Goal: Task Accomplishment & Management: Complete application form

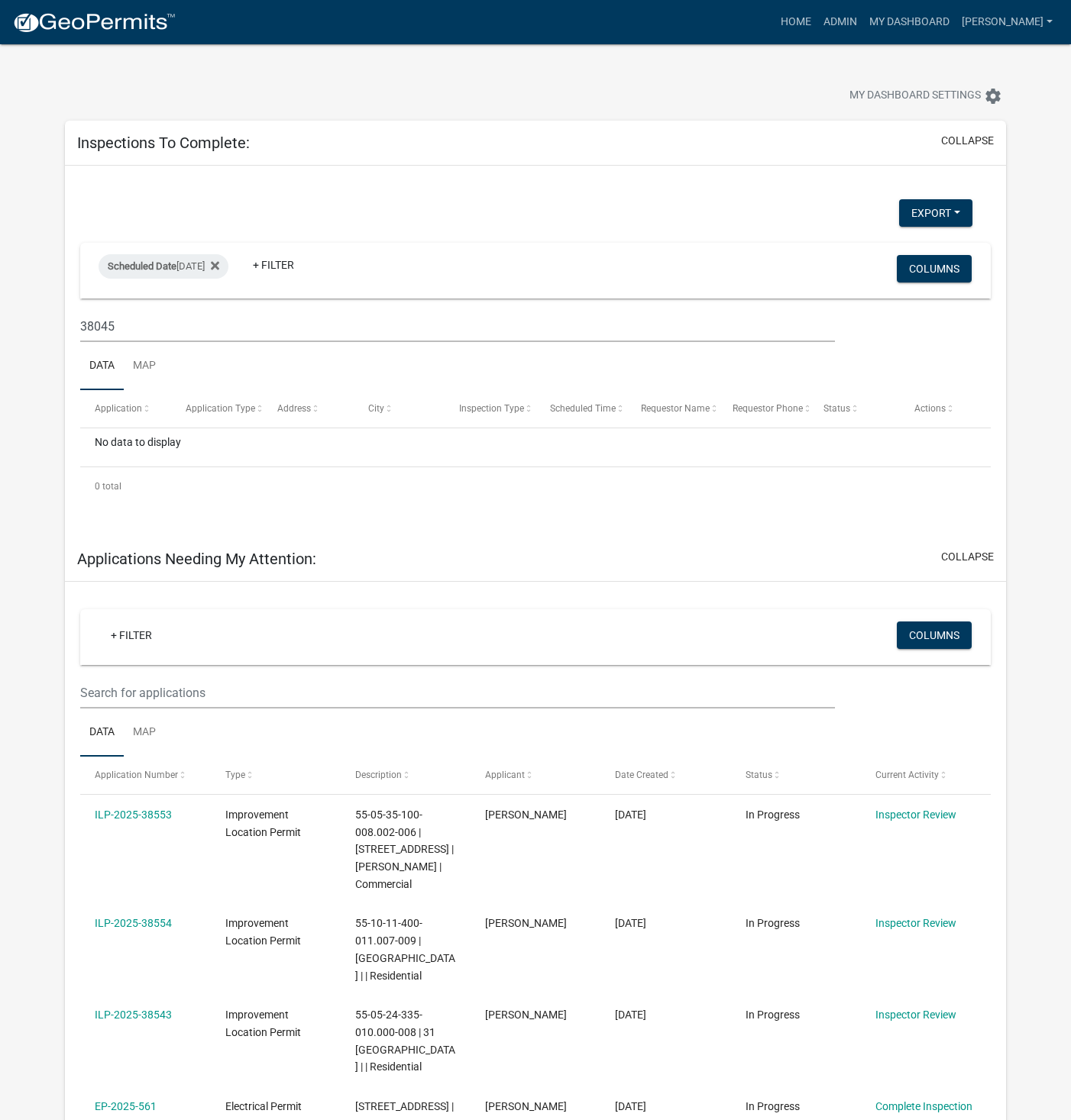
select select "1: 25"
click at [464, 407] on span "Inspection Type" at bounding box center [491, 408] width 65 height 11
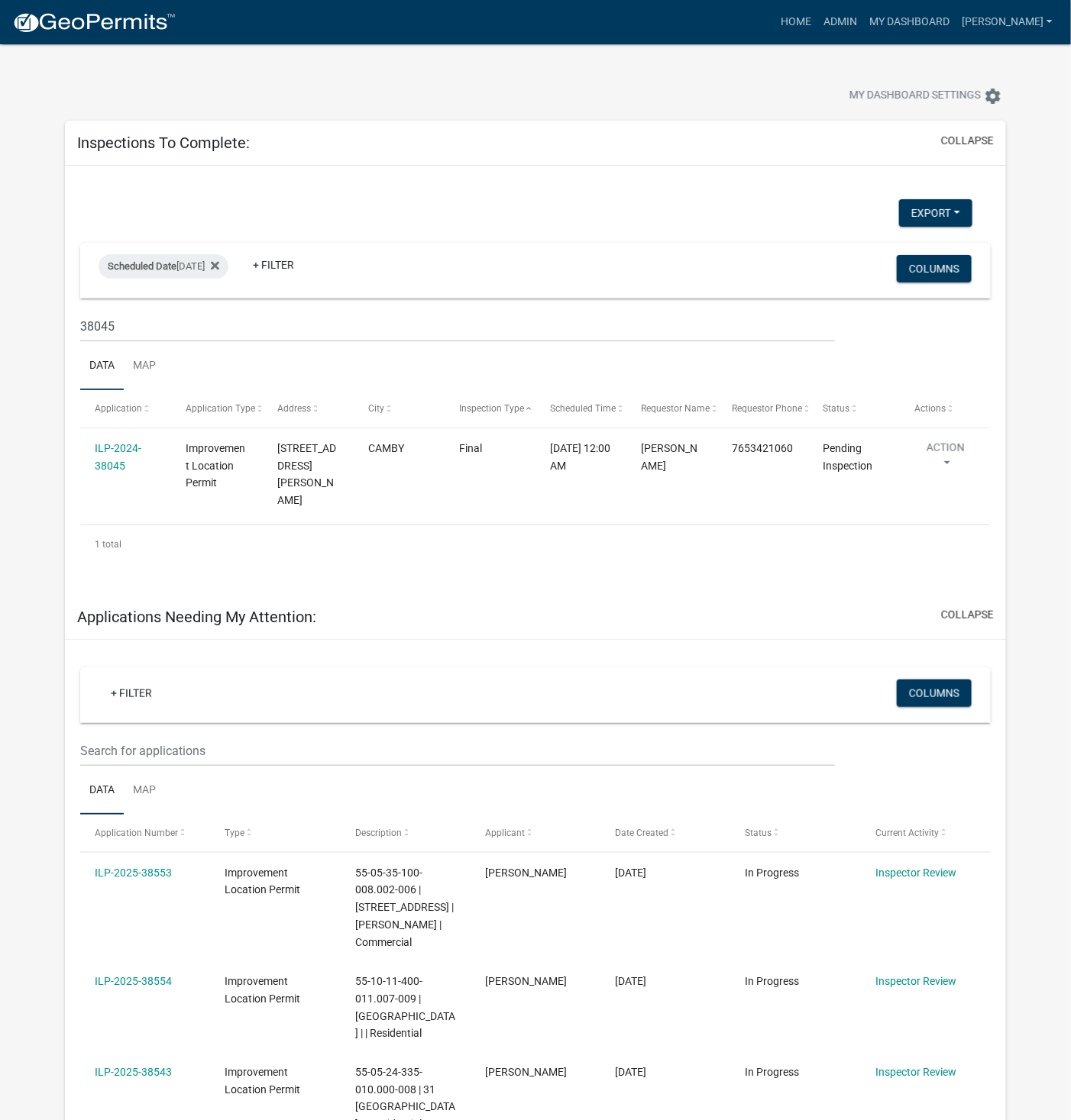
click at [184, 266] on div "Scheduled Date [DATE]" at bounding box center [163, 266] width 129 height 25
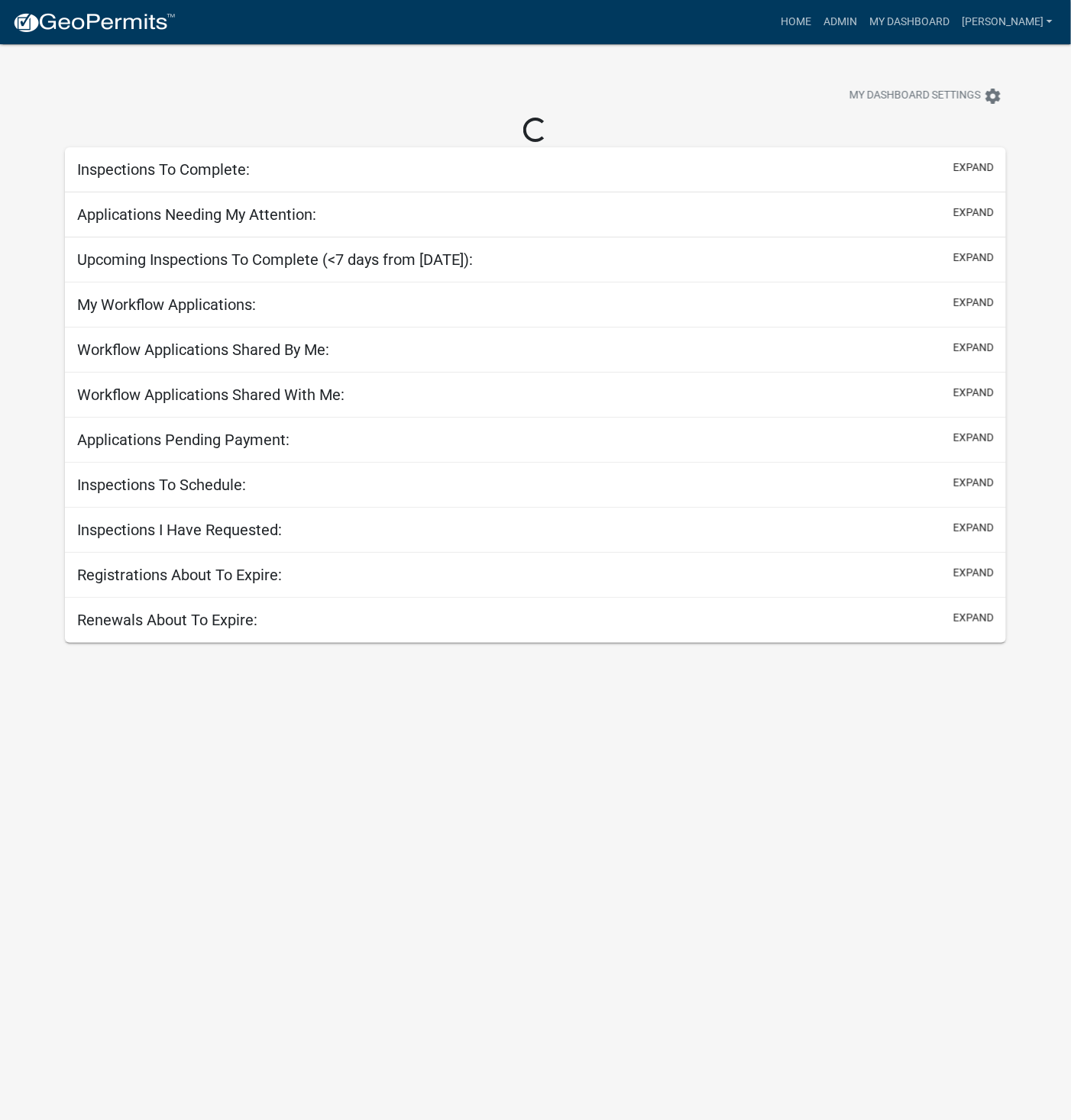
select select "1: 25"
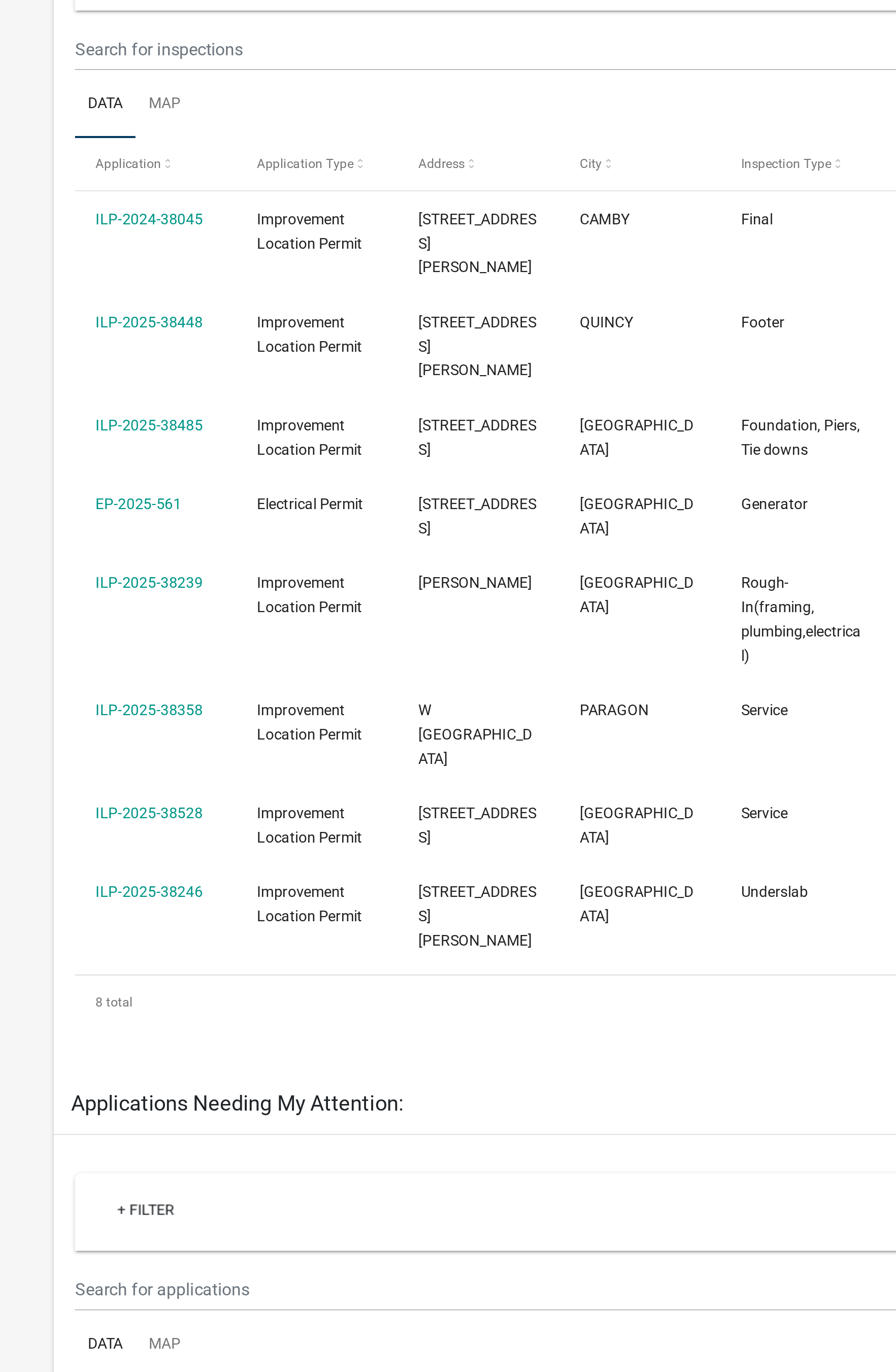
click at [104, 343] on link "ILP-2025-38448" at bounding box center [98, 346] width 51 height 8
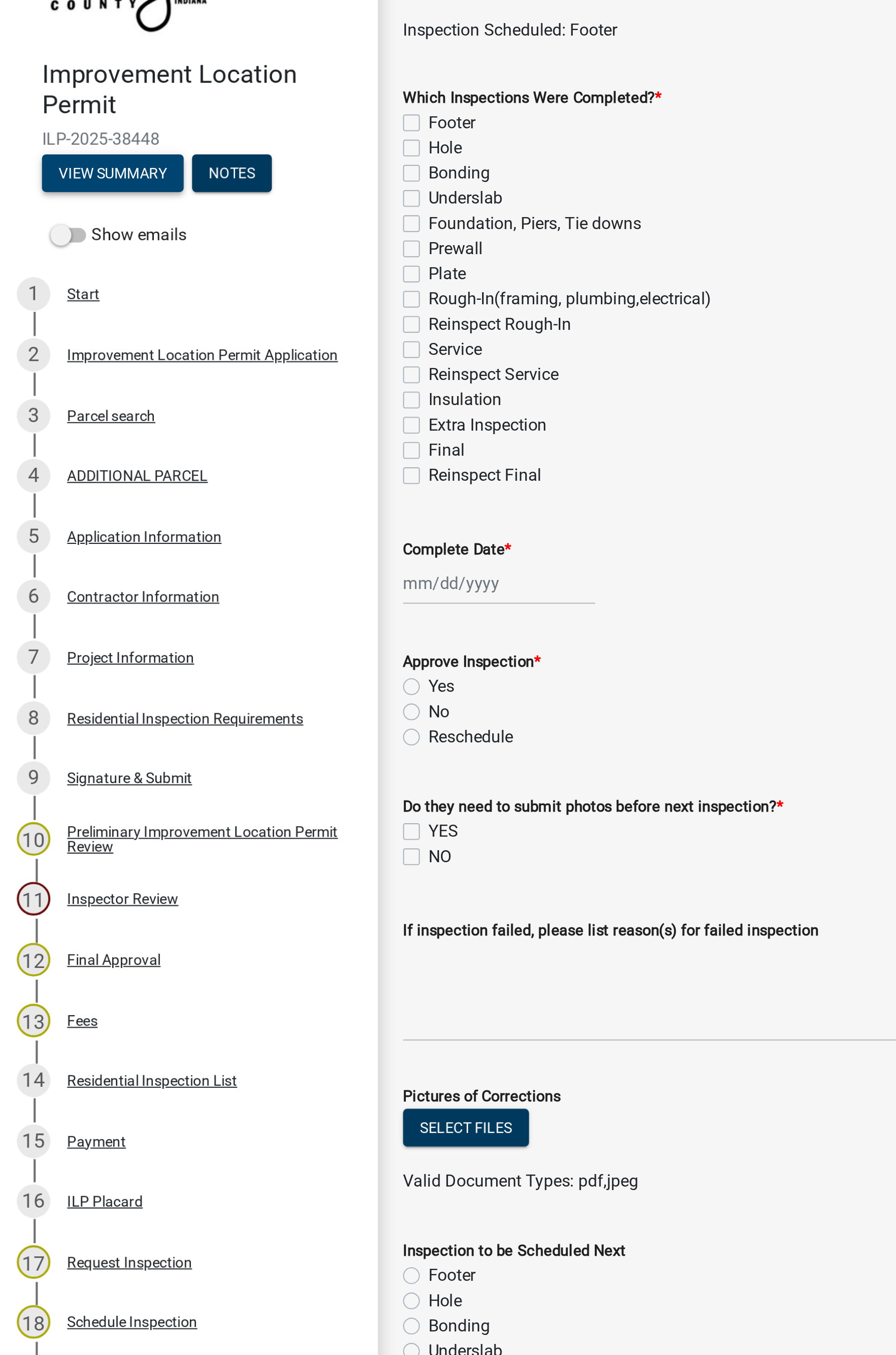
click at [57, 154] on button "View Summary" at bounding box center [54, 150] width 68 height 18
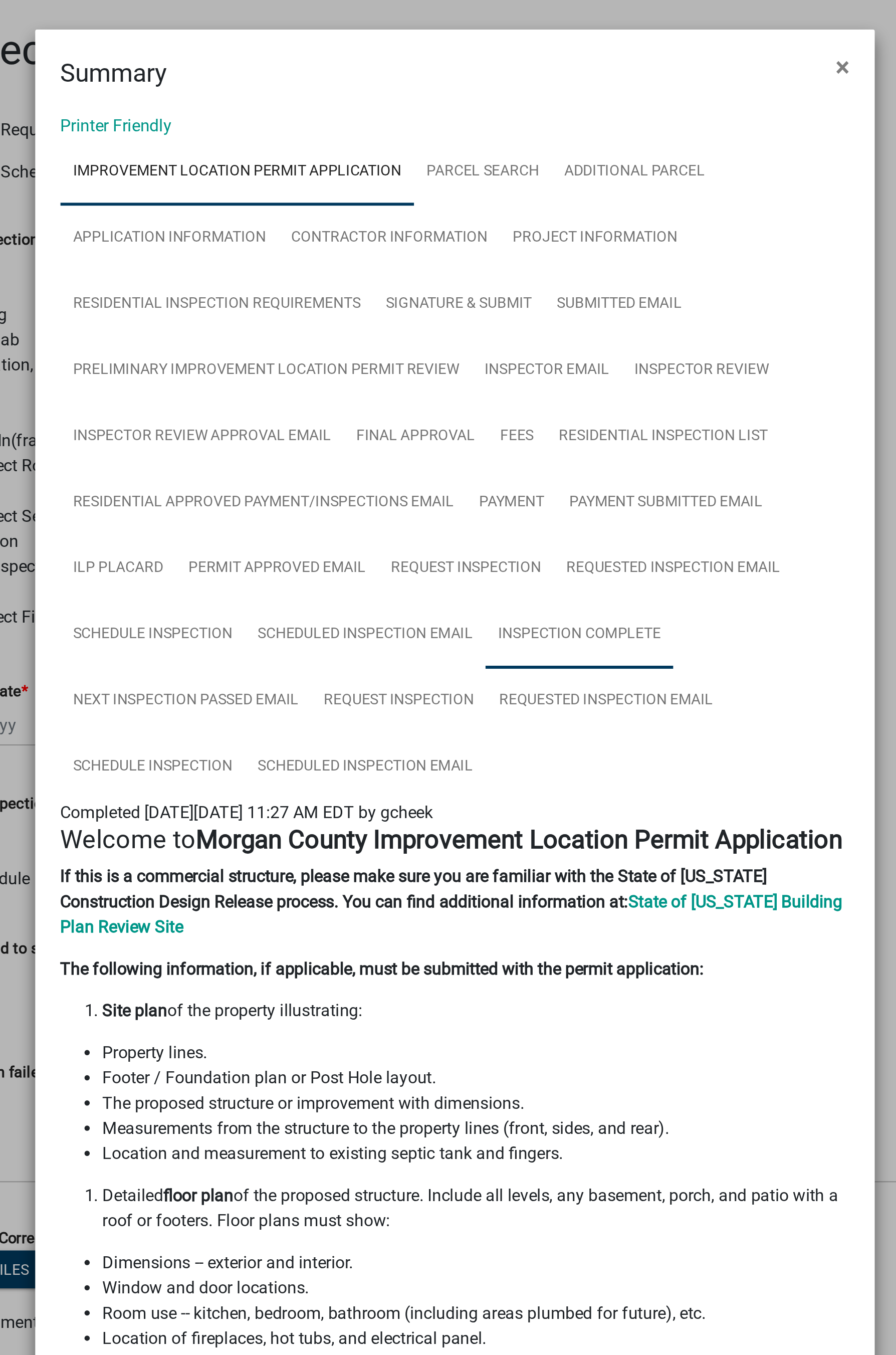
click at [511, 300] on link "Inspection Complete" at bounding box center [507, 303] width 90 height 32
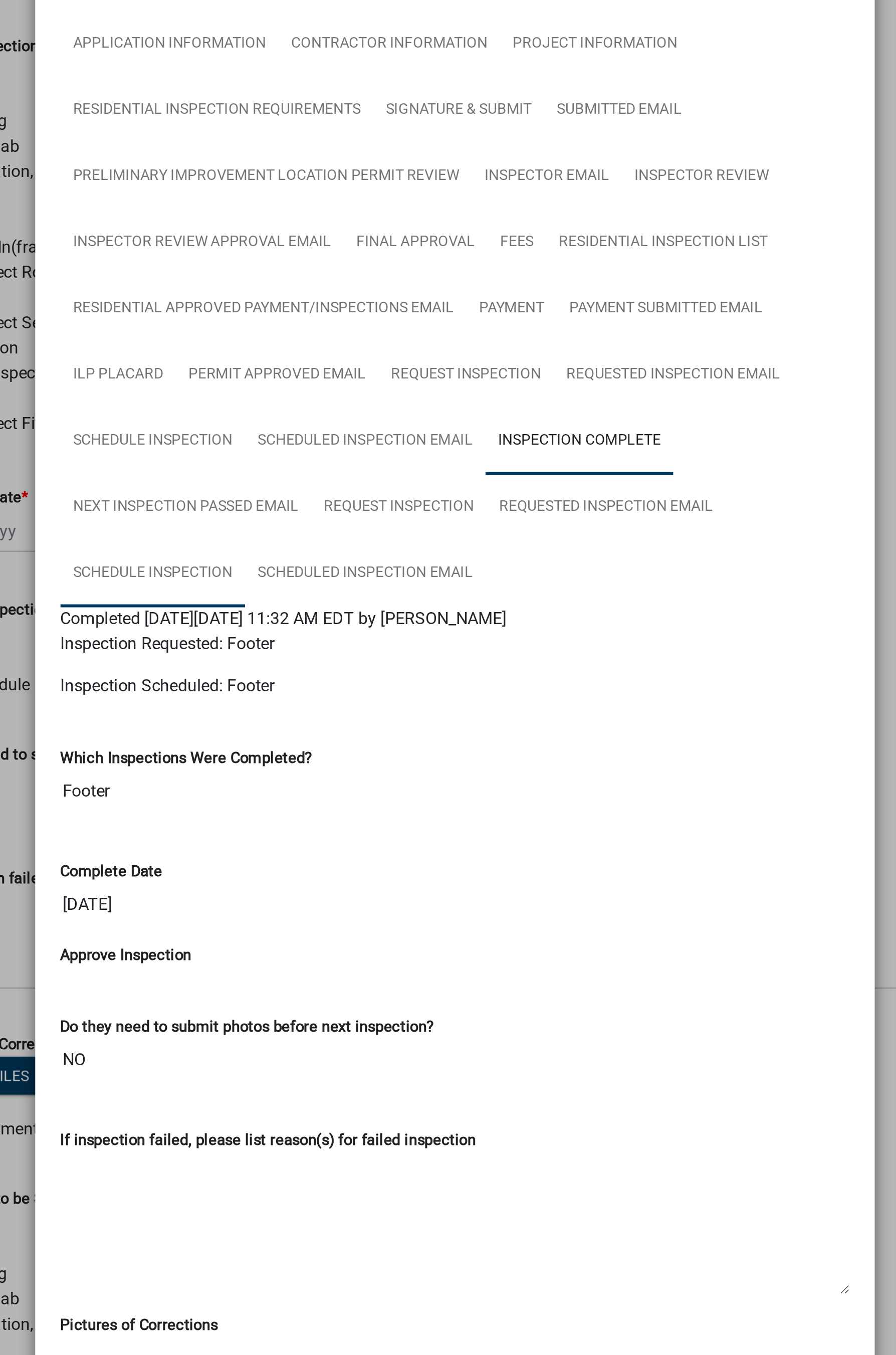
click at [308, 363] on link "Schedule Inspection" at bounding box center [303, 367] width 88 height 32
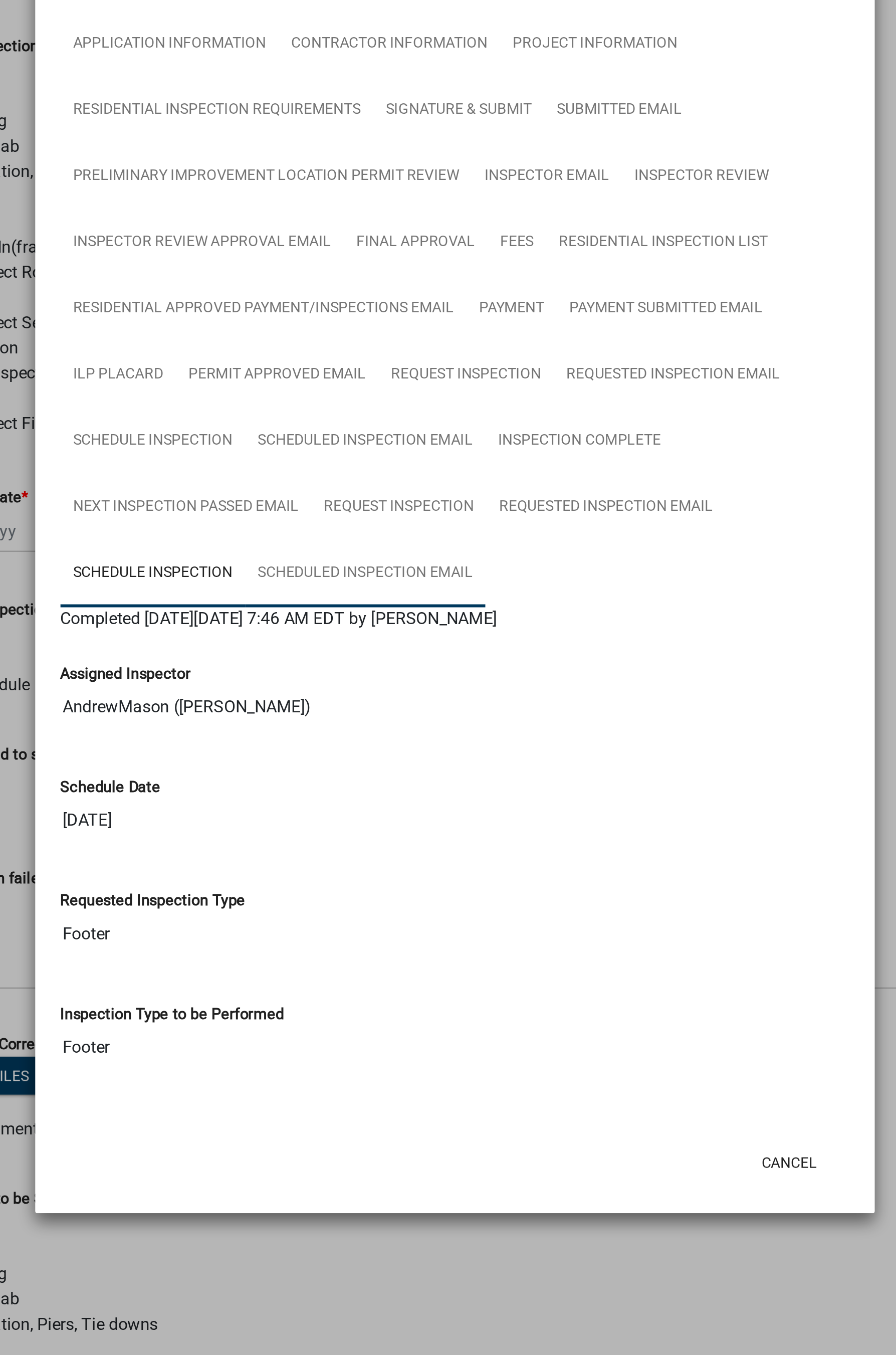
click at [422, 370] on link "Scheduled Inspection Email" at bounding box center [405, 367] width 115 height 32
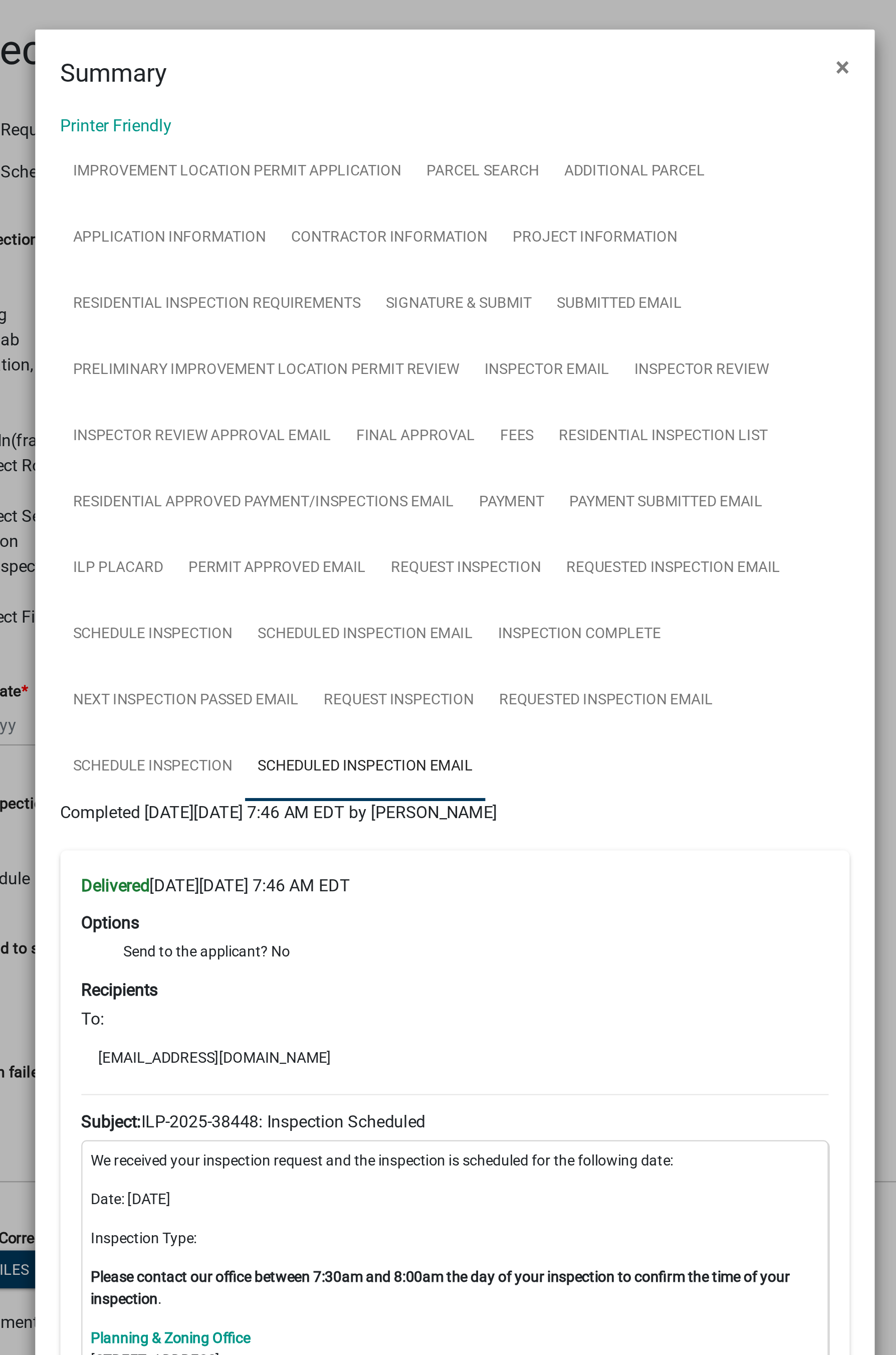
click at [656, 35] on ngb-modal-window "Summary × Printer Friendly Improvement Location Permit Application Parcel searc…" at bounding box center [448, 677] width 896 height 1355
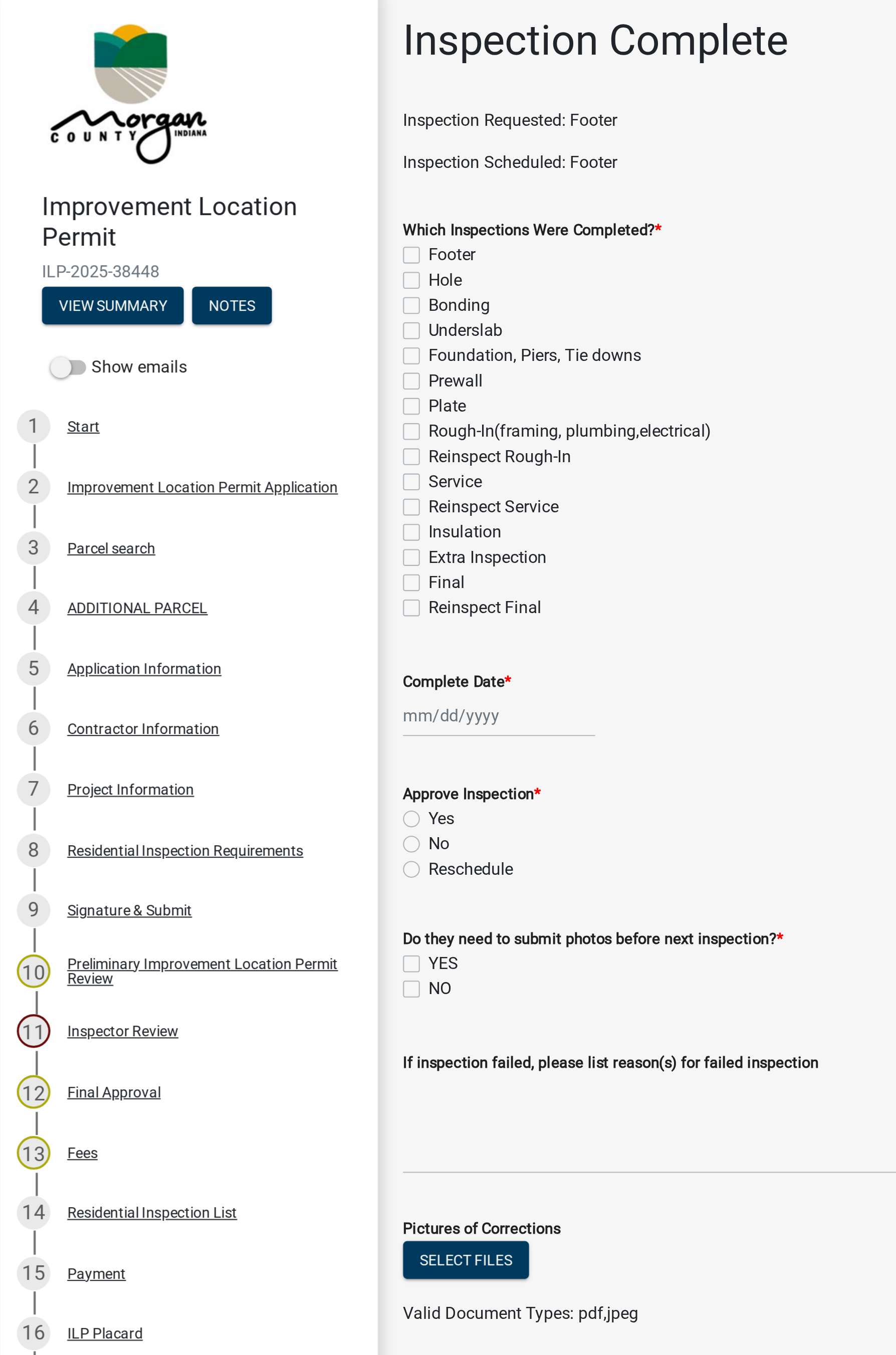
click at [205, 172] on label "Foundation, Piers, Tie downs" at bounding box center [255, 175] width 102 height 12
click at [205, 172] on input "Foundation, Piers, Tie downs" at bounding box center [208, 172] width 7 height 7
checkbox input "true"
checkbox input "false"
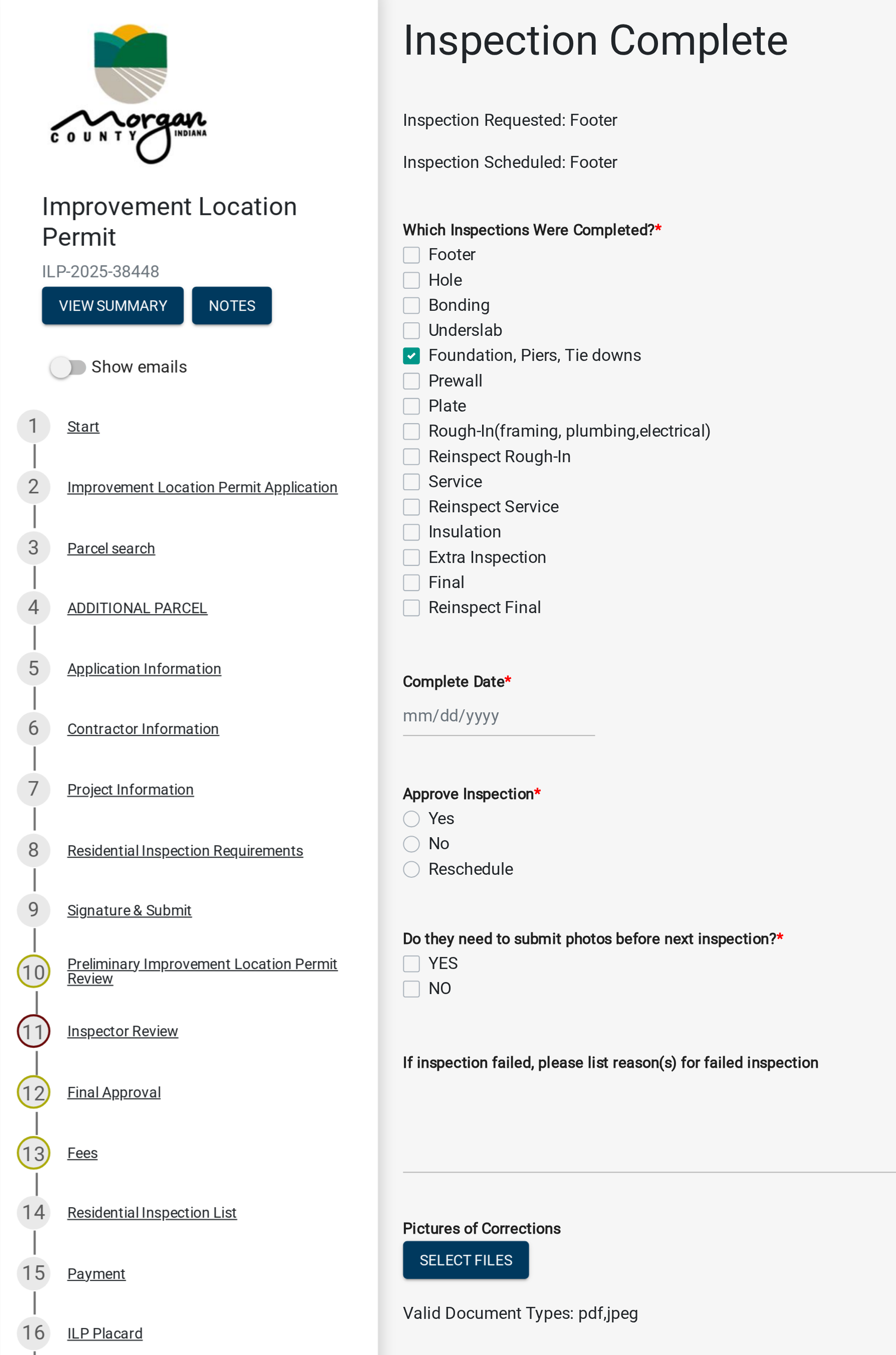
checkbox input "false"
checkbox input "true"
checkbox input "false"
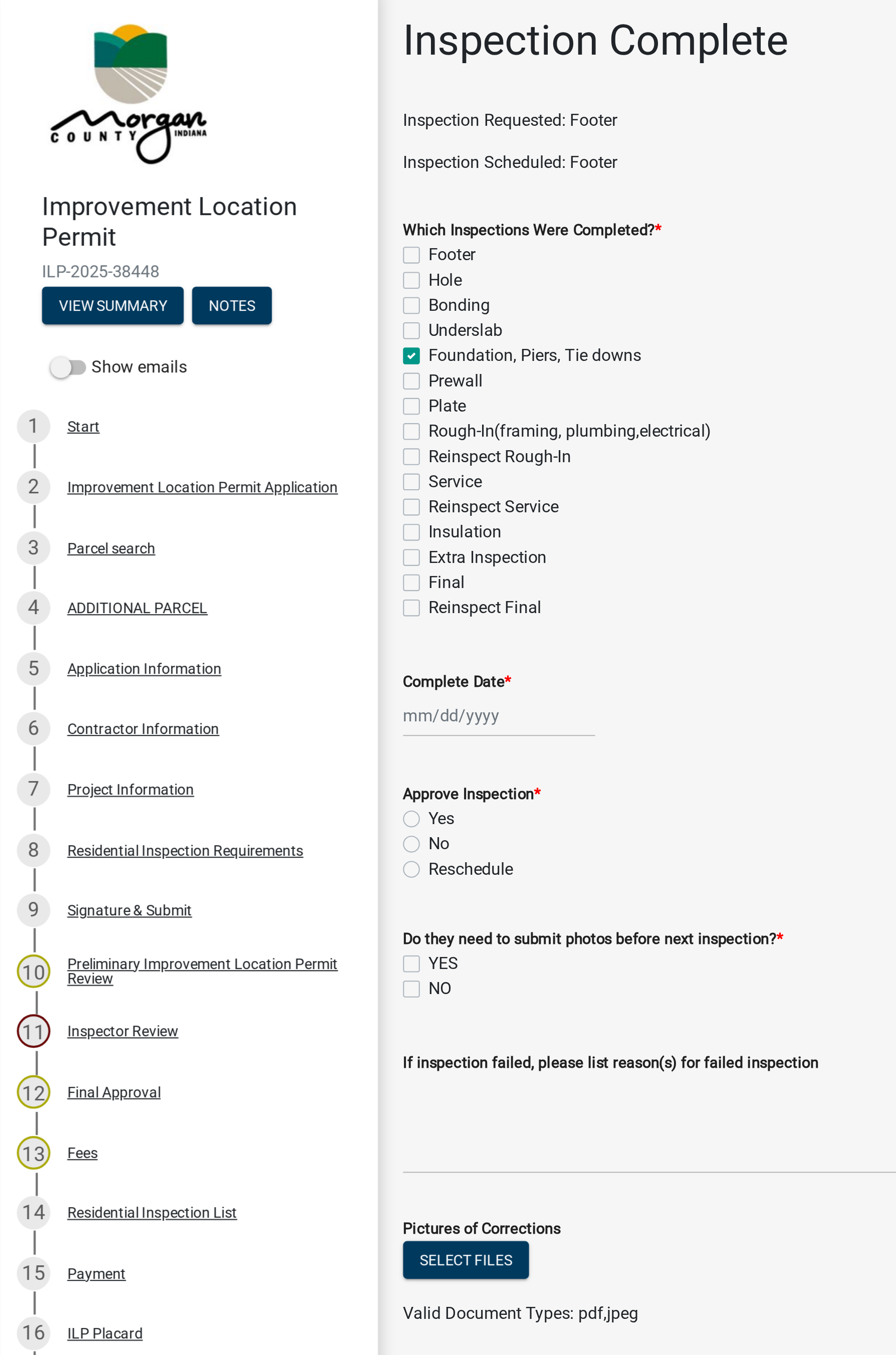
checkbox input "false"
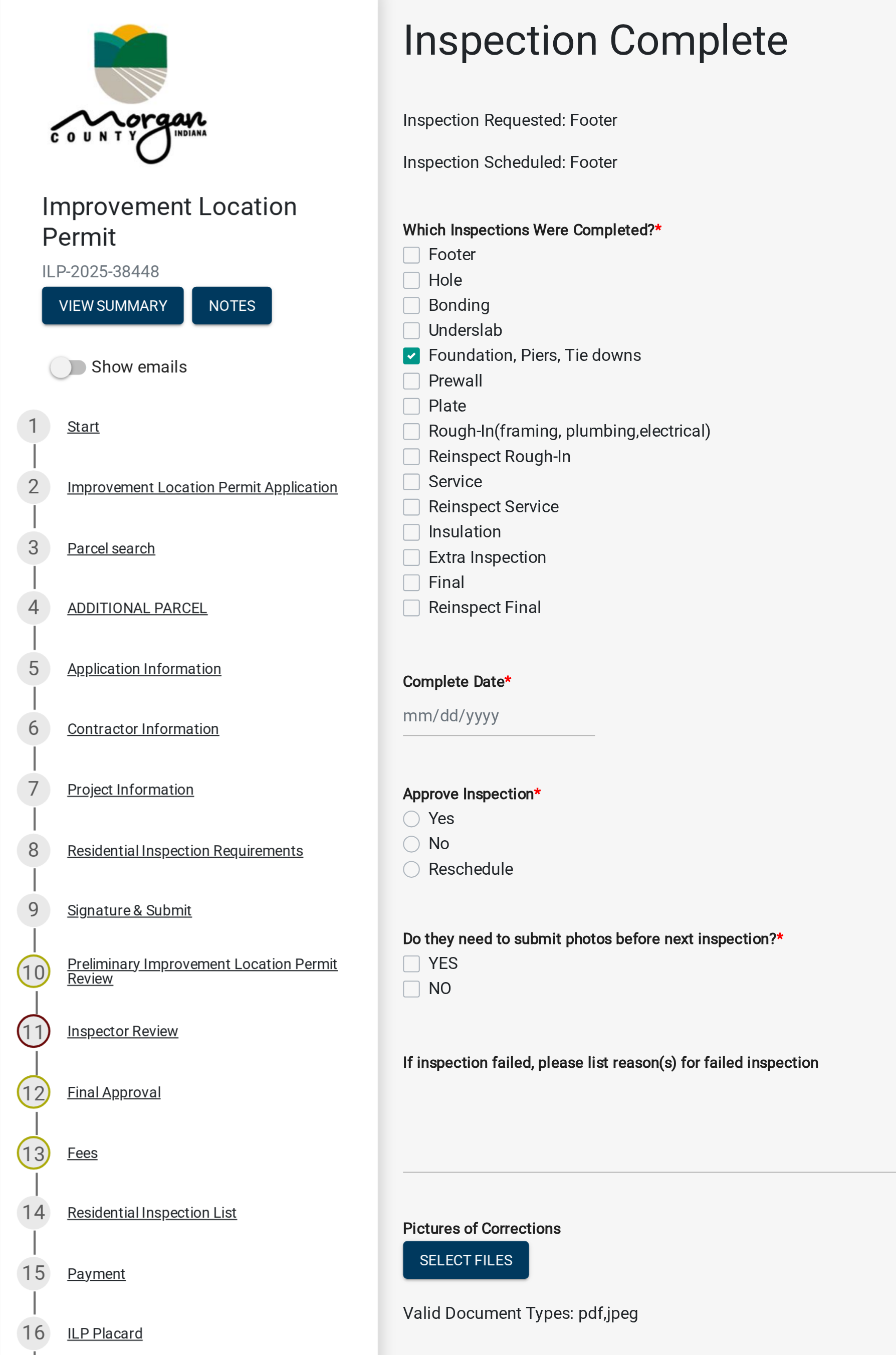
checkbox input "false"
click at [221, 349] on div at bounding box center [238, 346] width 92 height 20
select select "8"
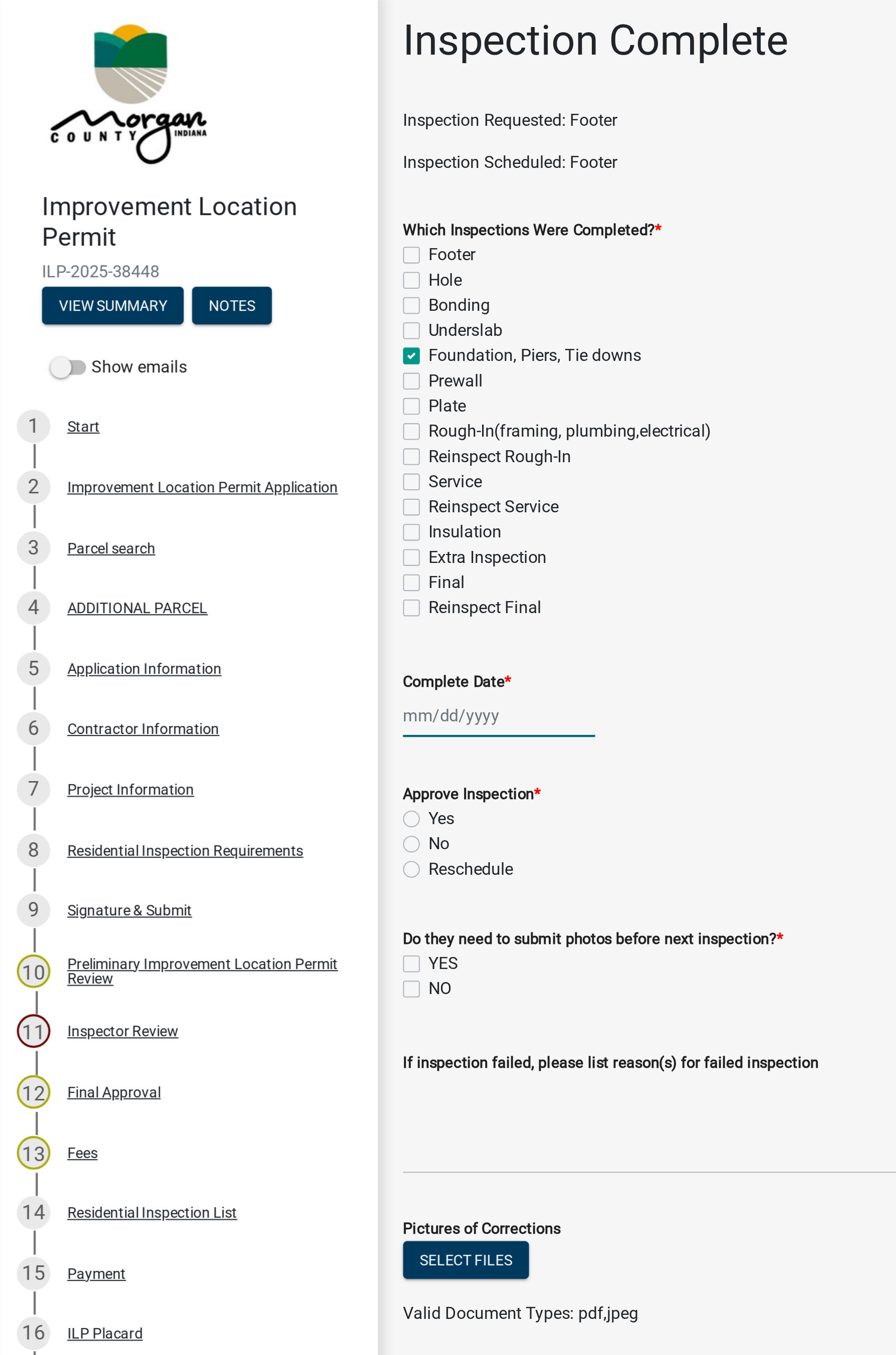
select select "2025"
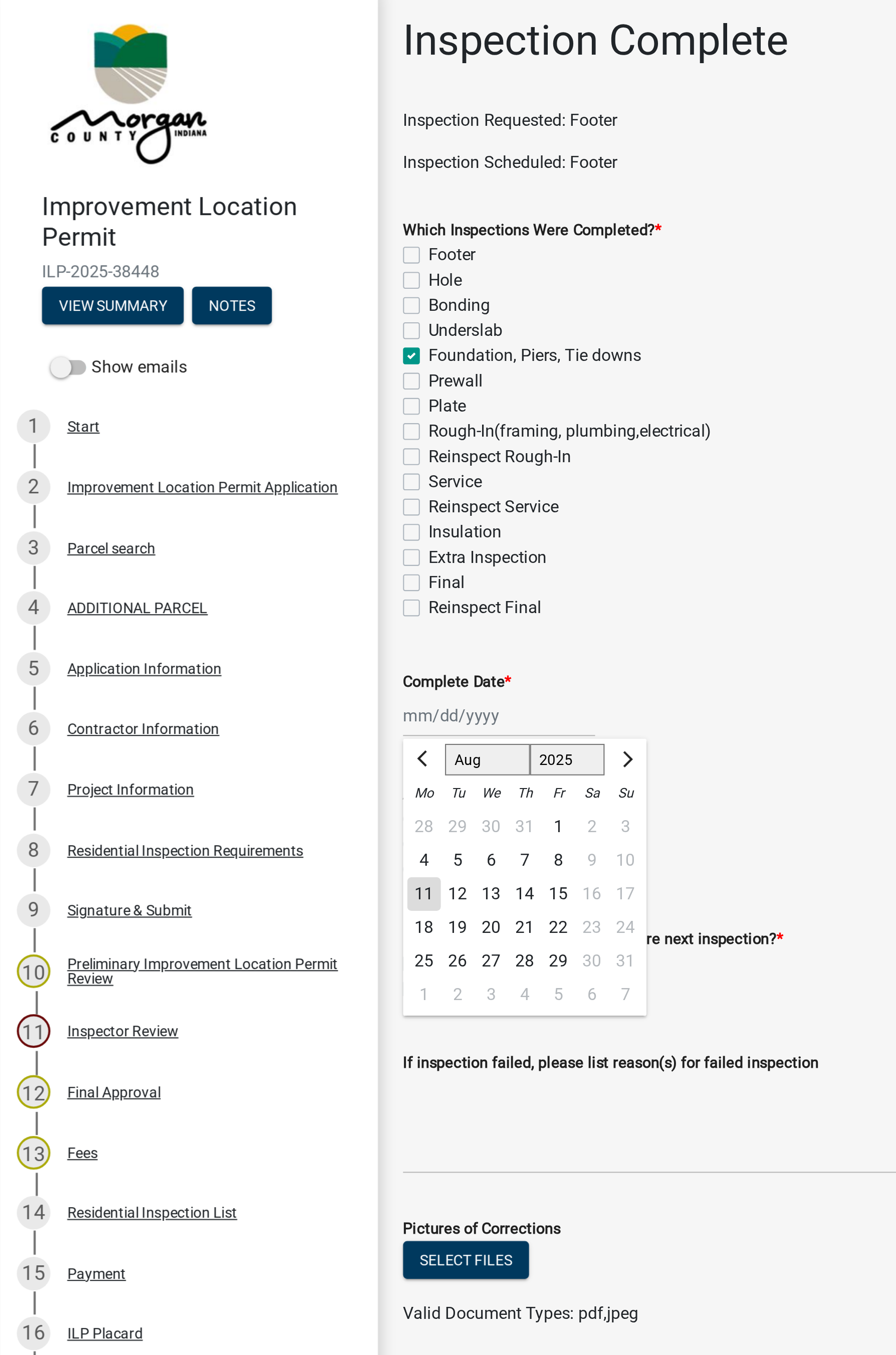
click at [205, 431] on div "11" at bounding box center [202, 431] width 16 height 16
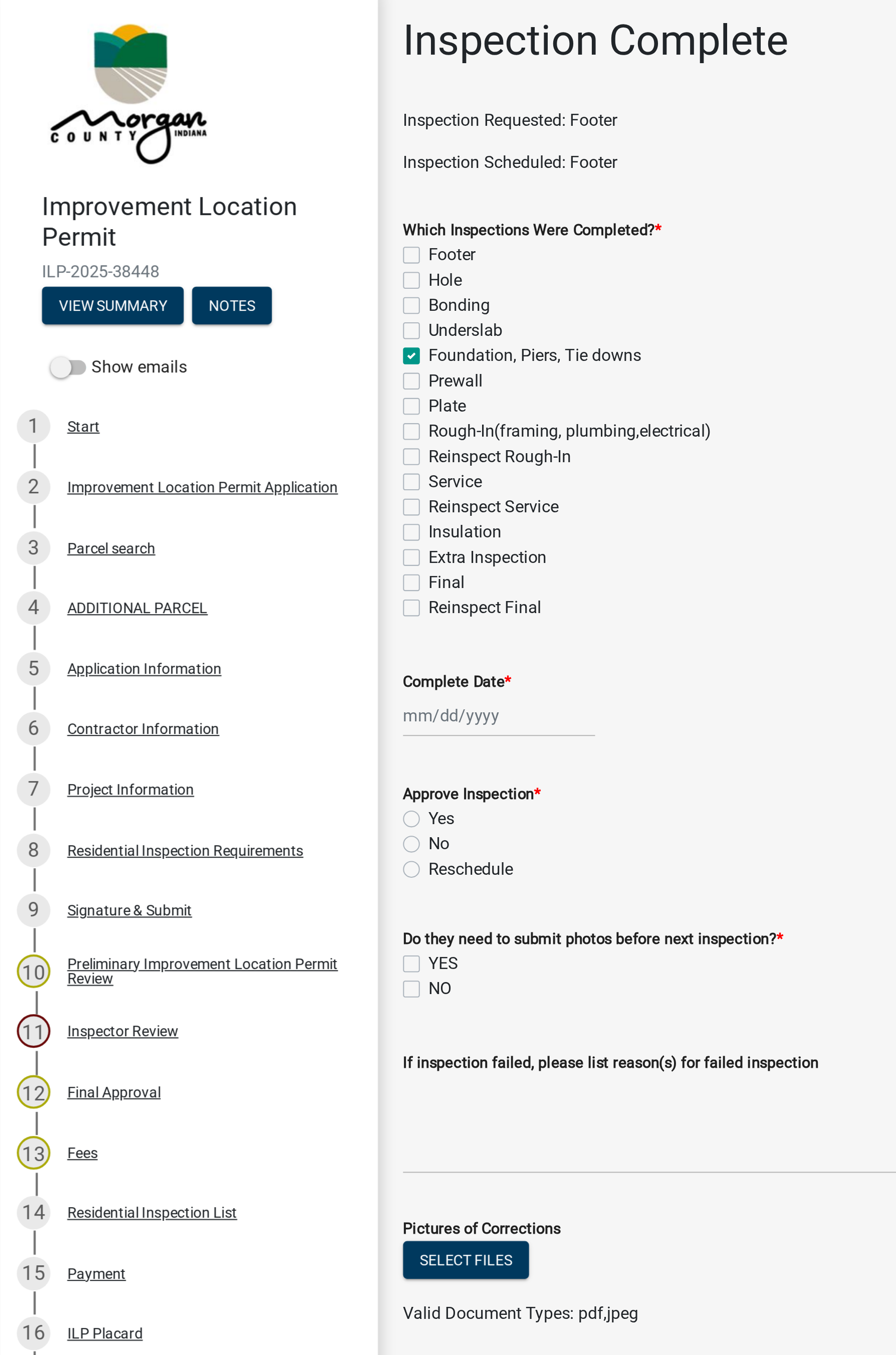
type input "08/11/2025"
click at [205, 393] on label "Yes" at bounding box center [211, 395] width 13 height 12
click at [205, 393] on input "Yes" at bounding box center [208, 392] width 7 height 7
radio input "true"
click at [205, 478] on label "NO" at bounding box center [210, 477] width 11 height 12
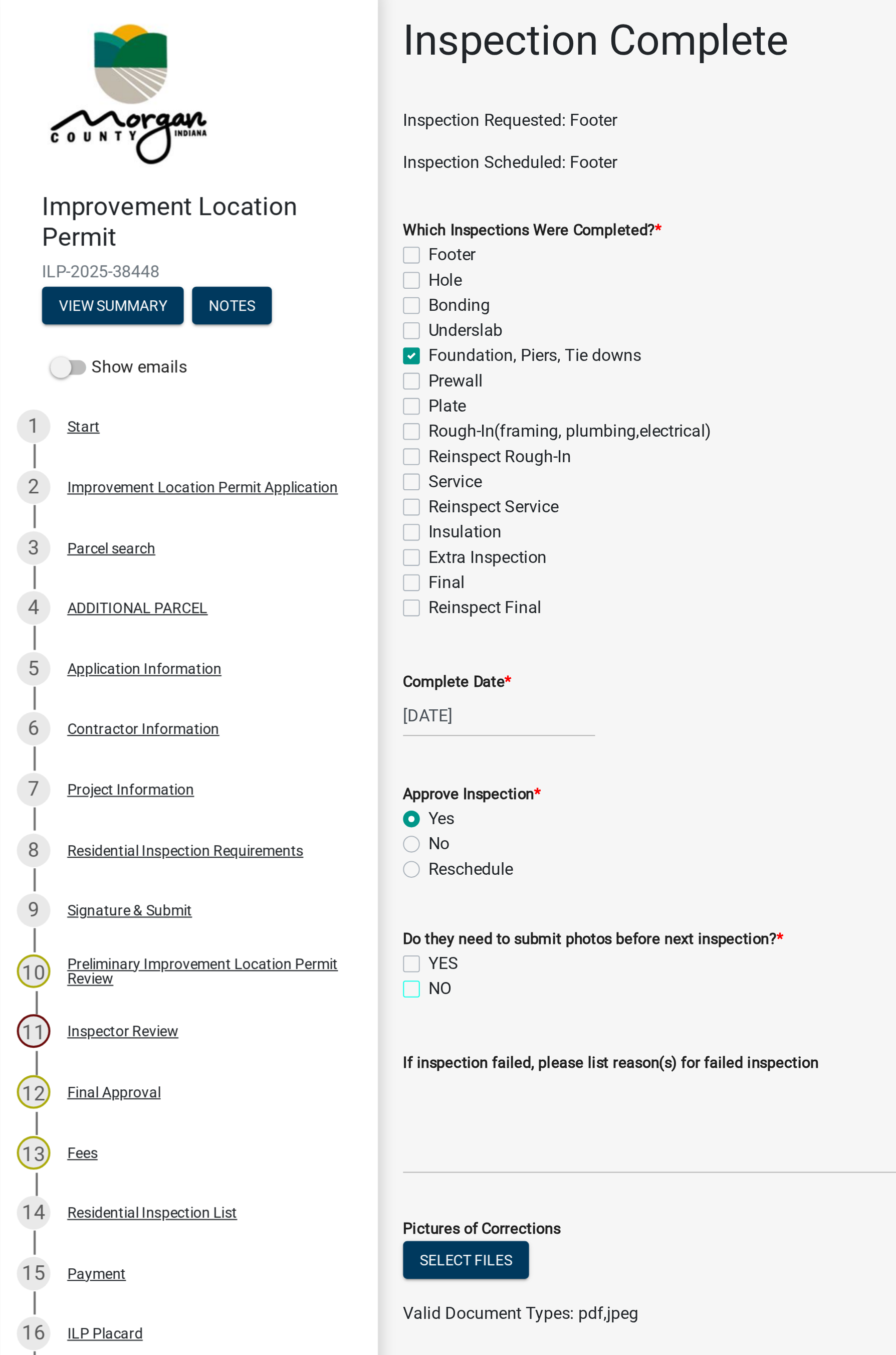
click at [205, 477] on input "NO" at bounding box center [208, 474] width 7 height 7
checkbox input "true"
checkbox input "false"
checkbox input "true"
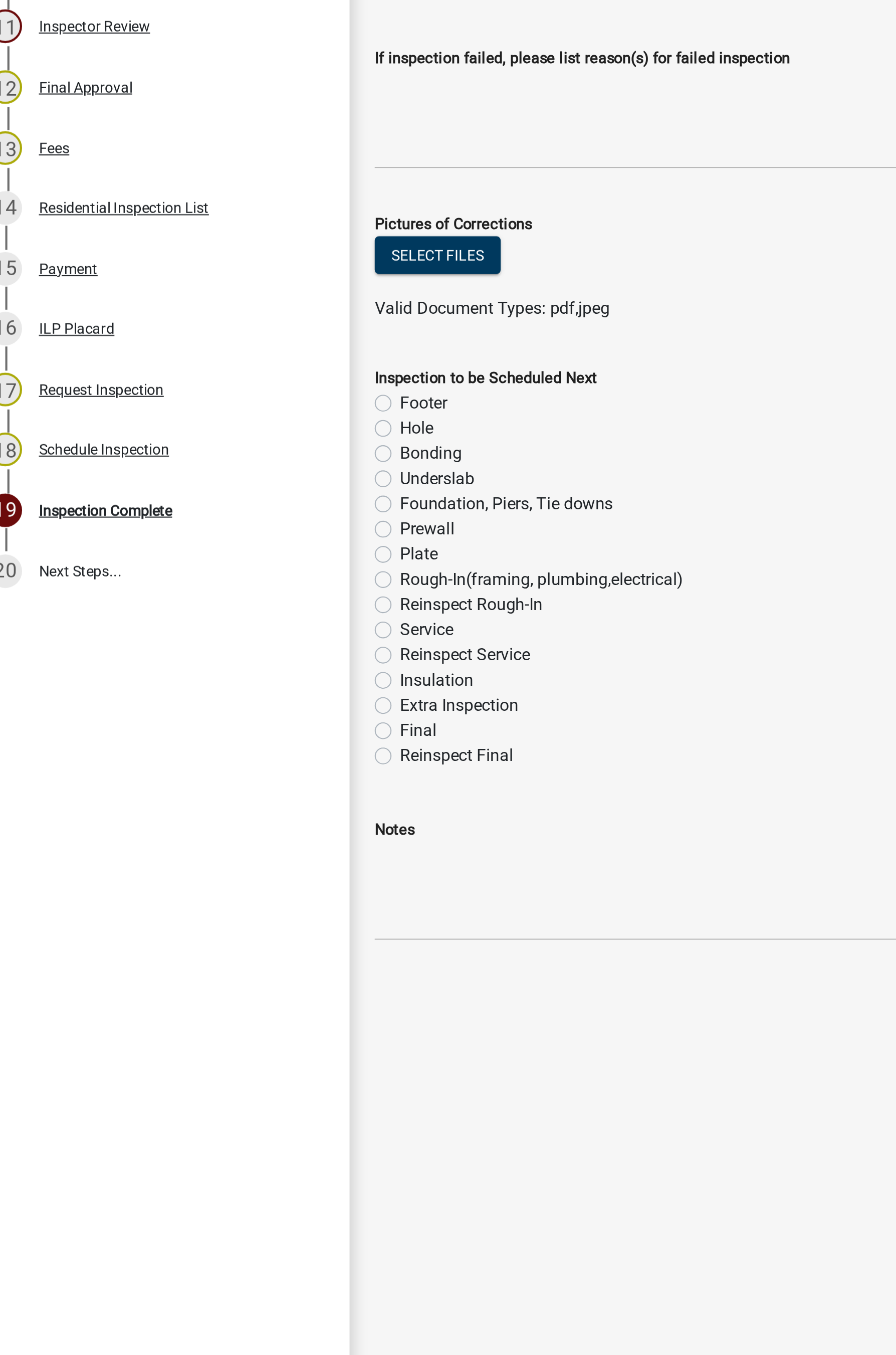
click at [205, 735] on label "Plate" at bounding box center [214, 749] width 18 height 12
click at [205, 735] on input "Plate" at bounding box center [208, 746] width 7 height 7
radio input "true"
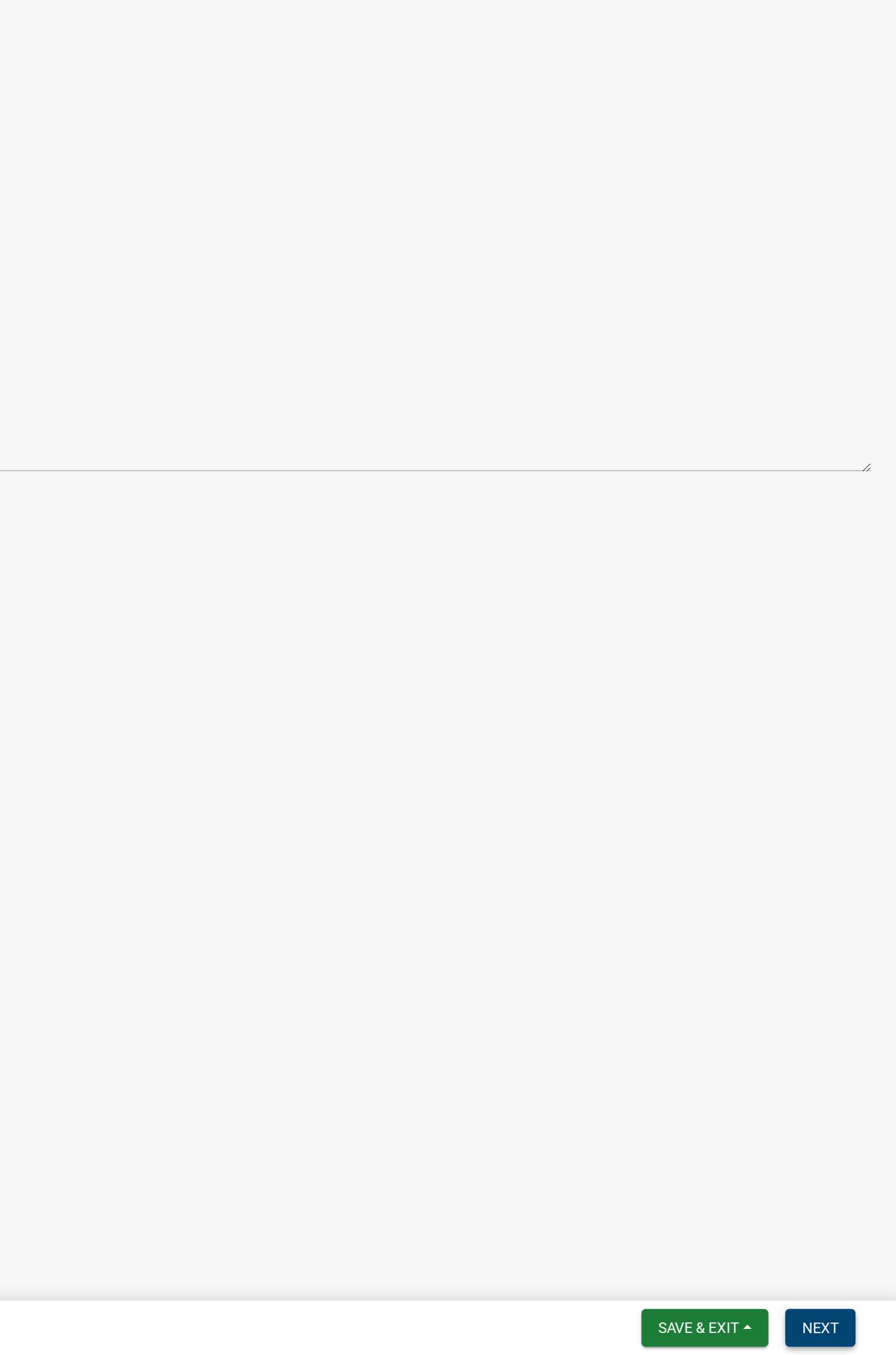
click at [702, 735] on button "Next" at bounding box center [860, 1342] width 33 height 18
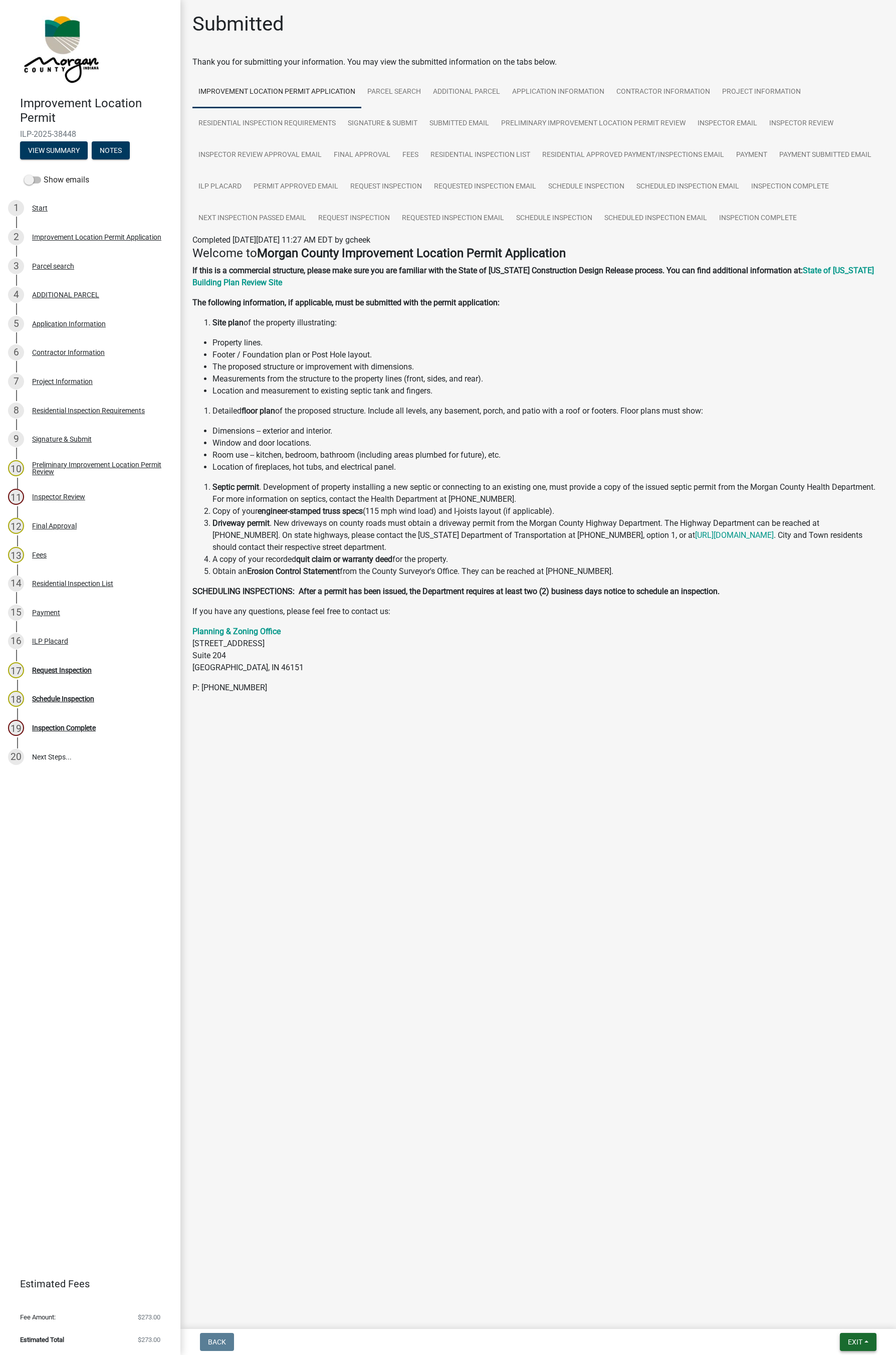
click at [702, 735] on button "Exit" at bounding box center [858, 1342] width 36 height 18
click at [702, 735] on button "Save & Exit" at bounding box center [836, 1316] width 80 height 24
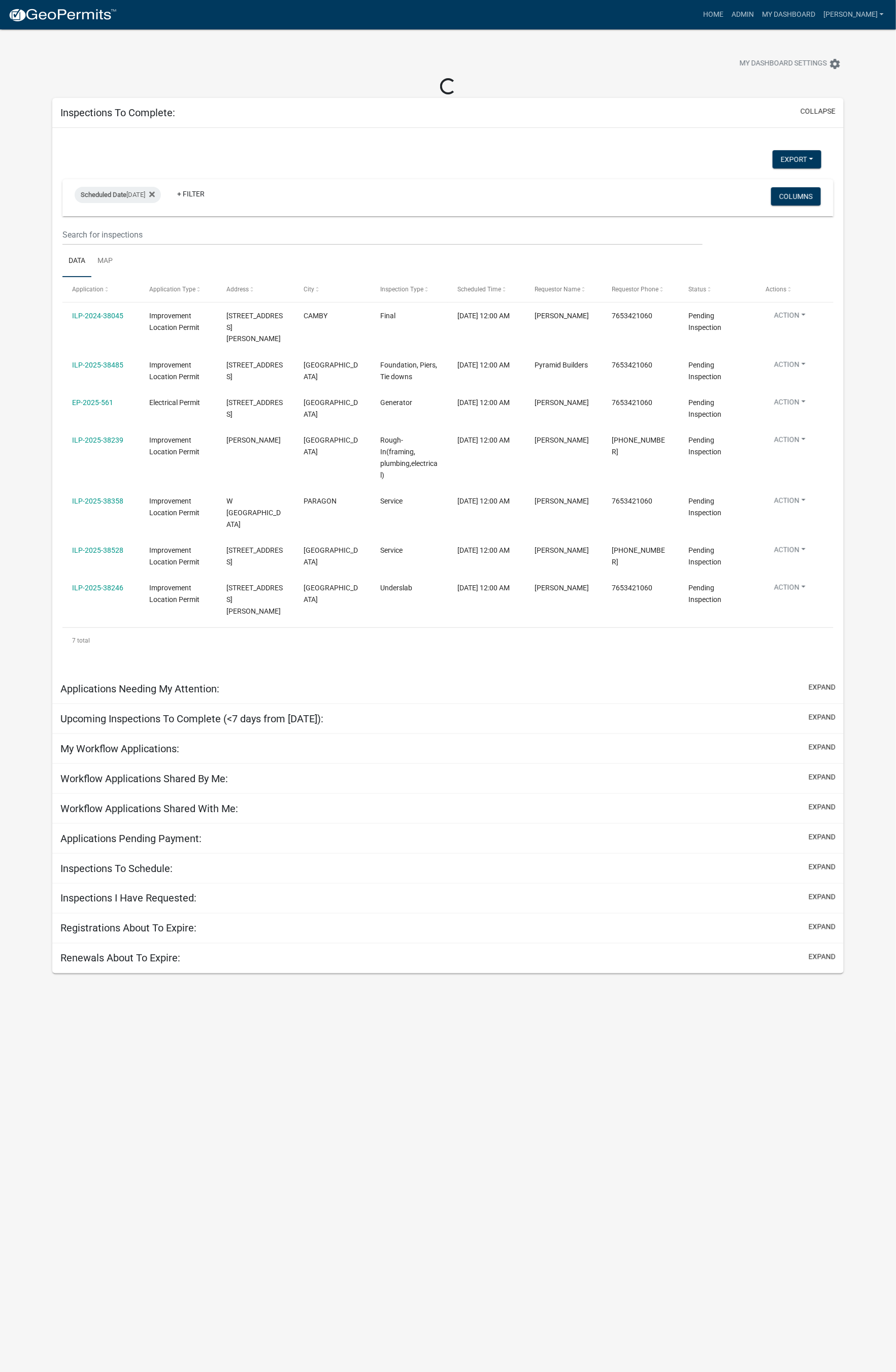
select select "1: 25"
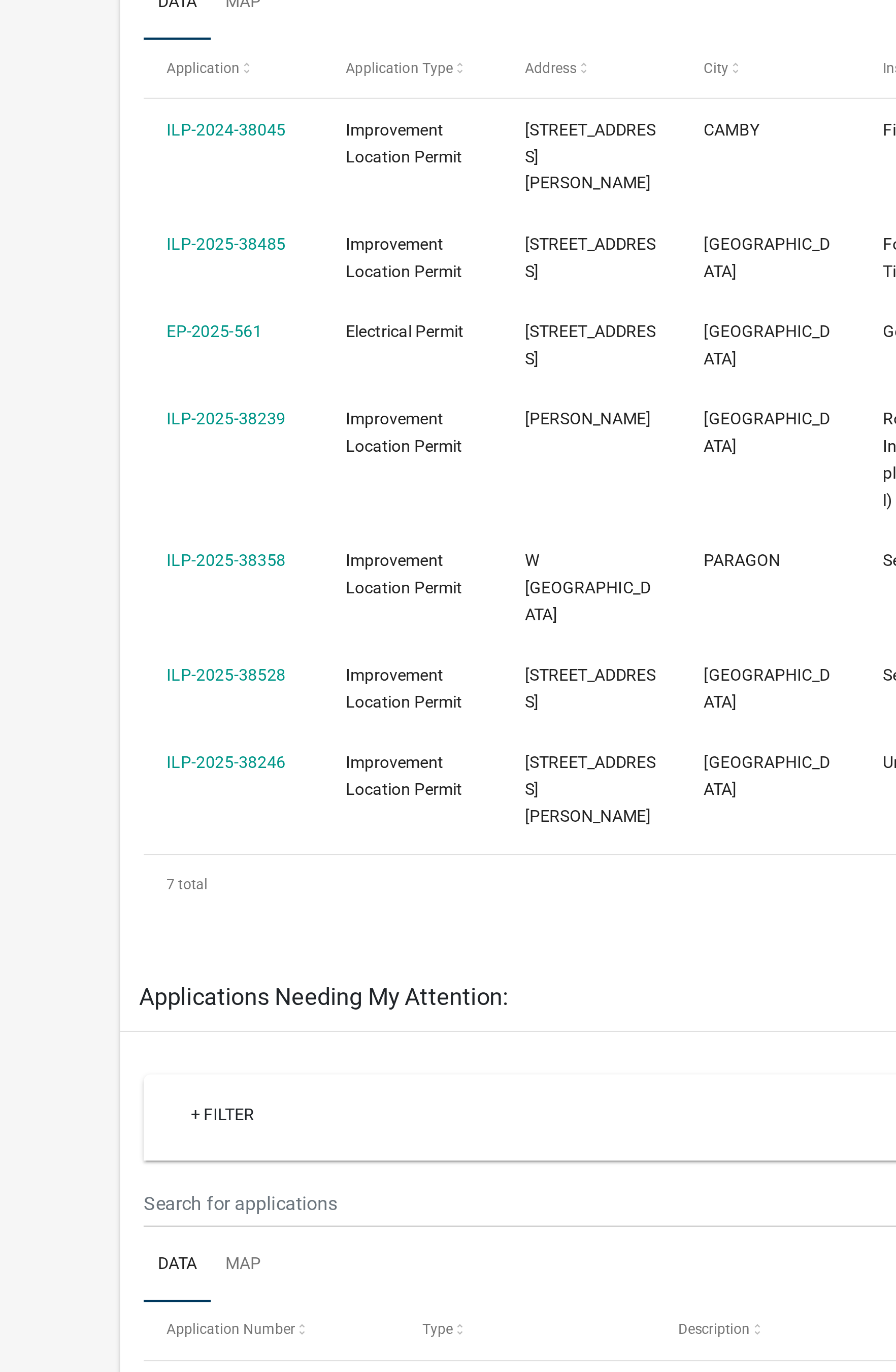
click at [99, 343] on link "ILP-2025-38485" at bounding box center [98, 346] width 51 height 8
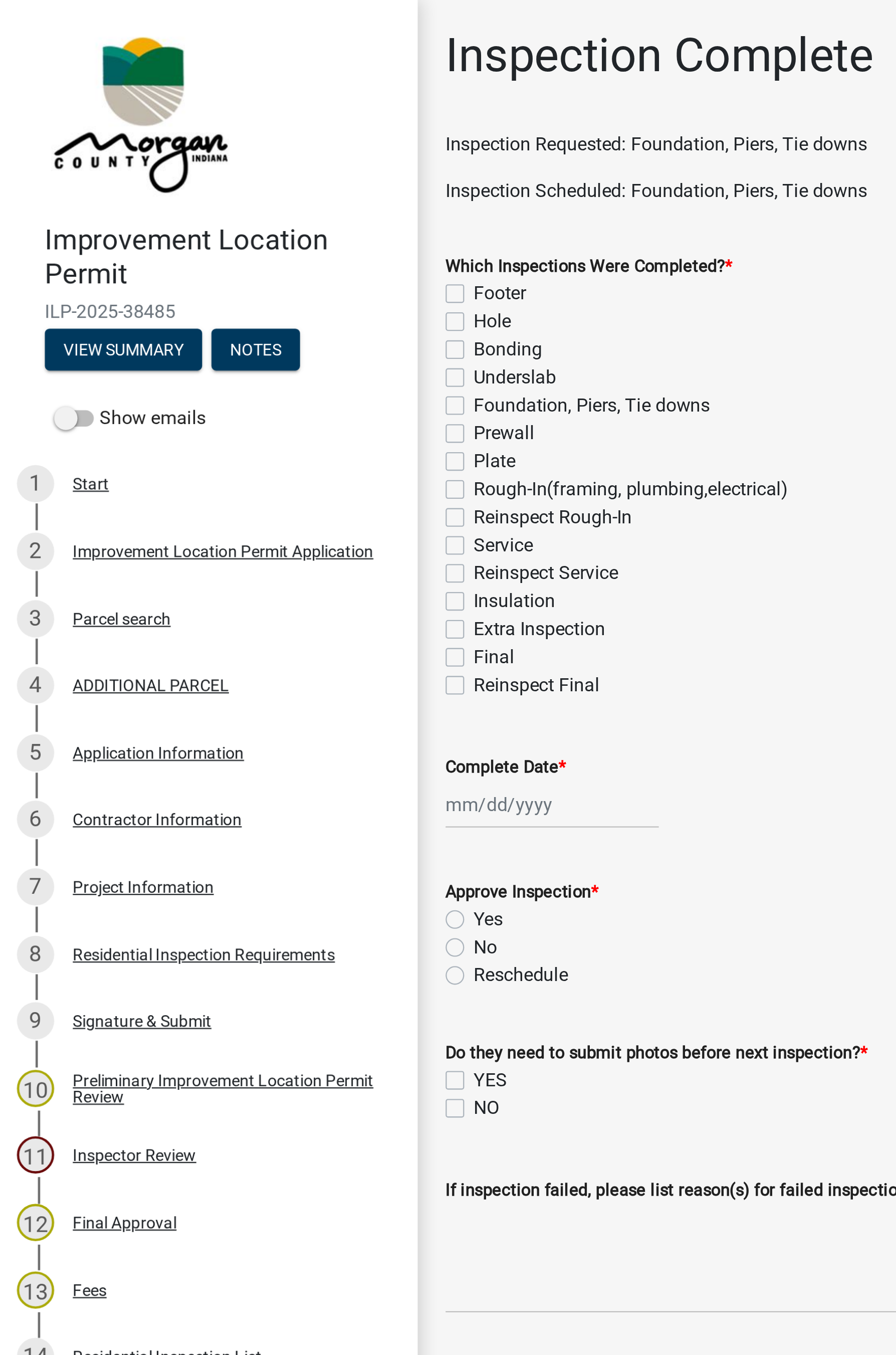
click at [205, 175] on label "Foundation, Piers, Tie downs" at bounding box center [255, 175] width 102 height 12
click at [205, 175] on input "Foundation, Piers, Tie downs" at bounding box center [208, 172] width 7 height 7
checkbox input "true"
checkbox input "false"
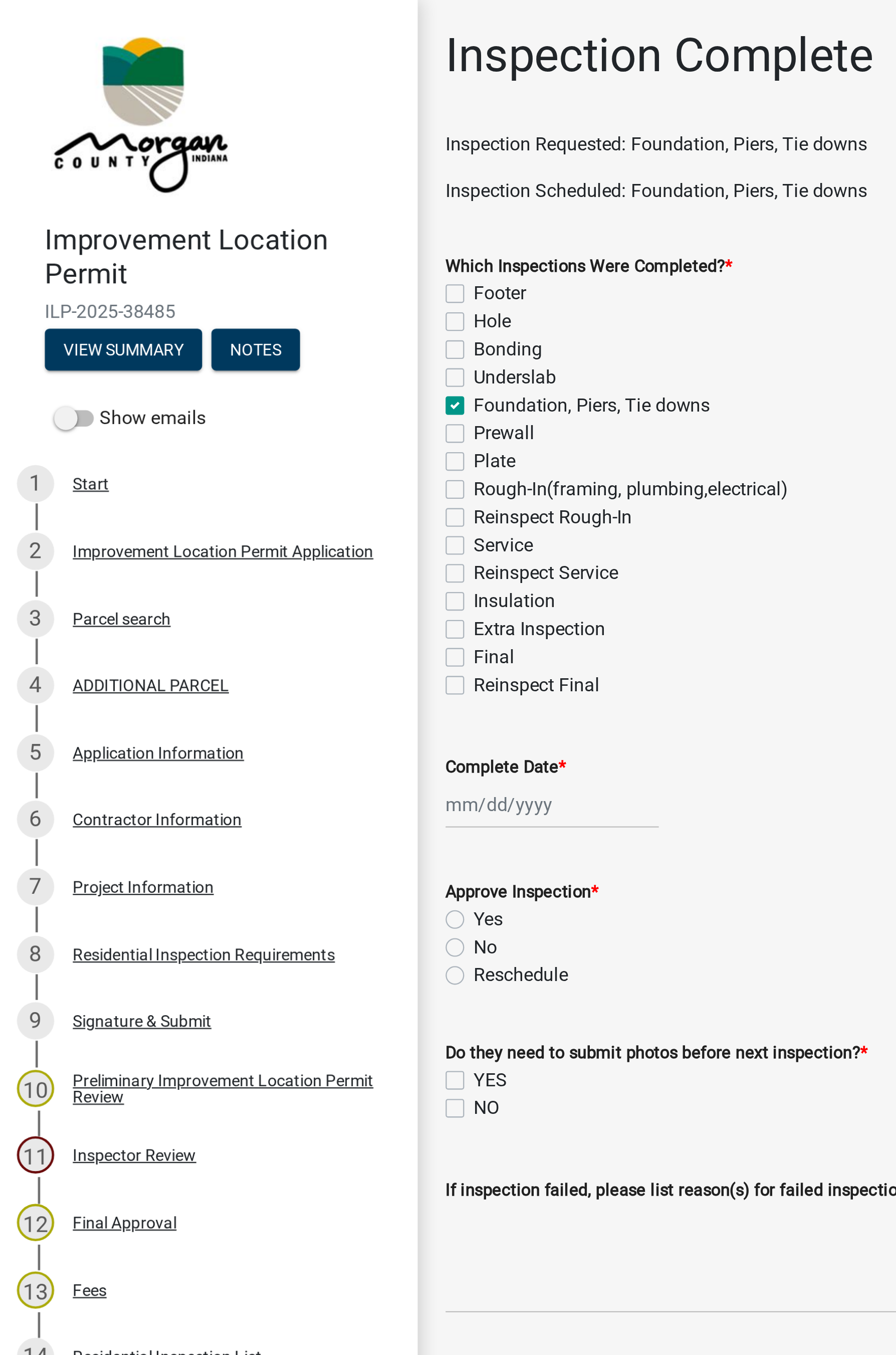
checkbox input "false"
checkbox input "true"
checkbox input "false"
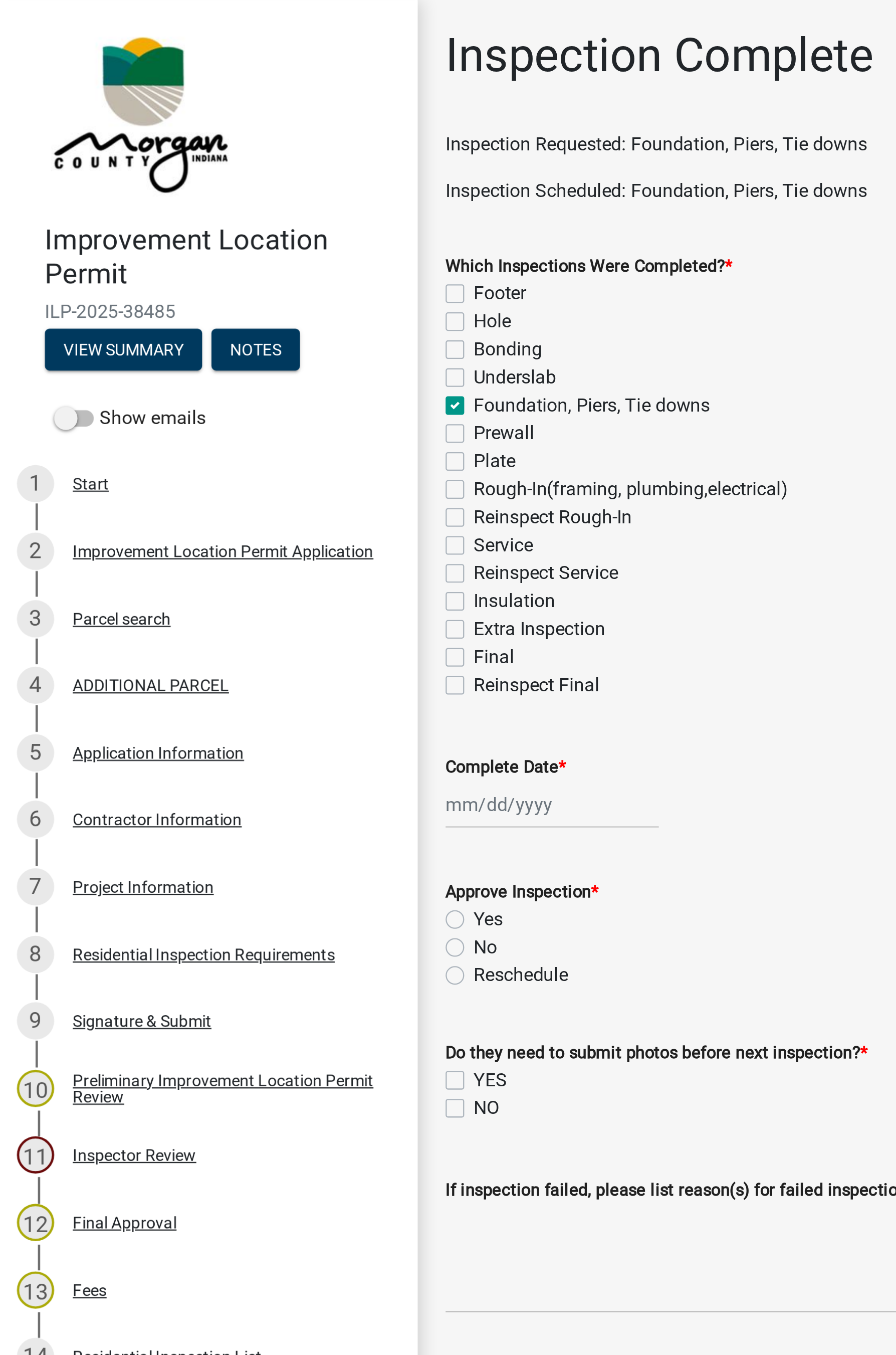
checkbox input "false"
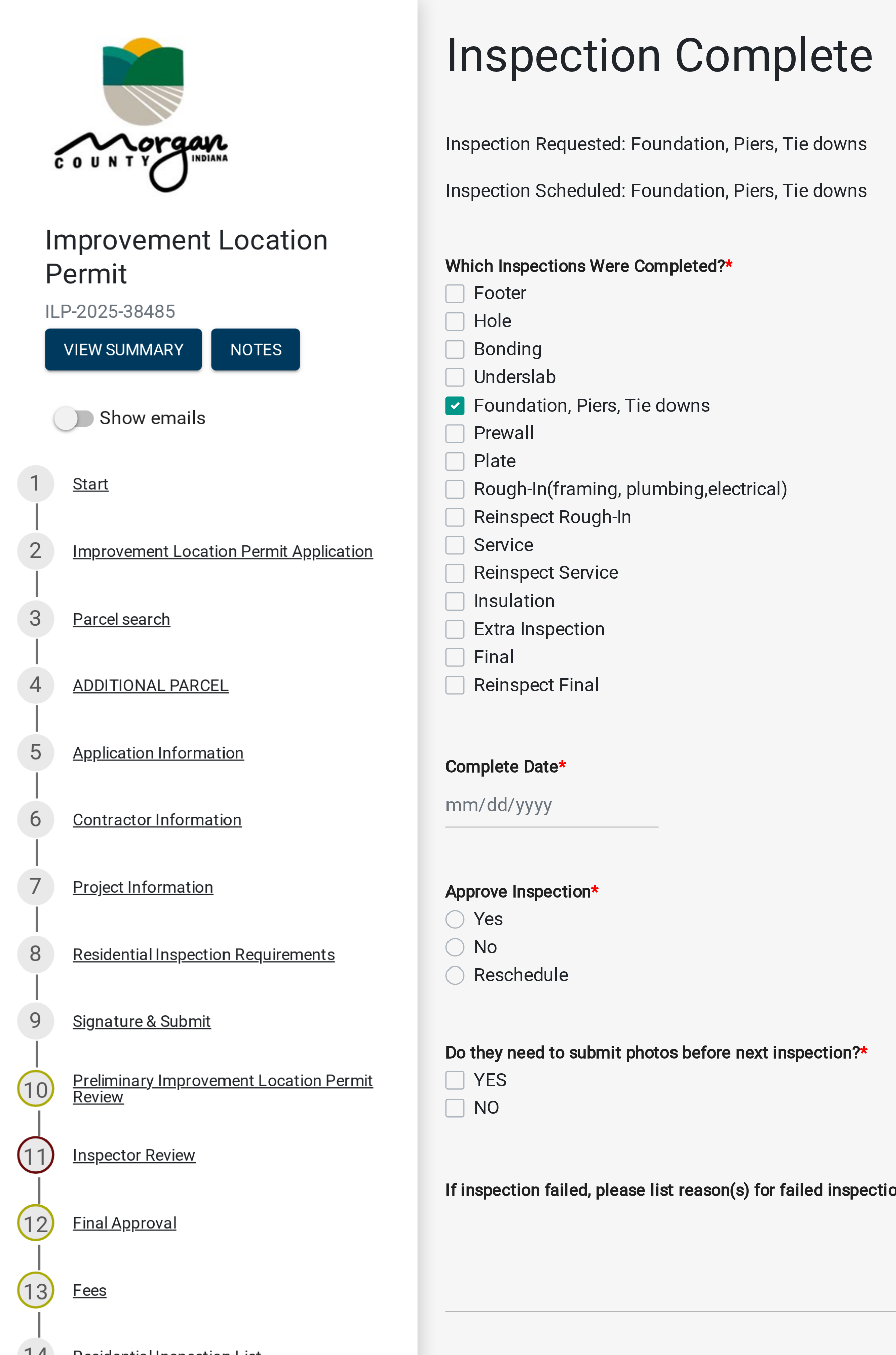
checkbox input "false"
click at [205, 202] on label "Plate" at bounding box center [214, 199] width 18 height 12
click at [205, 199] on input "Plate" at bounding box center [208, 196] width 7 height 7
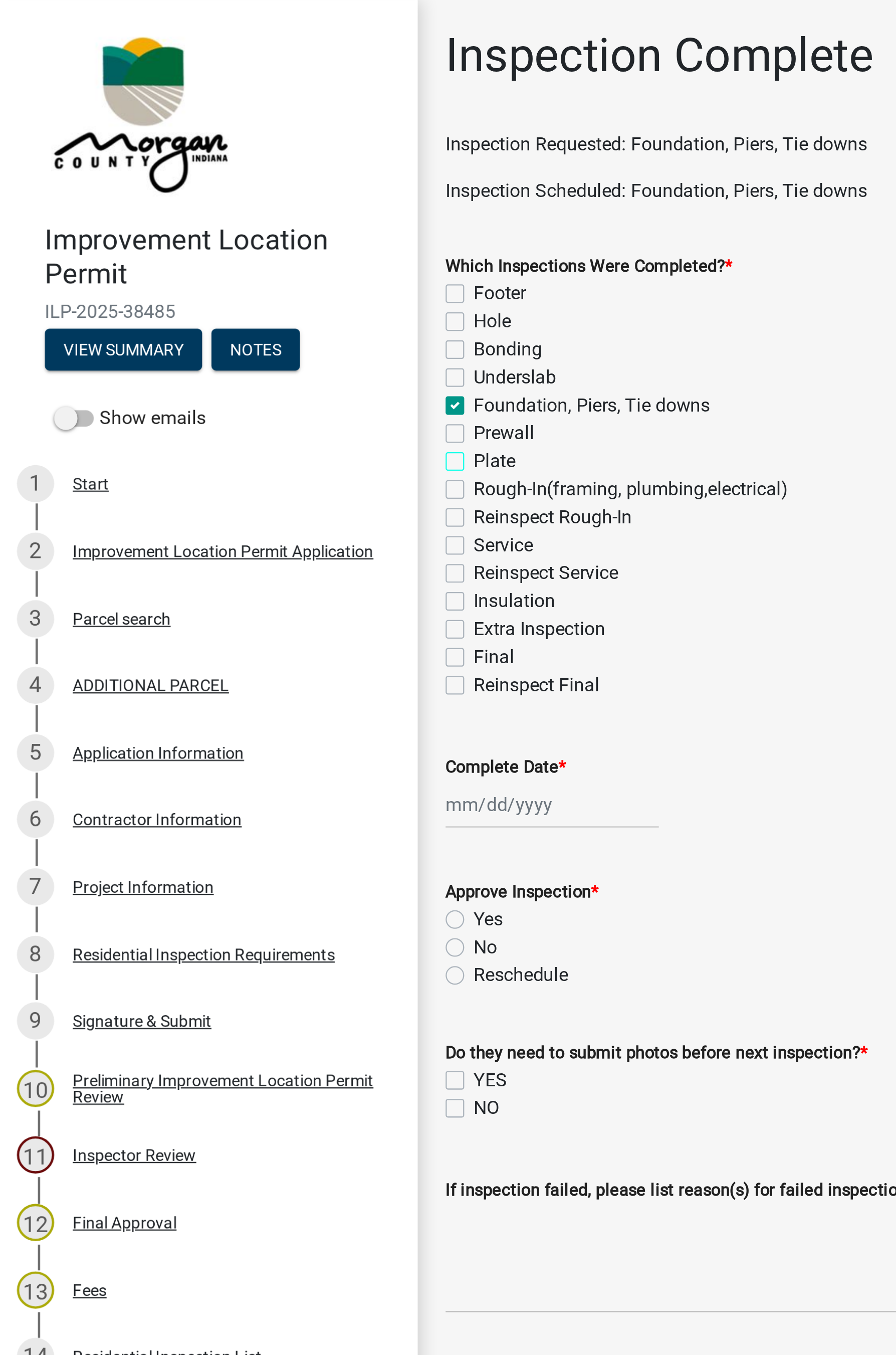
checkbox input "true"
checkbox input "false"
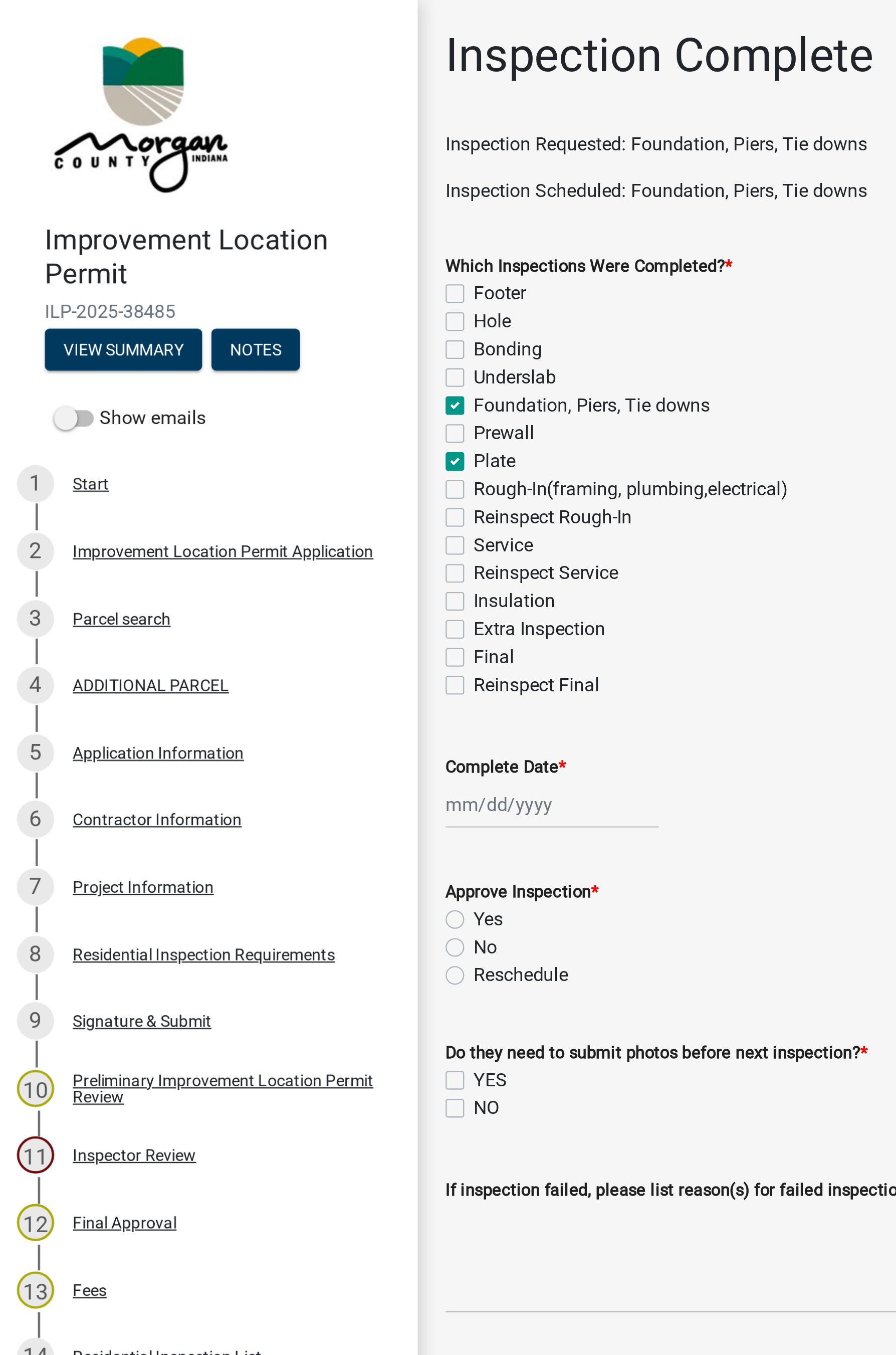
checkbox input "true"
checkbox input "false"
checkbox input "true"
checkbox input "false"
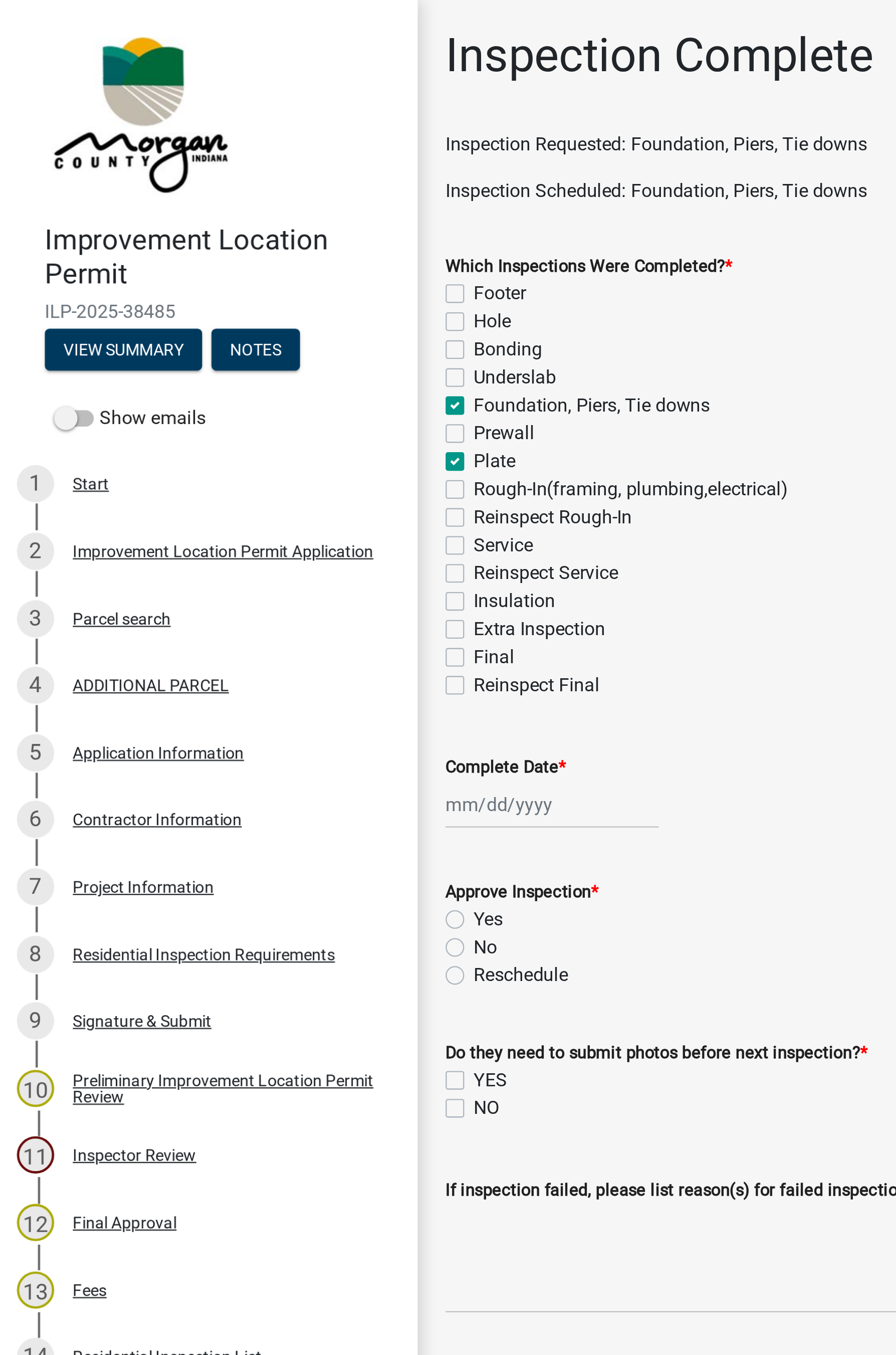
checkbox input "false"
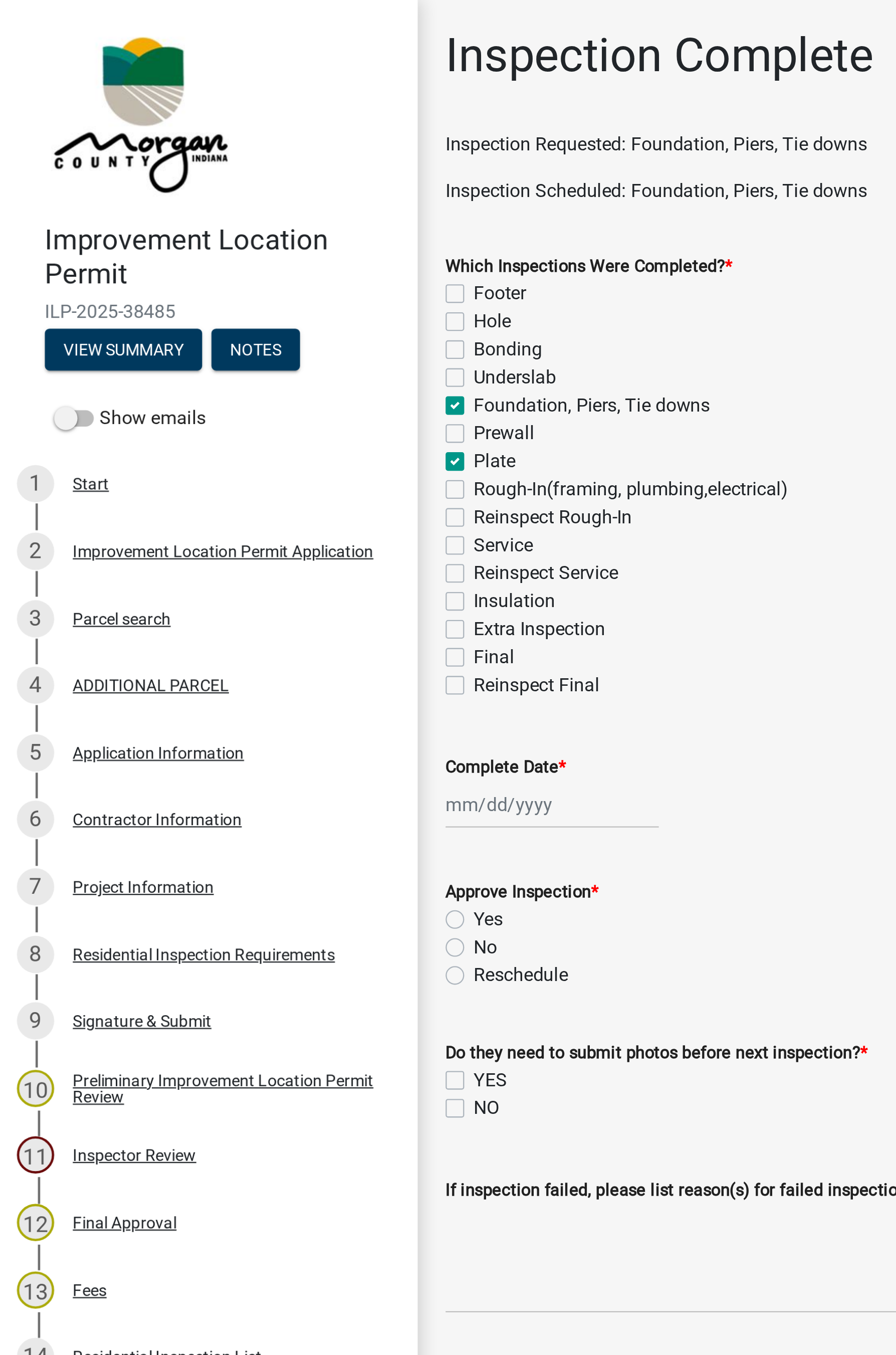
checkbox input "false"
click at [227, 346] on div at bounding box center [238, 346] width 92 height 20
select select "8"
select select "2025"
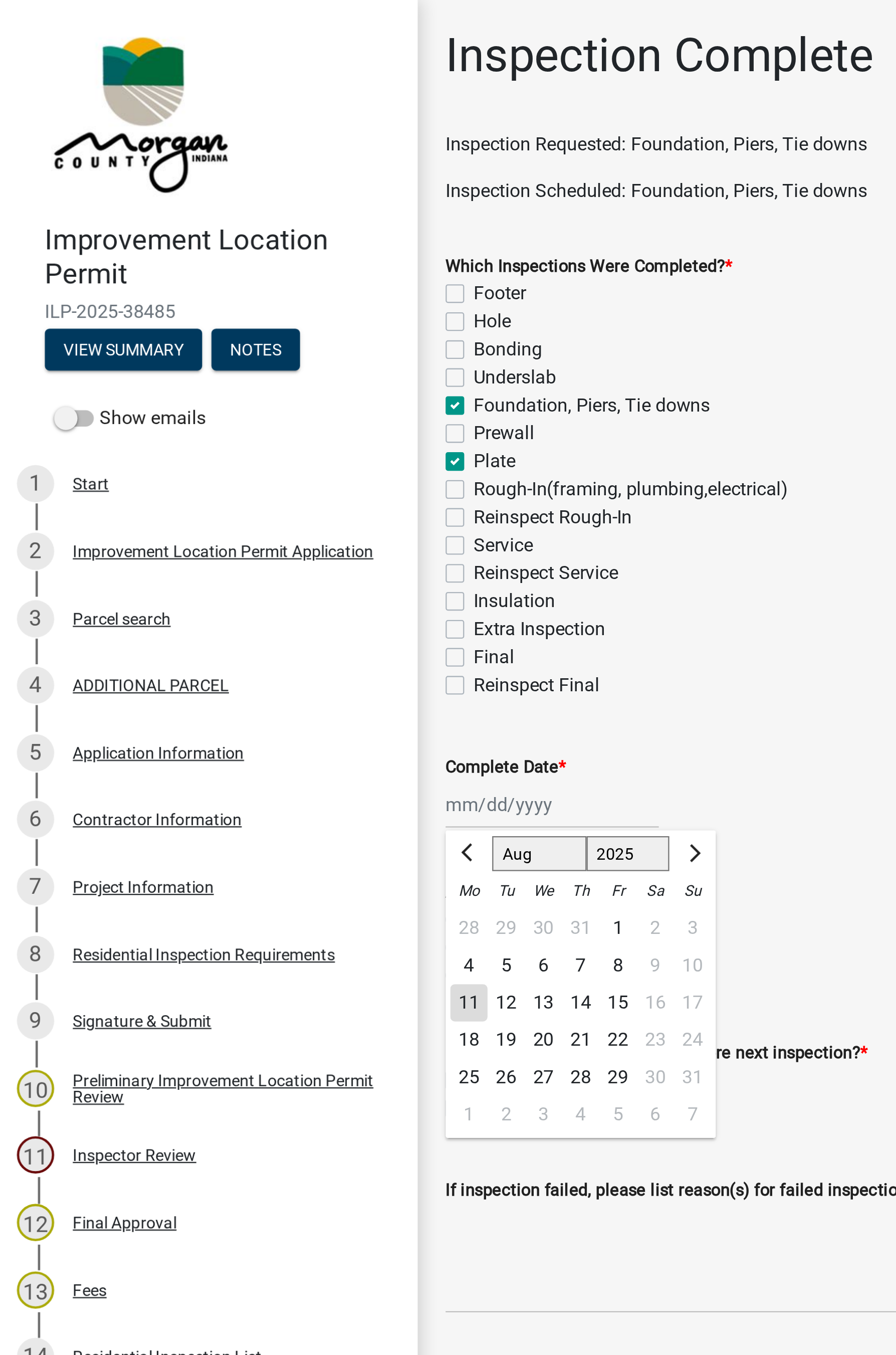
click at [208, 428] on div "11" at bounding box center [202, 431] width 16 height 16
type input "08/11/2025"
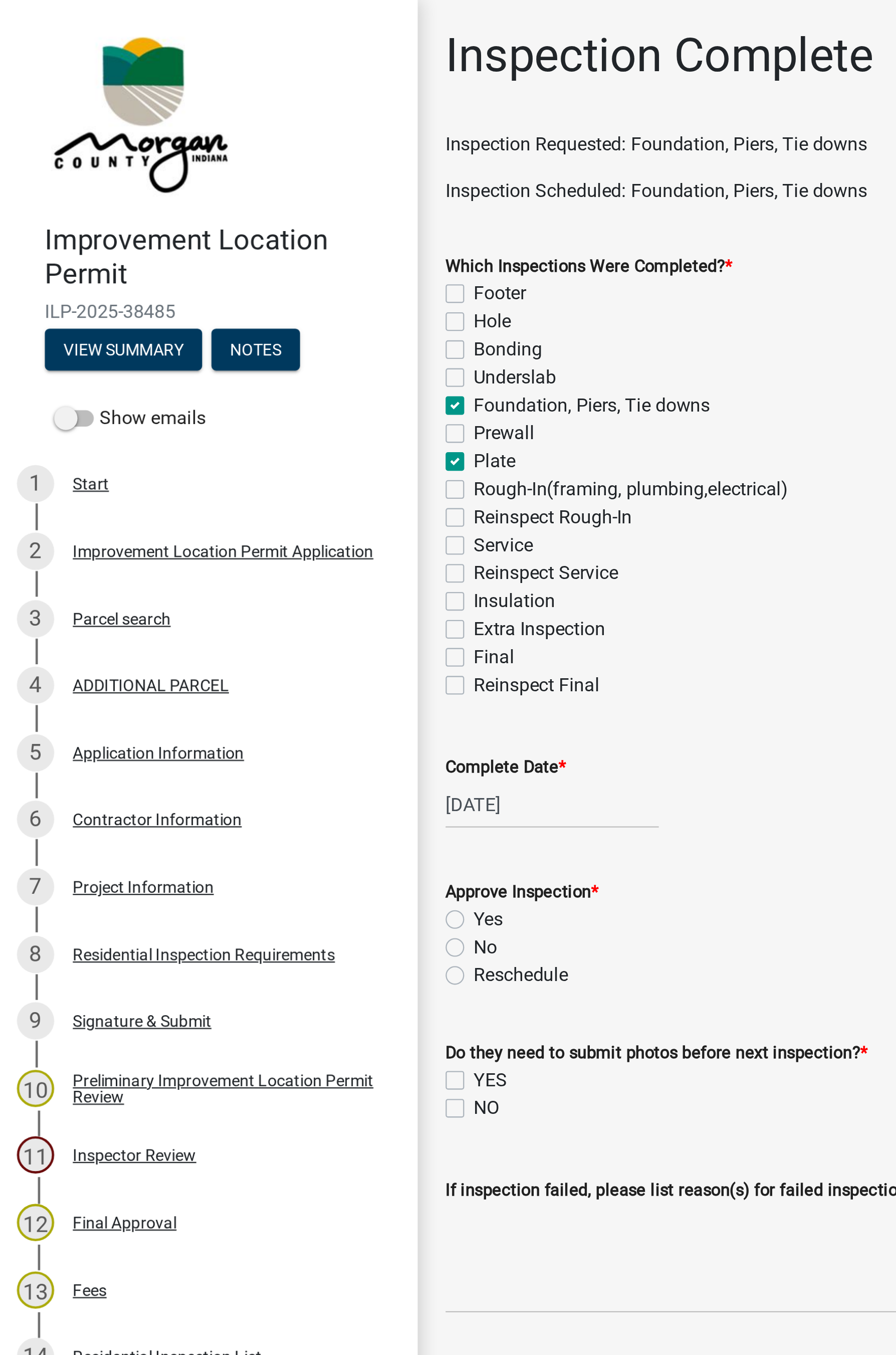
click at [205, 394] on label "Yes" at bounding box center [211, 395] width 13 height 12
click at [205, 394] on input "Yes" at bounding box center [208, 392] width 7 height 7
radio input "true"
click at [205, 478] on label "NO" at bounding box center [210, 477] width 11 height 12
click at [205, 477] on input "NO" at bounding box center [208, 474] width 7 height 7
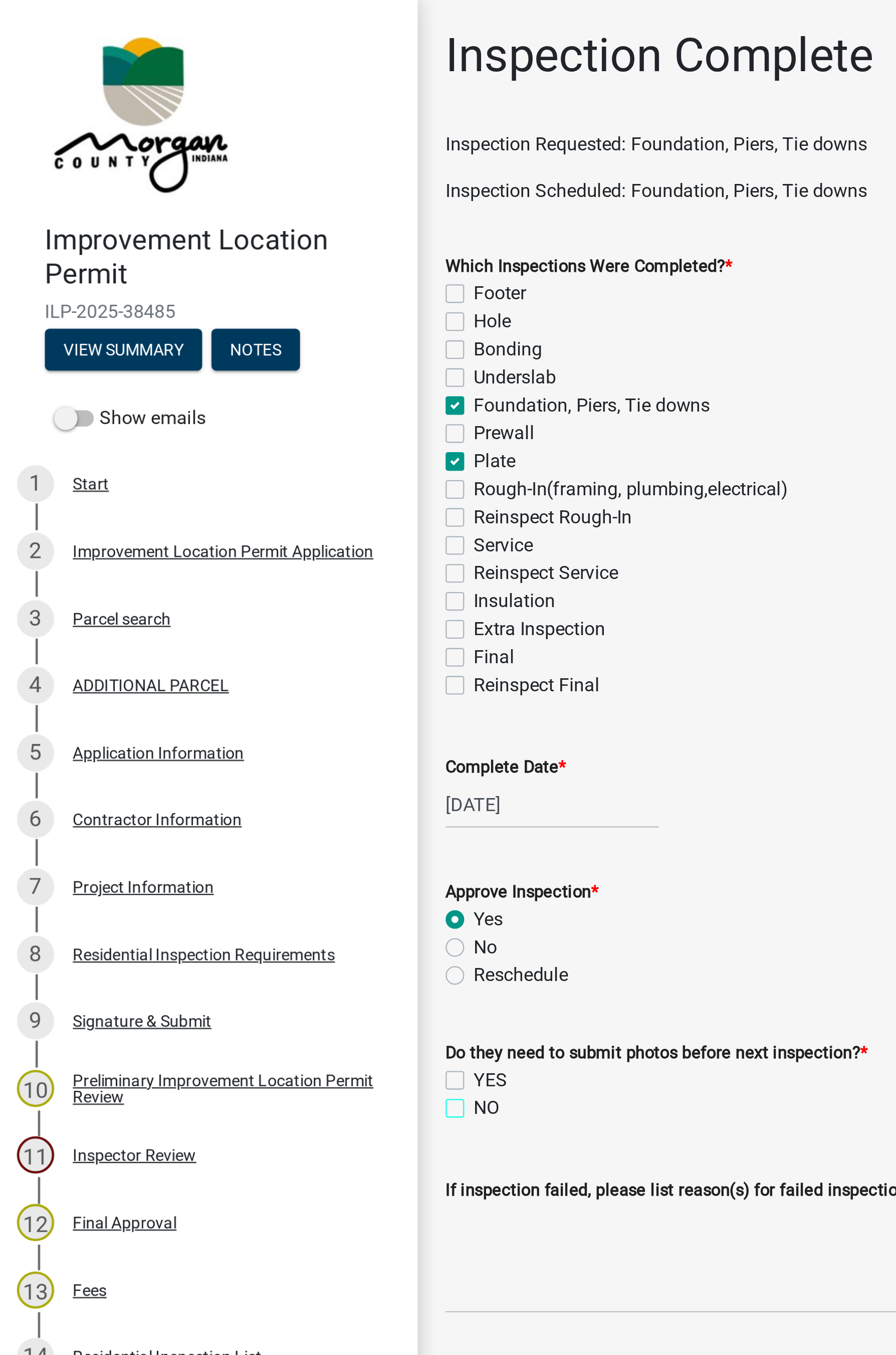
checkbox input "true"
checkbox input "false"
checkbox input "true"
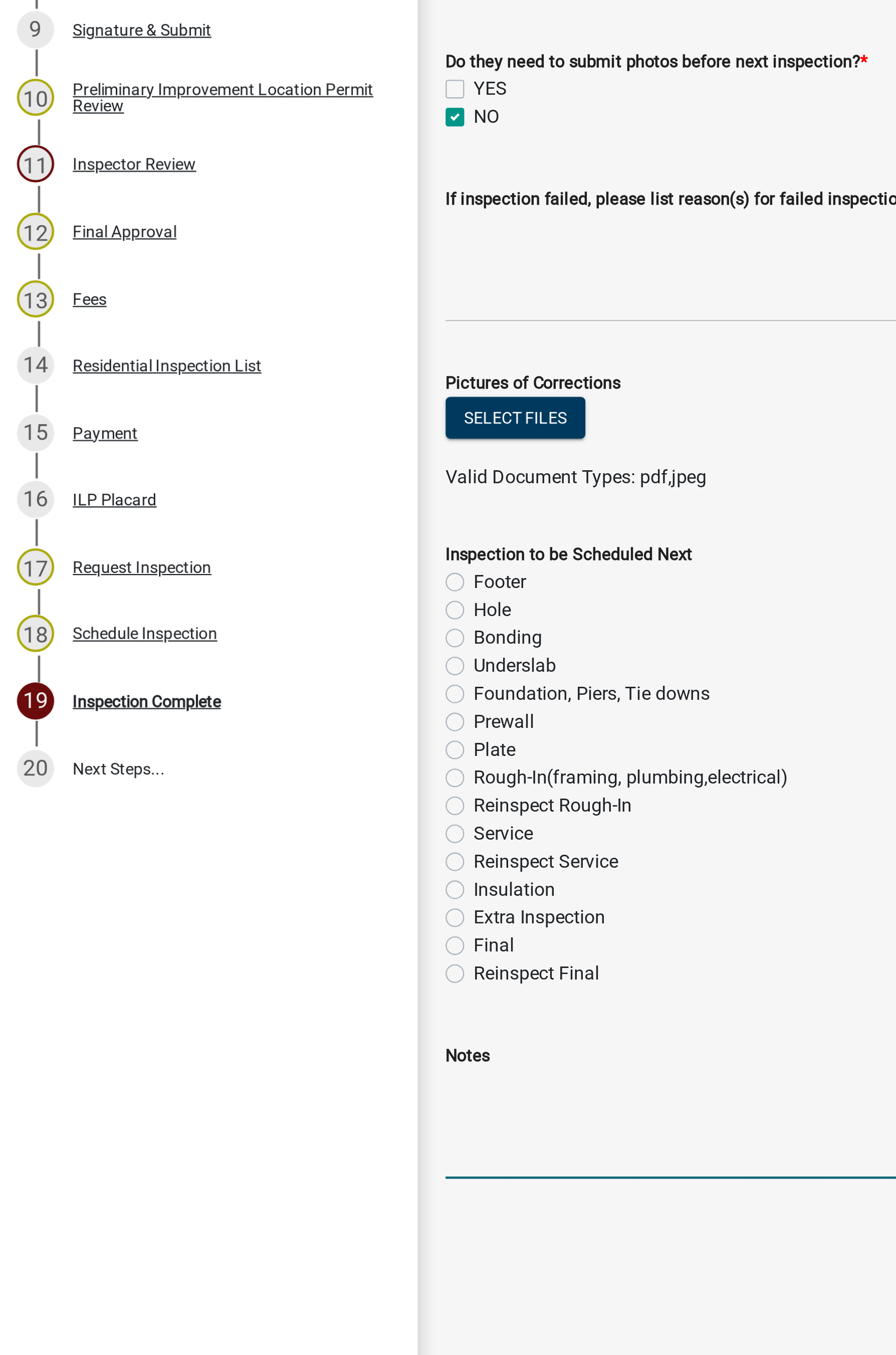
click at [220, 735] on textarea "Notes" at bounding box center [538, 909] width 691 height 47
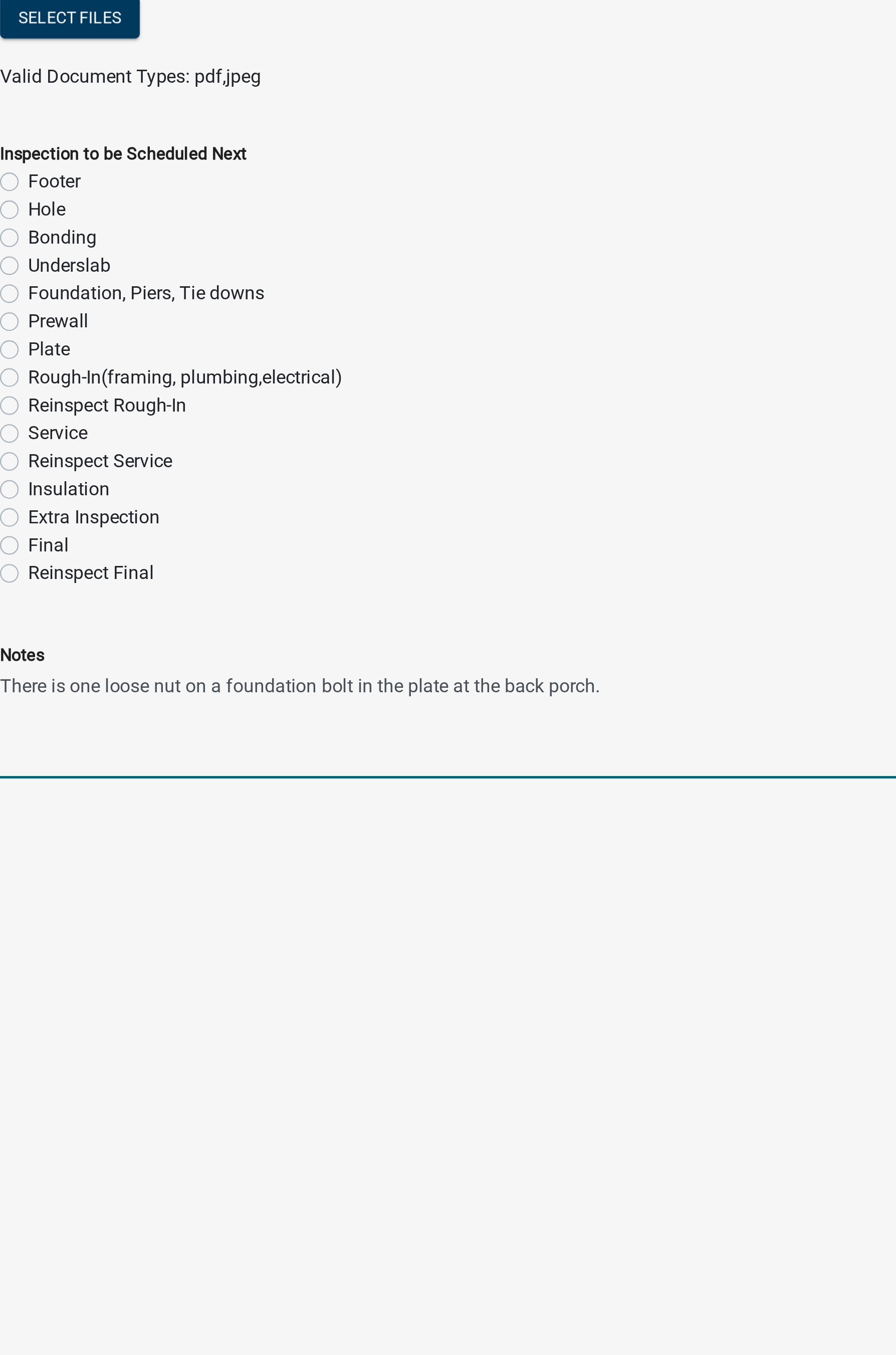
type textarea "There is one loose nut on a foundation bolt in the plate at the back porch."
click at [205, 735] on label "Rough-In(framing, plumbing,electrical)" at bounding box center [272, 761] width 135 height 12
click at [205, 735] on input "Rough-In(framing, plumbing,electrical)" at bounding box center [208, 758] width 7 height 7
radio input "true"
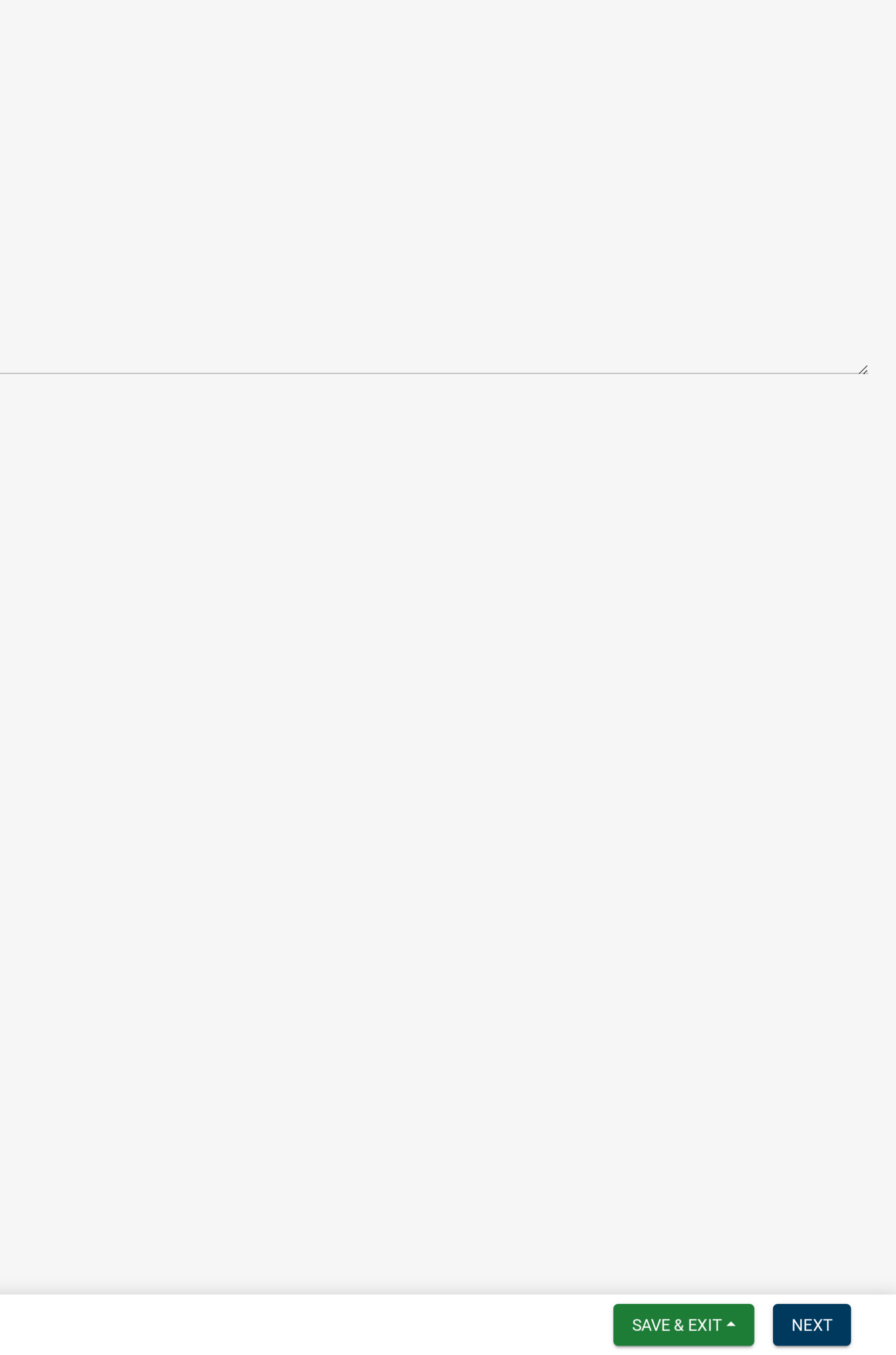
click at [702, 735] on form "Save & Exit Save Save & Exit Next" at bounding box center [825, 1342] width 110 height 18
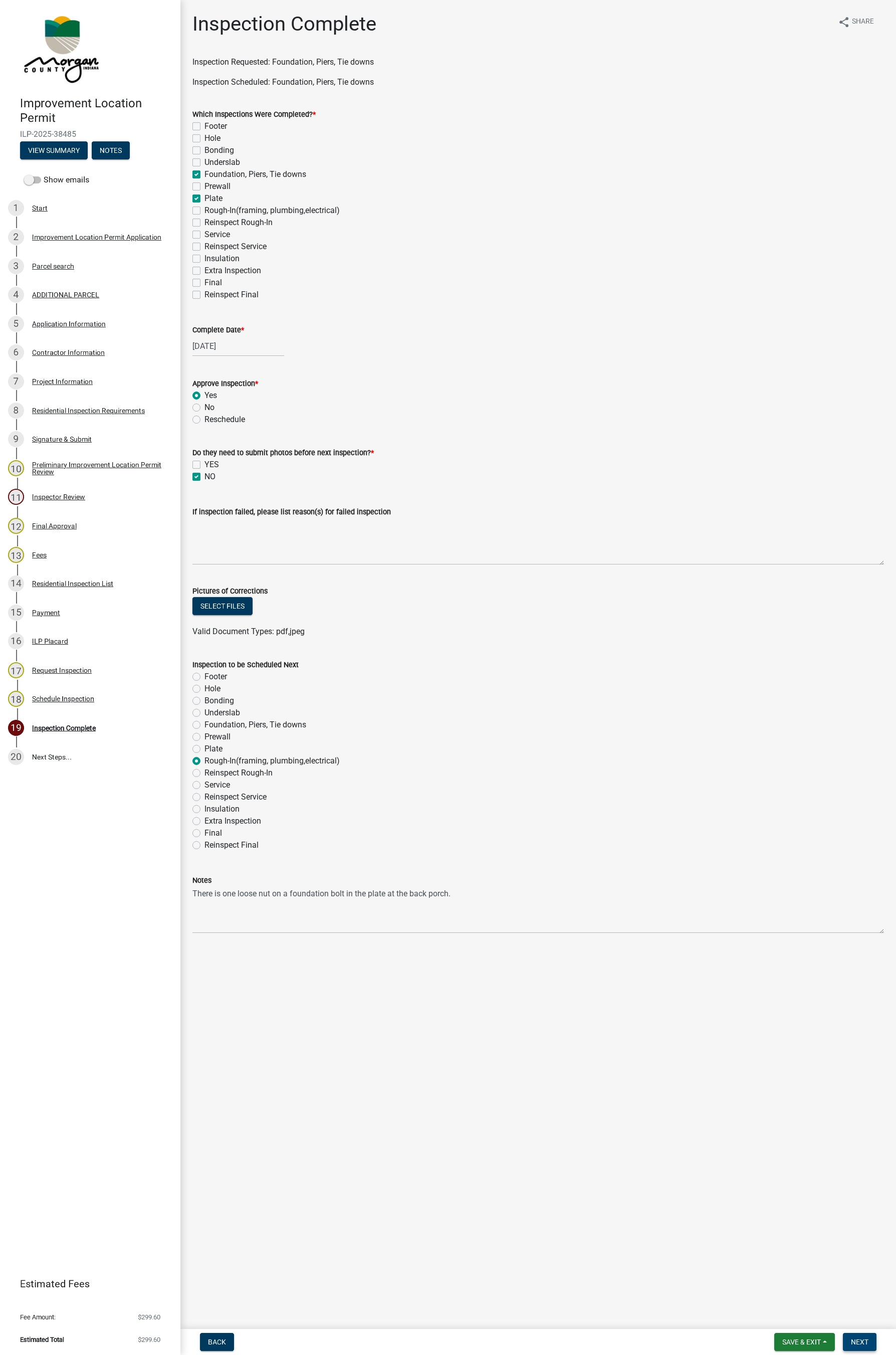
click at [702, 735] on span "Next" at bounding box center [860, 1341] width 17 height 8
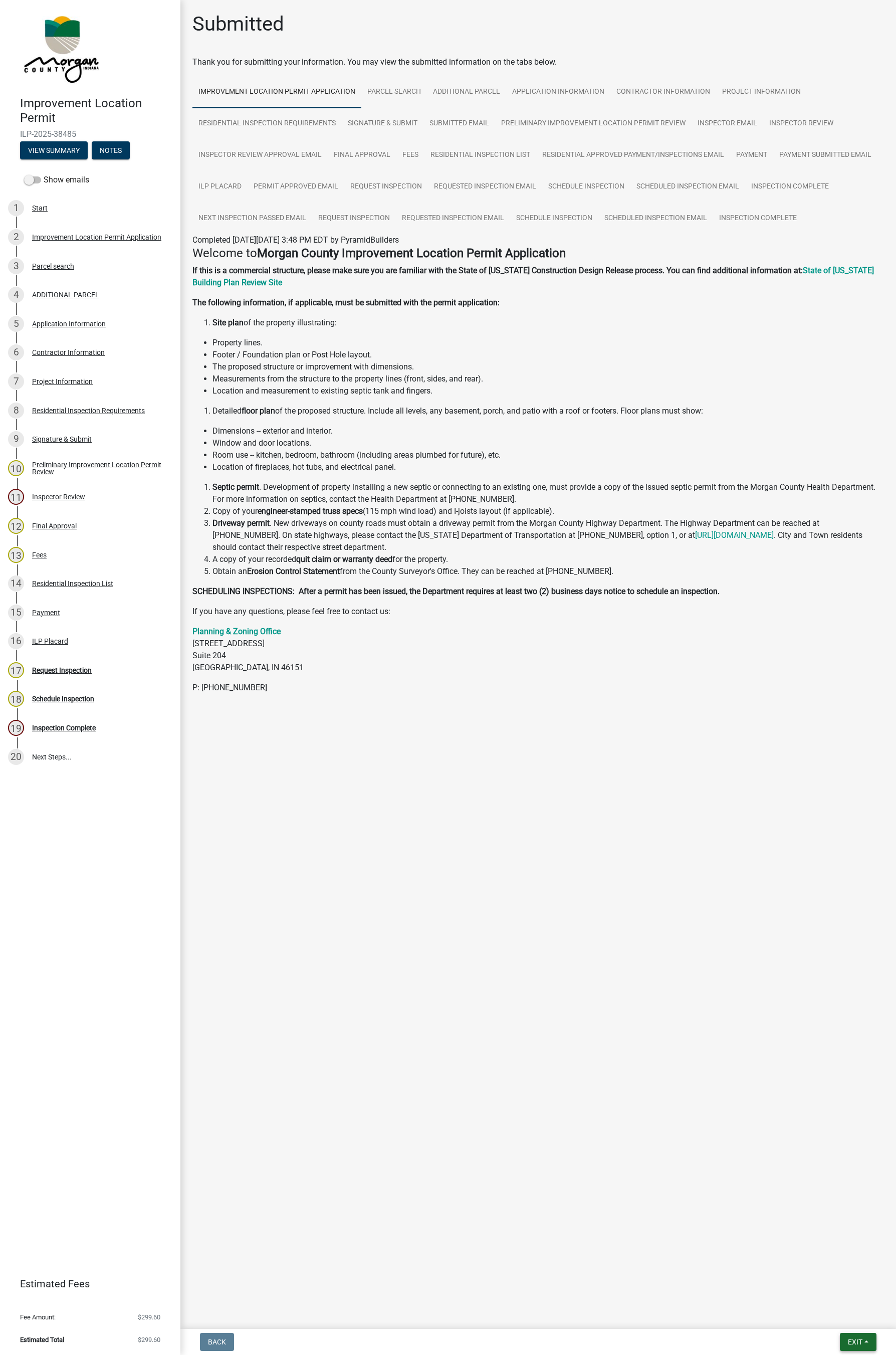
click at [702, 735] on span "Exit" at bounding box center [855, 1341] width 14 height 8
click at [702, 735] on button "Save & Exit" at bounding box center [836, 1316] width 80 height 24
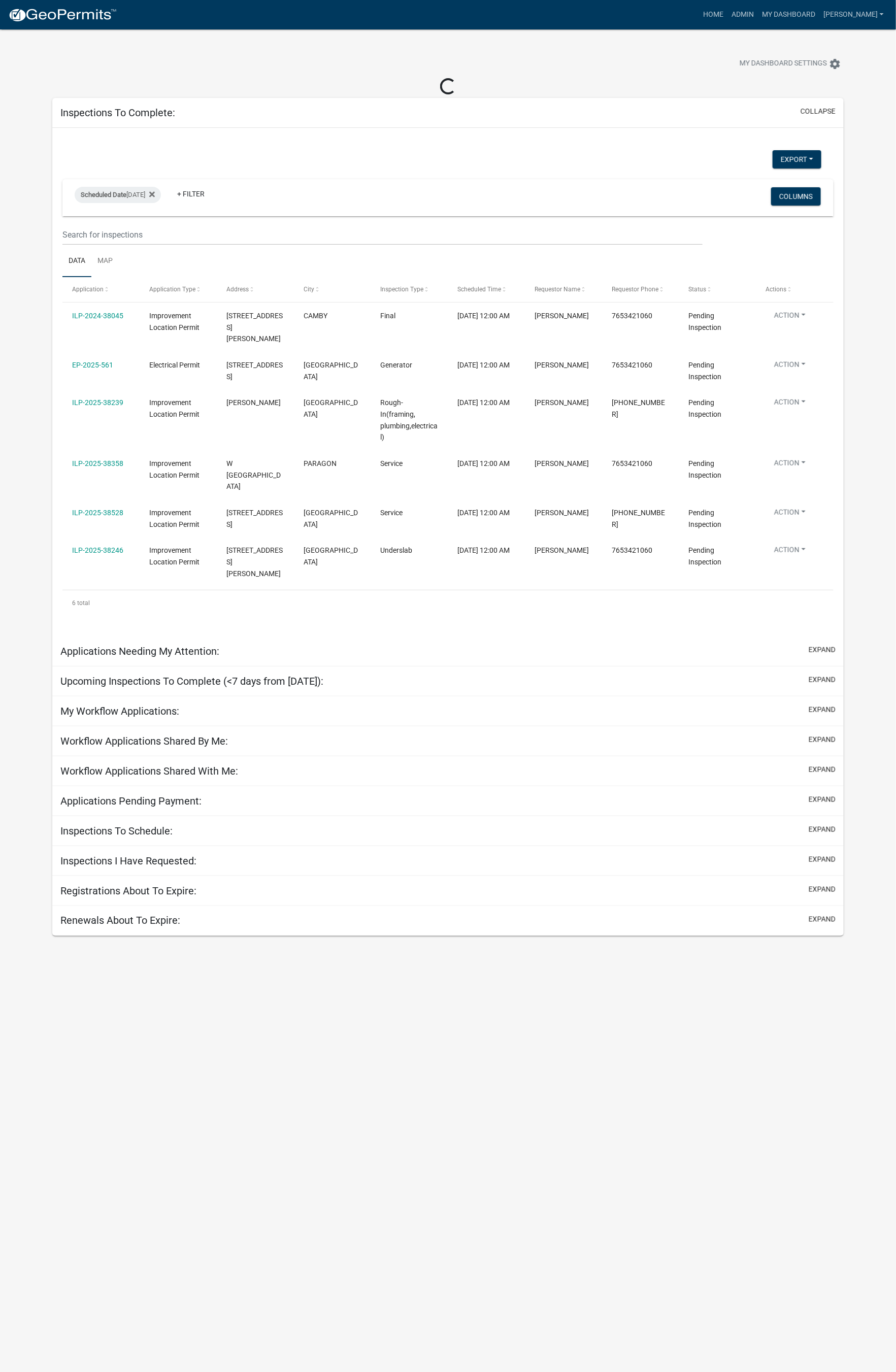
select select "1: 25"
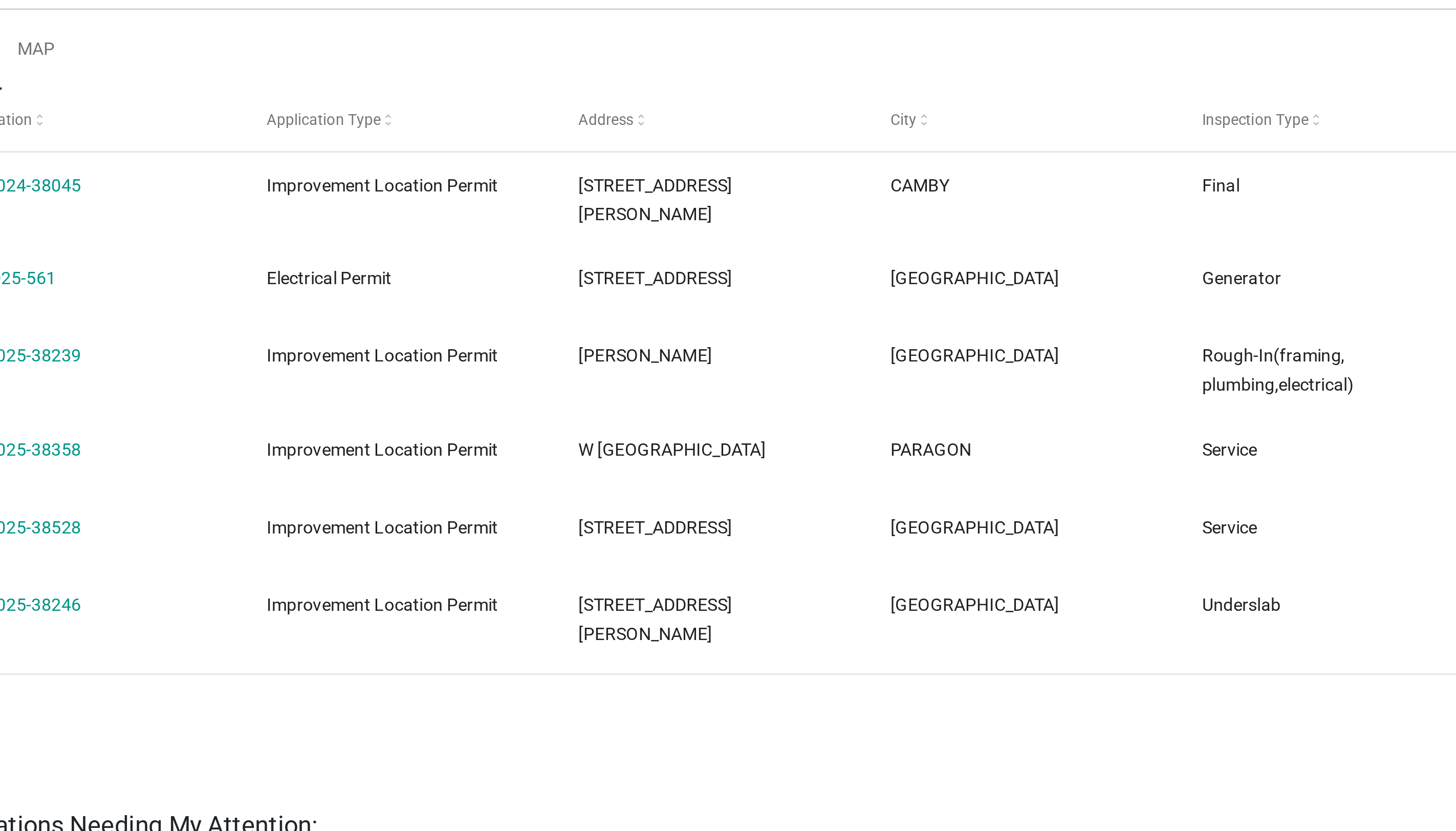
click at [140, 436] on link "ILP-2025-38528" at bounding box center [126, 440] width 52 height 8
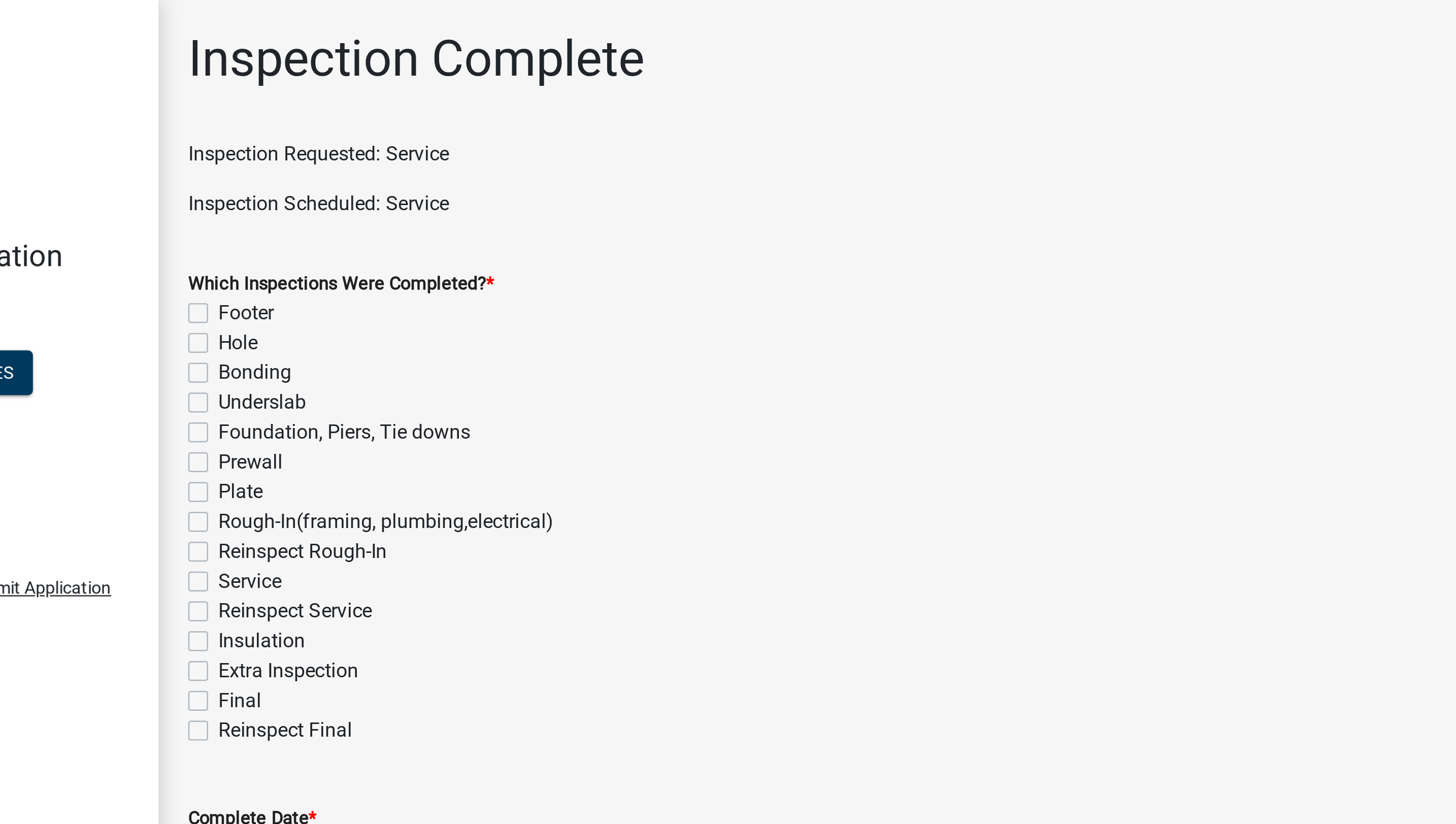
click at [207, 233] on label "Service" at bounding box center [220, 238] width 26 height 12
click at [207, 233] on input "Service" at bounding box center [210, 234] width 7 height 7
checkbox input "true"
checkbox input "false"
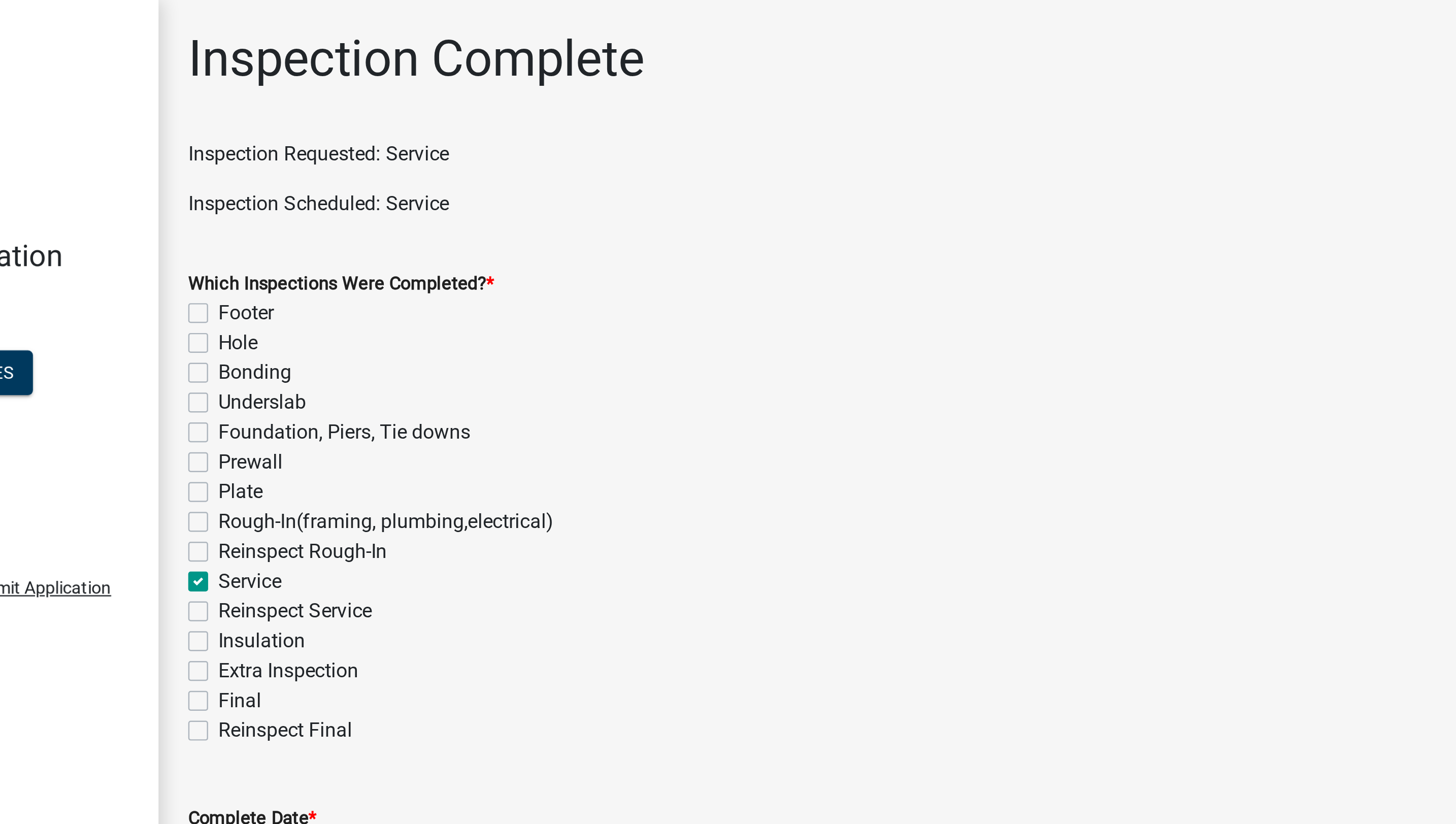
checkbox input "false"
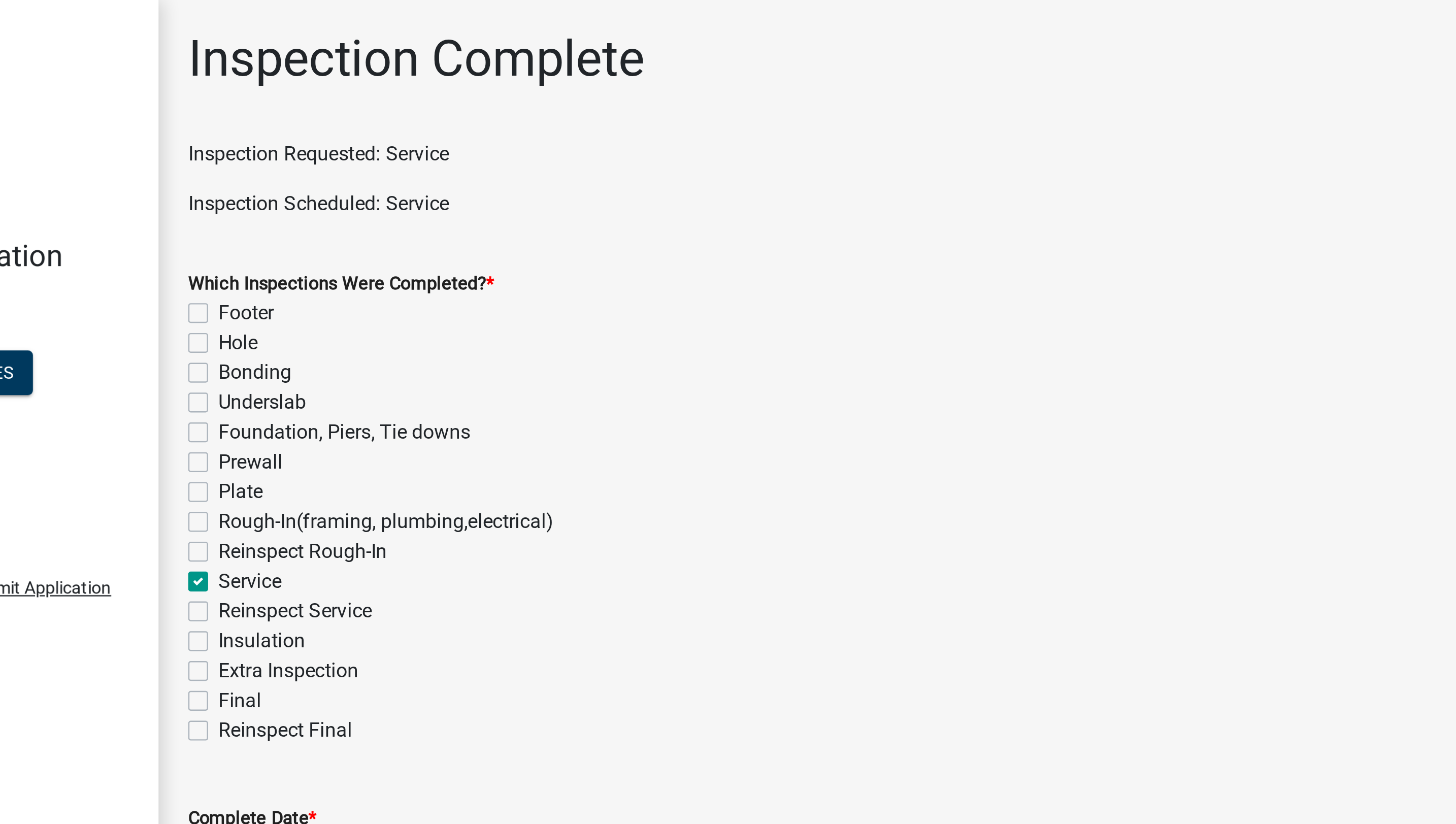
checkbox input "false"
checkbox input "true"
checkbox input "false"
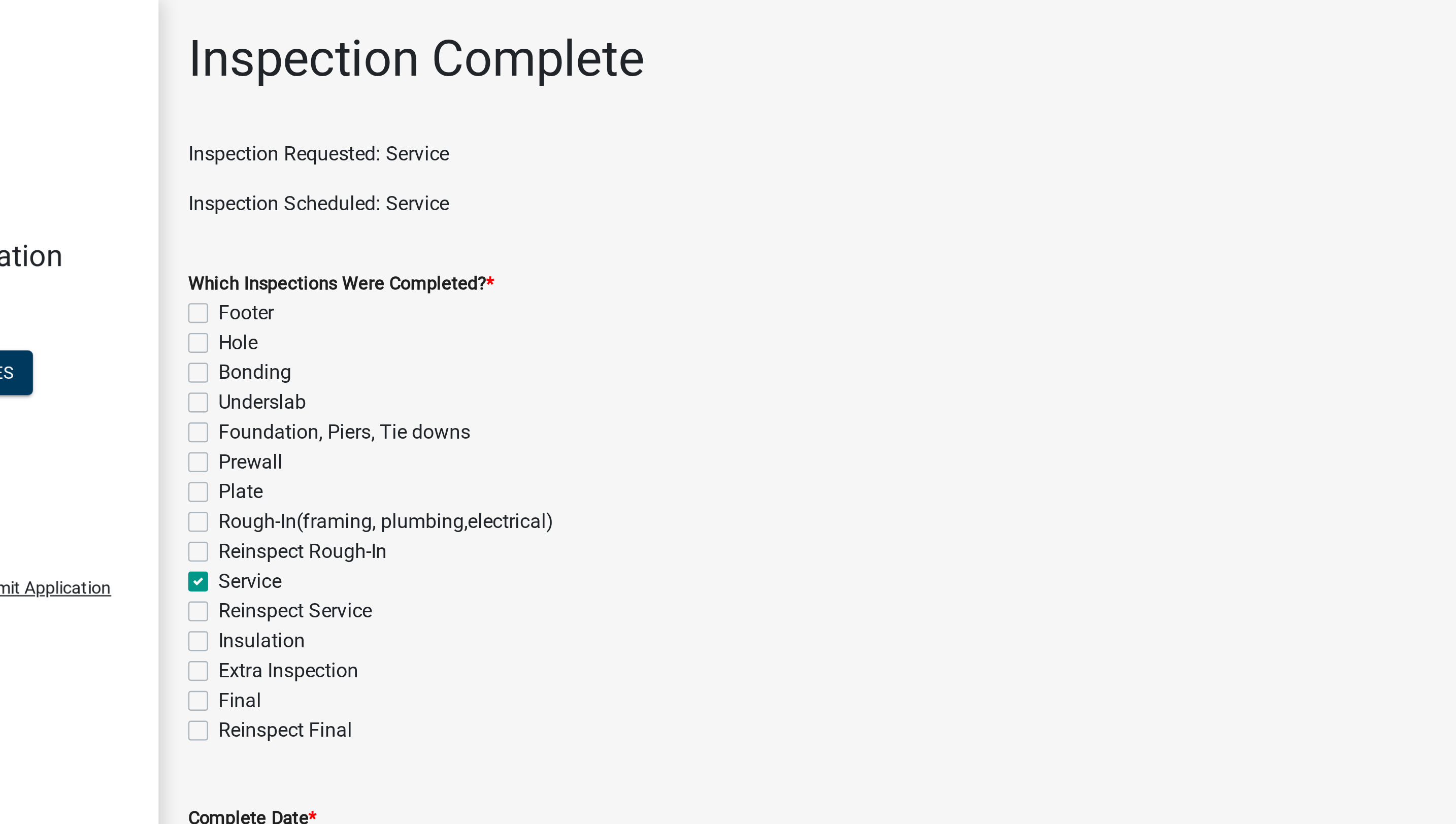
checkbox input "false"
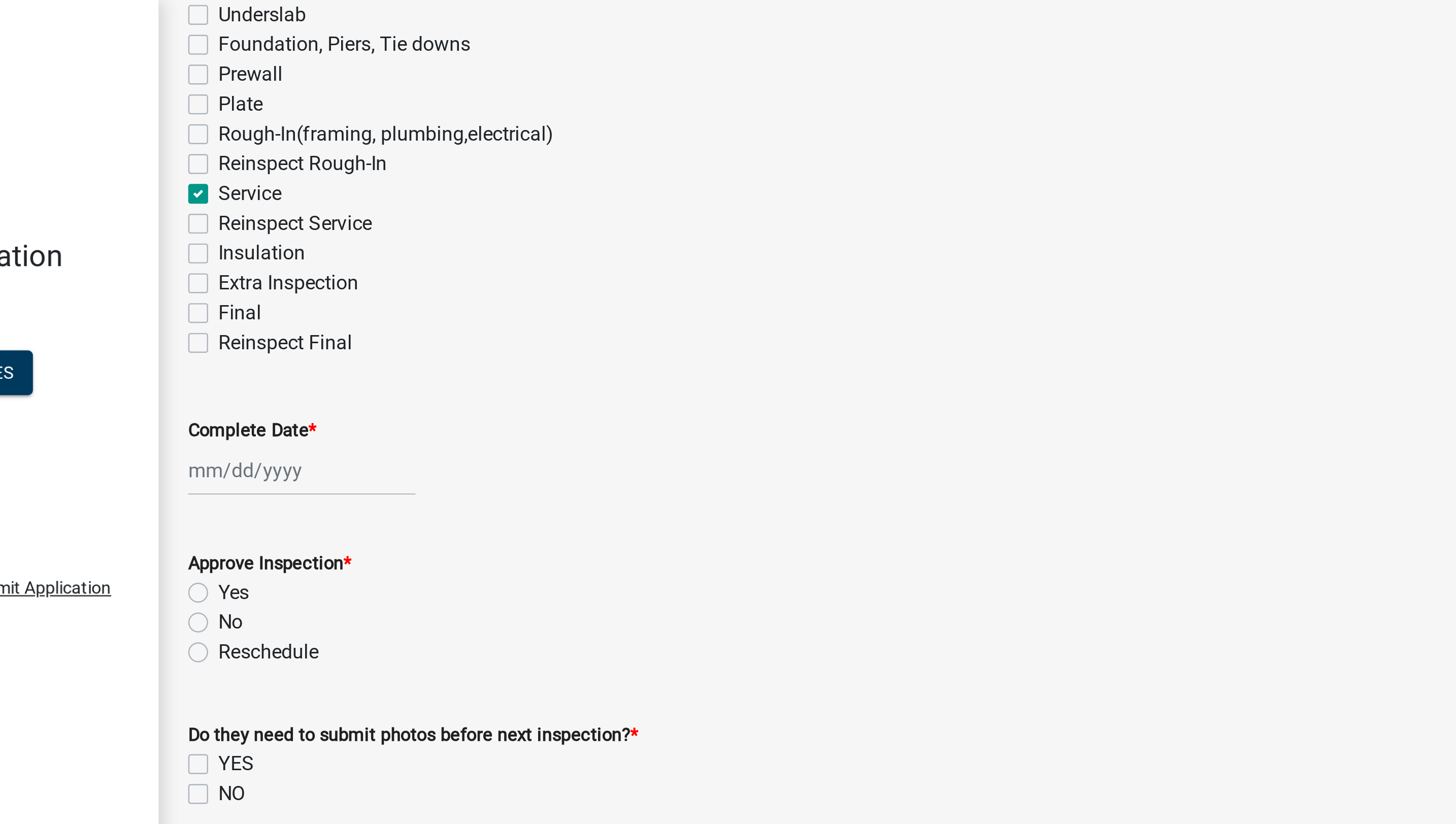
scroll to position [159, 0]
click at [211, 193] on div at bounding box center [241, 191] width 93 height 21
select select "8"
select select "2025"
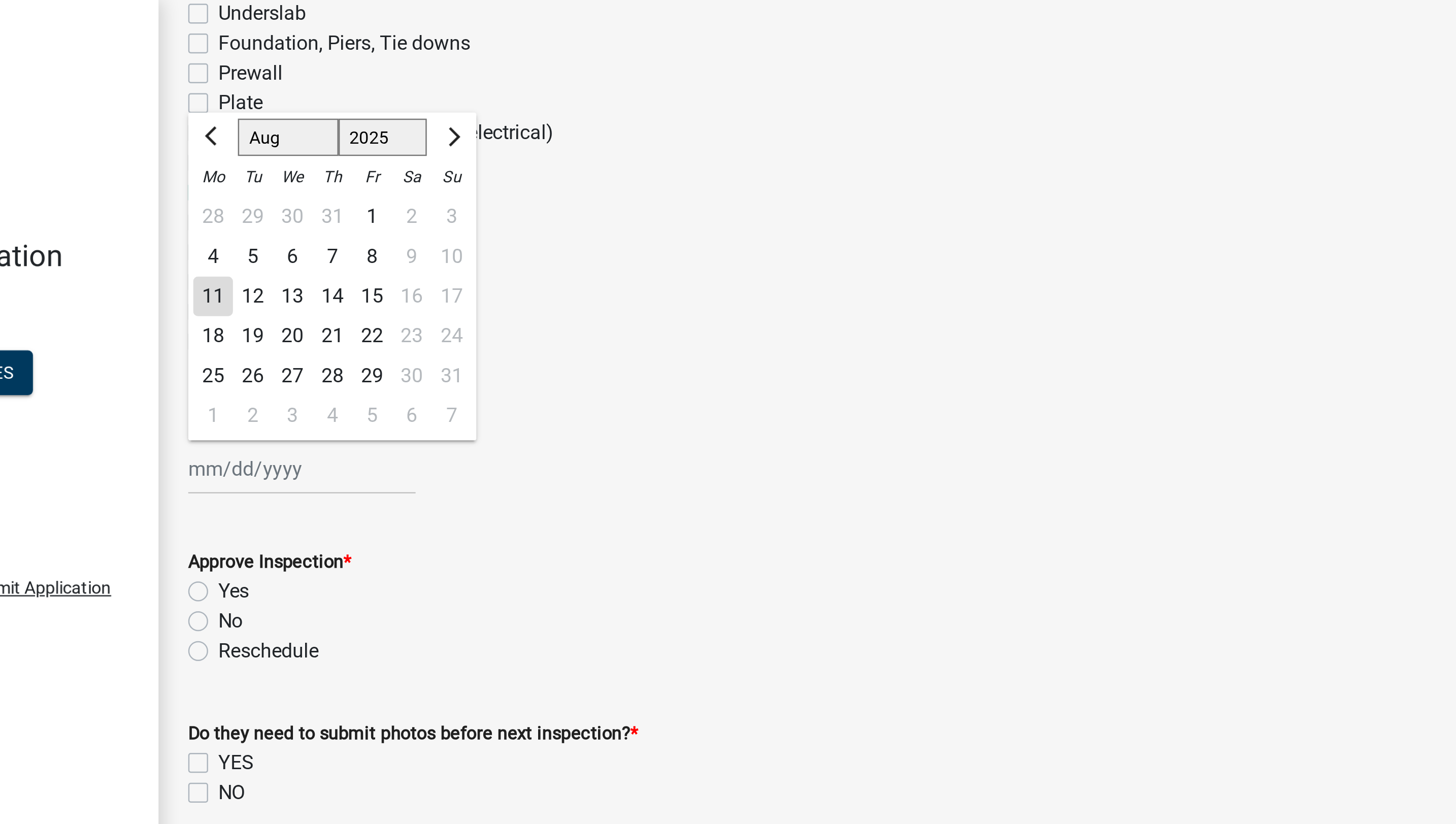
click at [202, 119] on div "11" at bounding box center [205, 121] width 16 height 16
type input "08/11/2025"
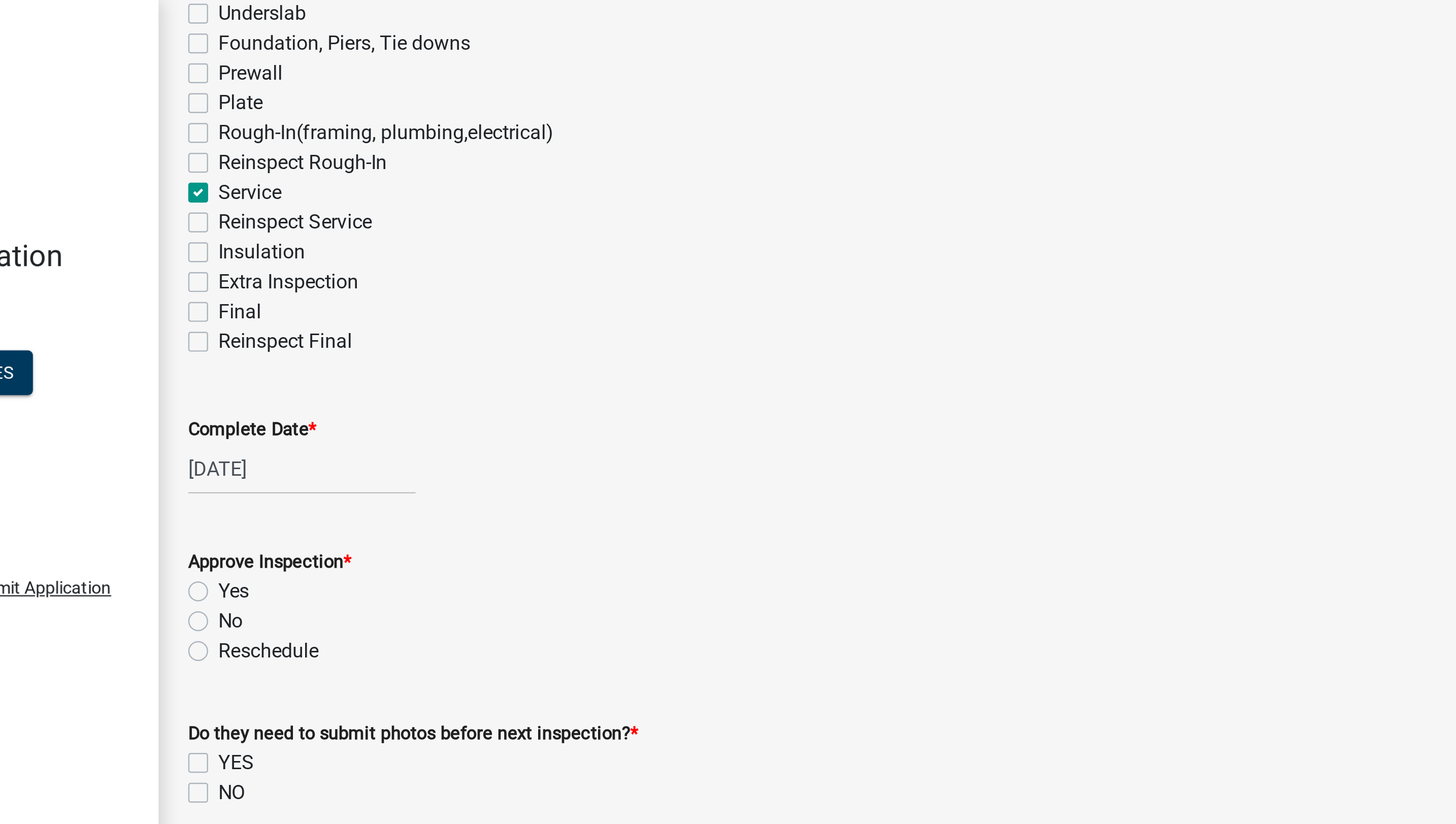
click at [207, 241] on label "Yes" at bounding box center [213, 242] width 13 height 12
click at [207, 241] on input "Yes" at bounding box center [210, 239] width 7 height 7
radio input "true"
click at [207, 322] on label "NO" at bounding box center [213, 324] width 11 height 12
click at [207, 322] on input "NO" at bounding box center [210, 321] width 7 height 7
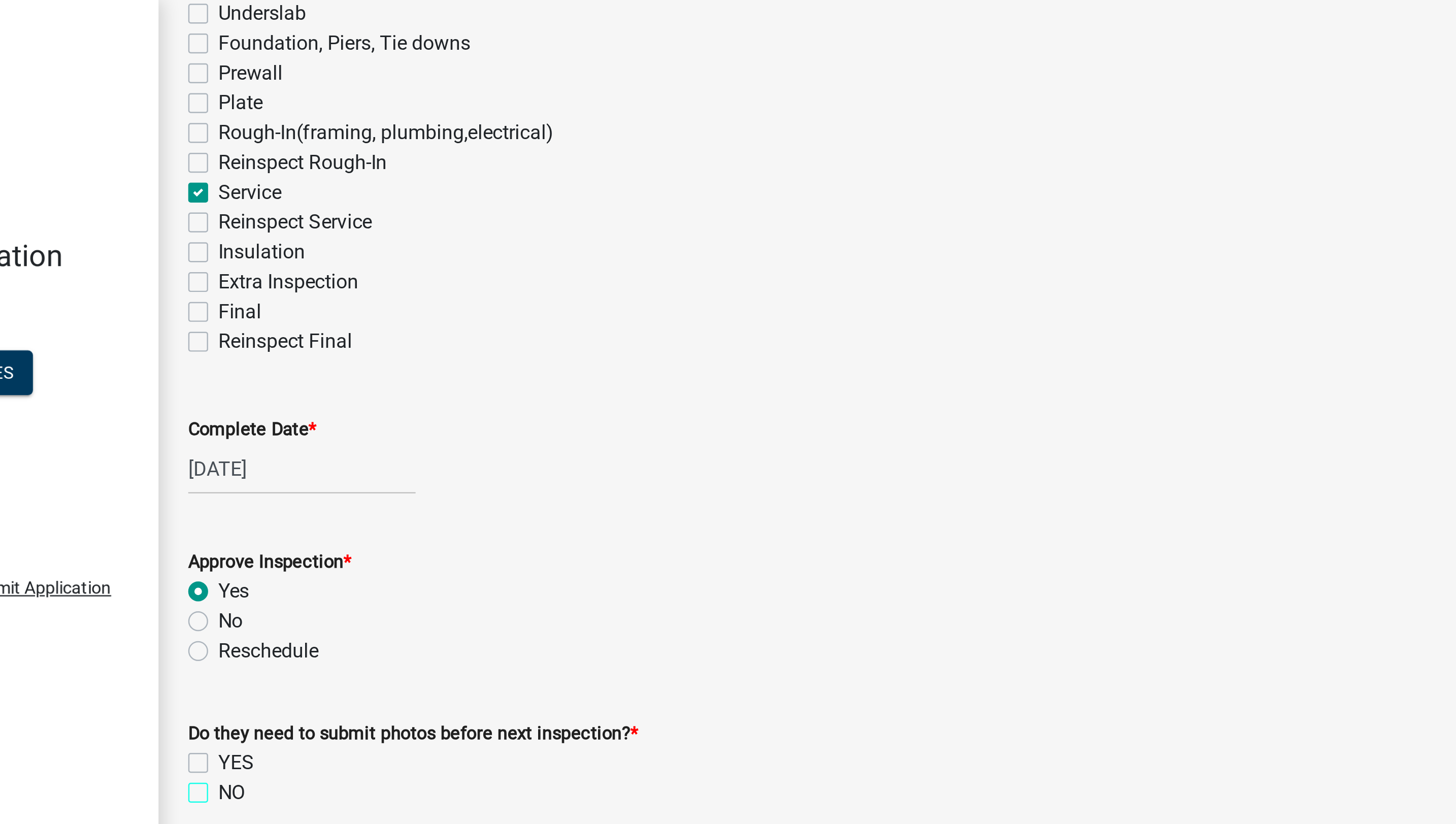
checkbox input "true"
checkbox input "false"
checkbox input "true"
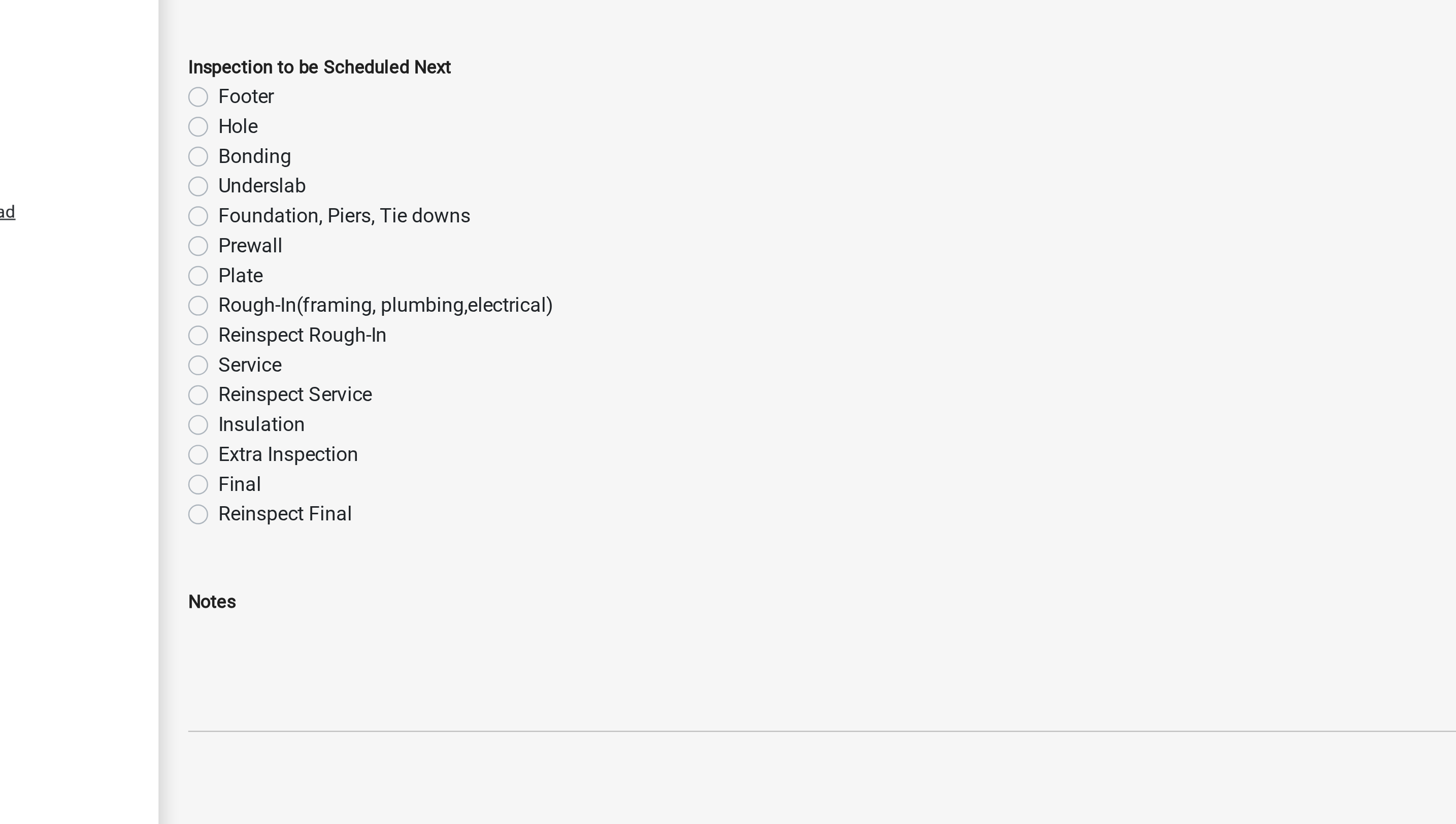
click at [207, 643] on label "Final" at bounding box center [216, 644] width 18 height 12
click at [207, 643] on input "Final" at bounding box center [210, 641] width 7 height 7
radio input "true"
click at [127, 483] on link "10 Inspector Review" at bounding box center [91, 474] width 183 height 30
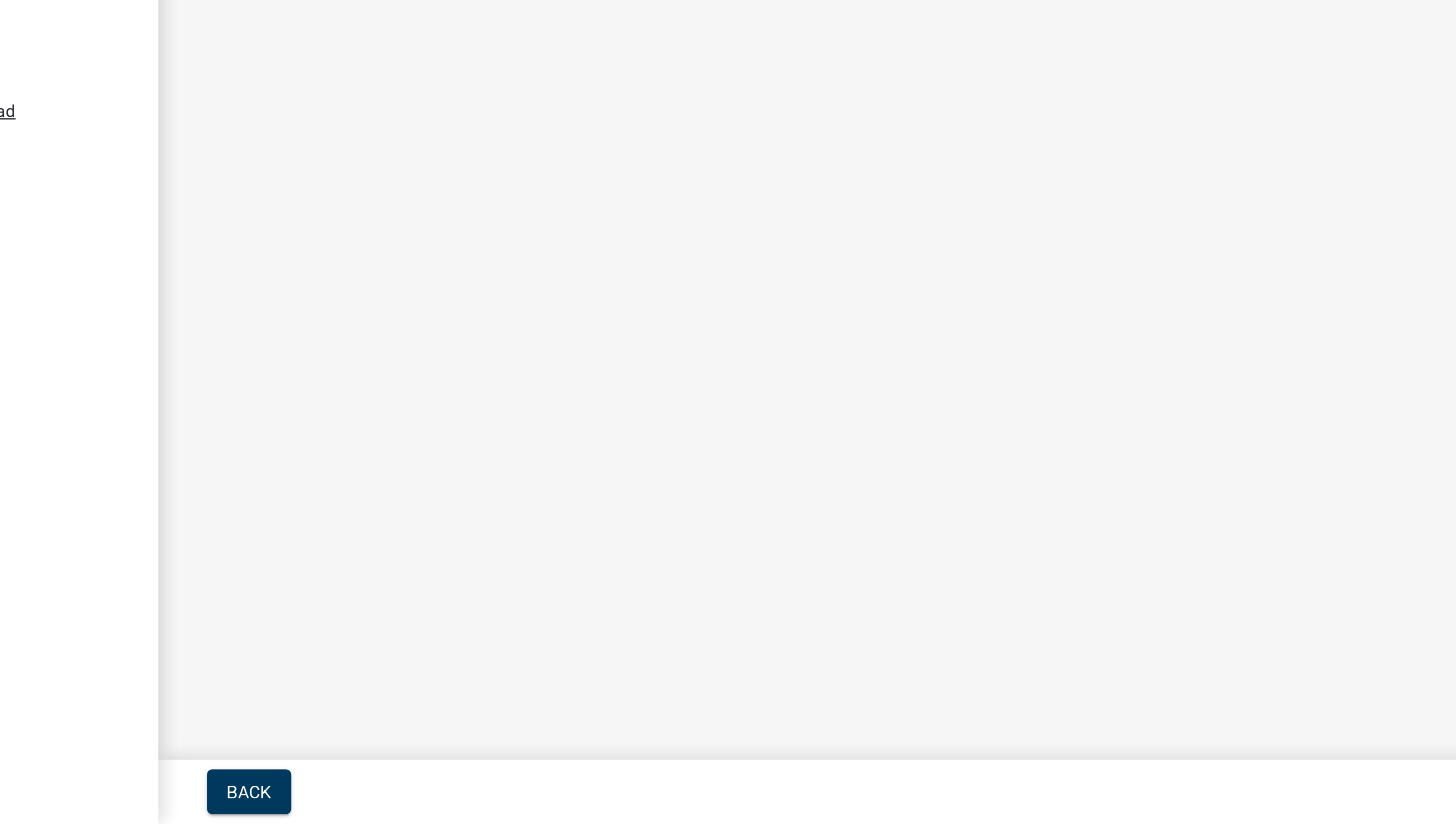
scroll to position [0, 0]
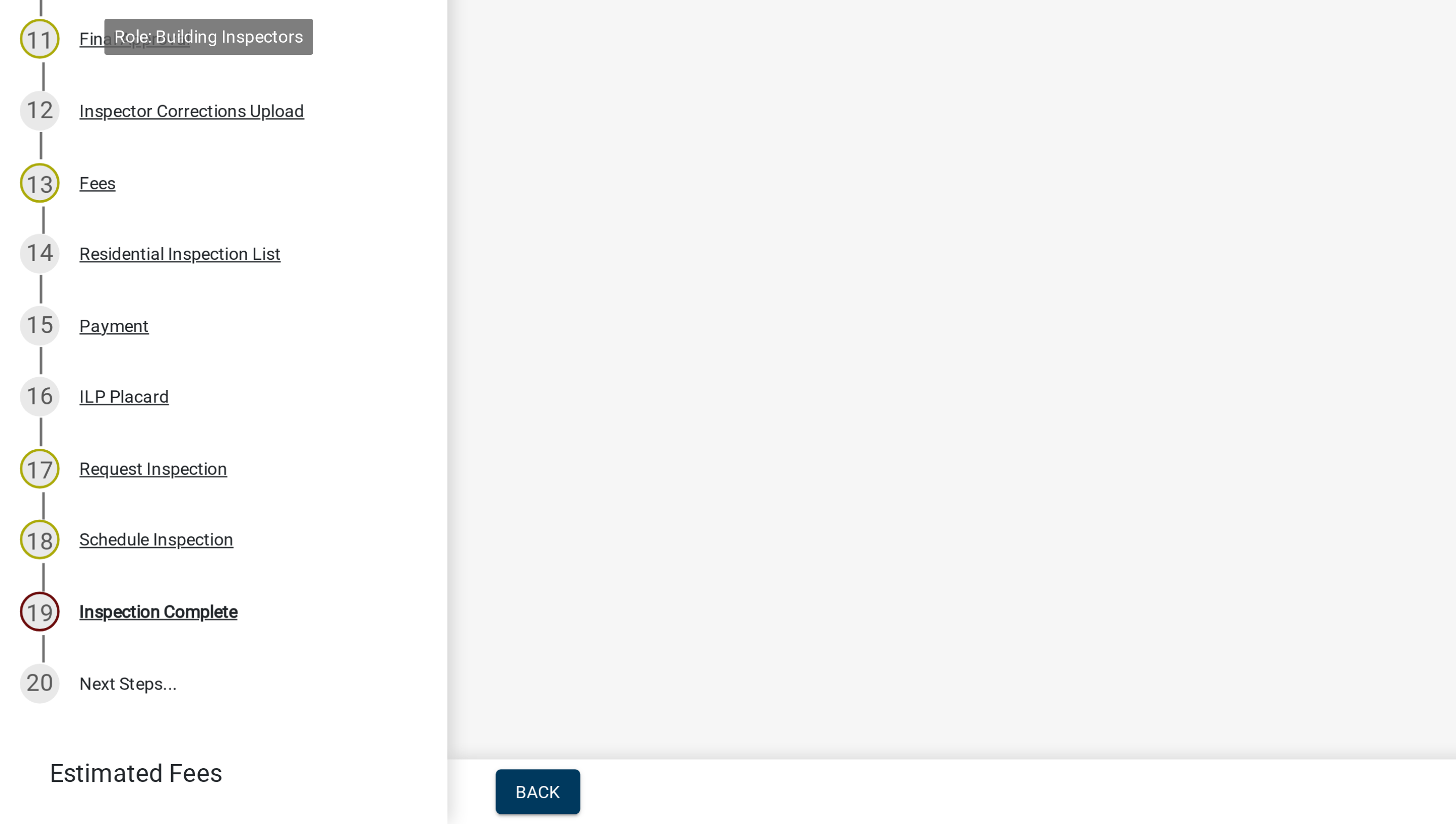
click at [70, 734] on div "Inspection Complete" at bounding box center [65, 737] width 64 height 7
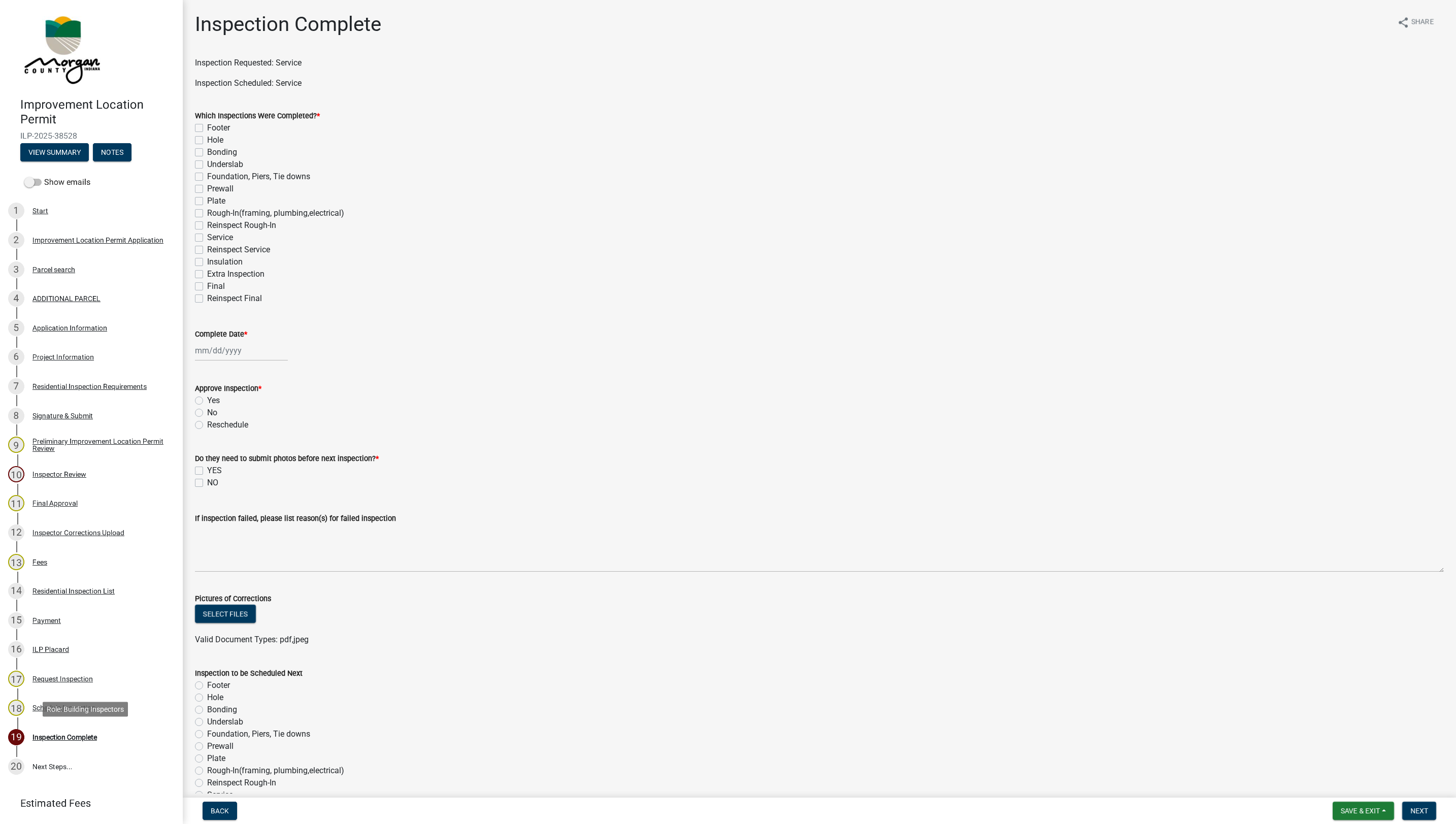
click at [207, 233] on label "Service" at bounding box center [220, 238] width 26 height 12
click at [207, 233] on input "Service" at bounding box center [210, 234] width 7 height 7
checkbox input "true"
checkbox input "false"
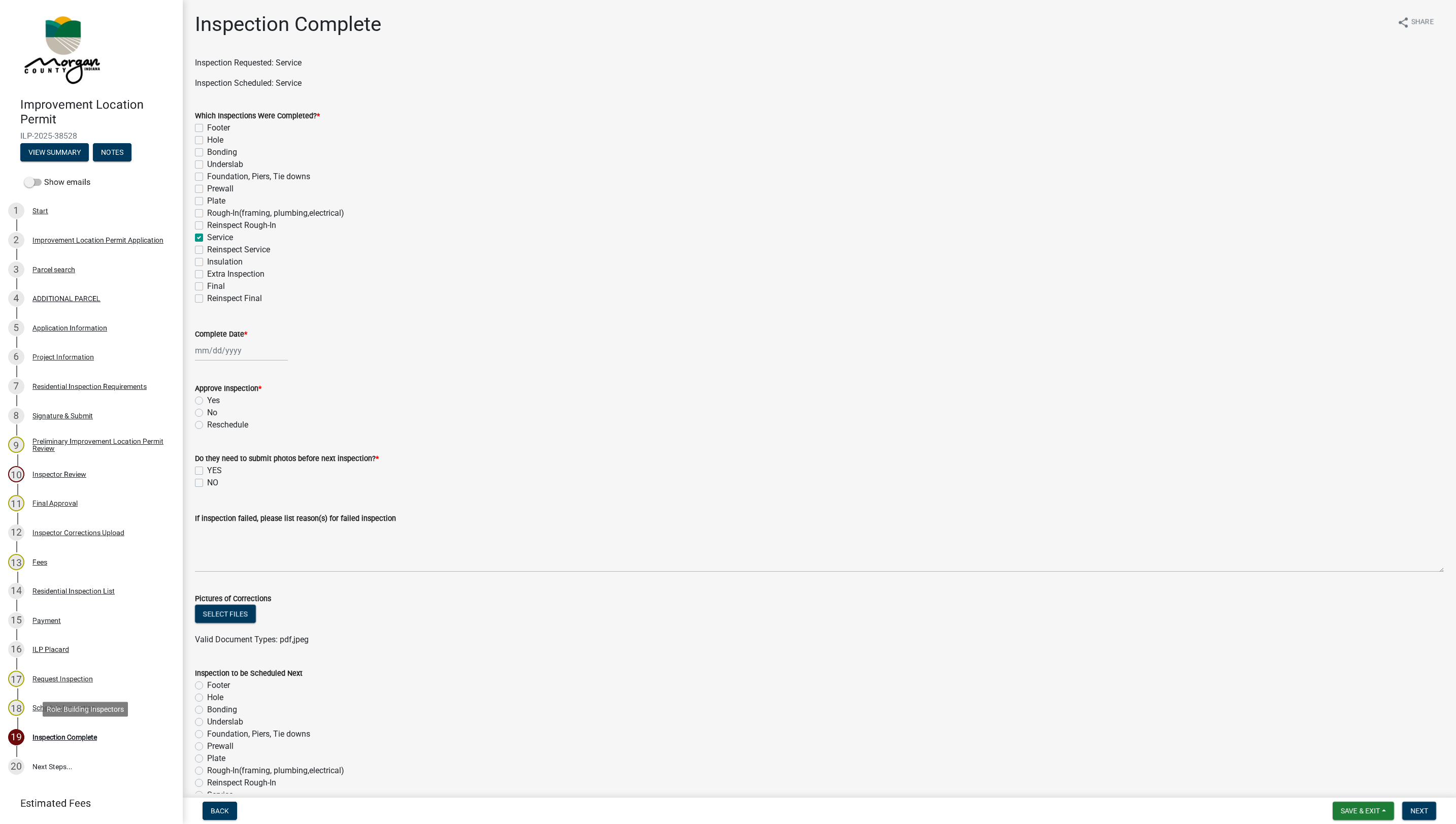
checkbox input "false"
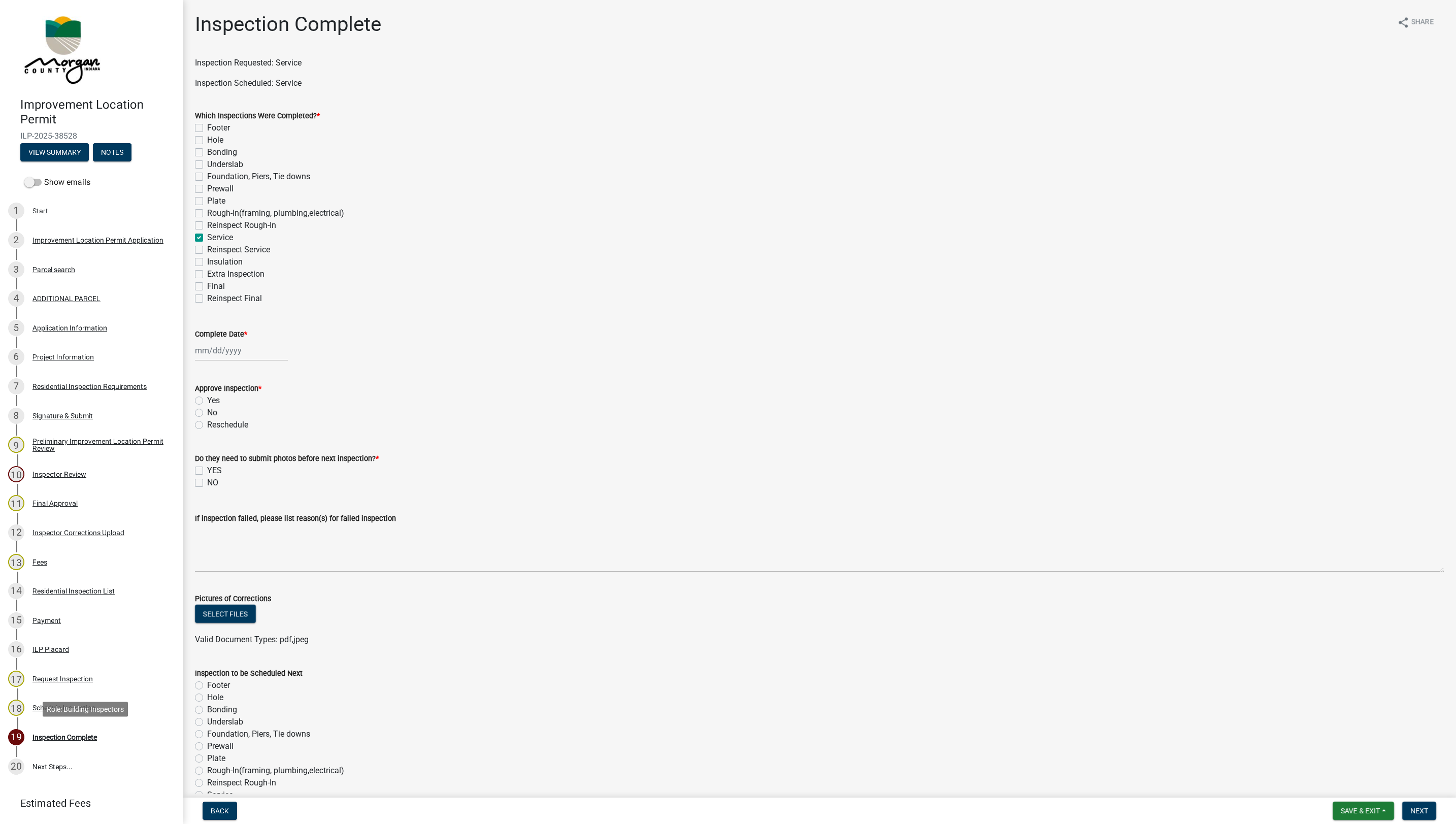
checkbox input "false"
checkbox input "true"
checkbox input "false"
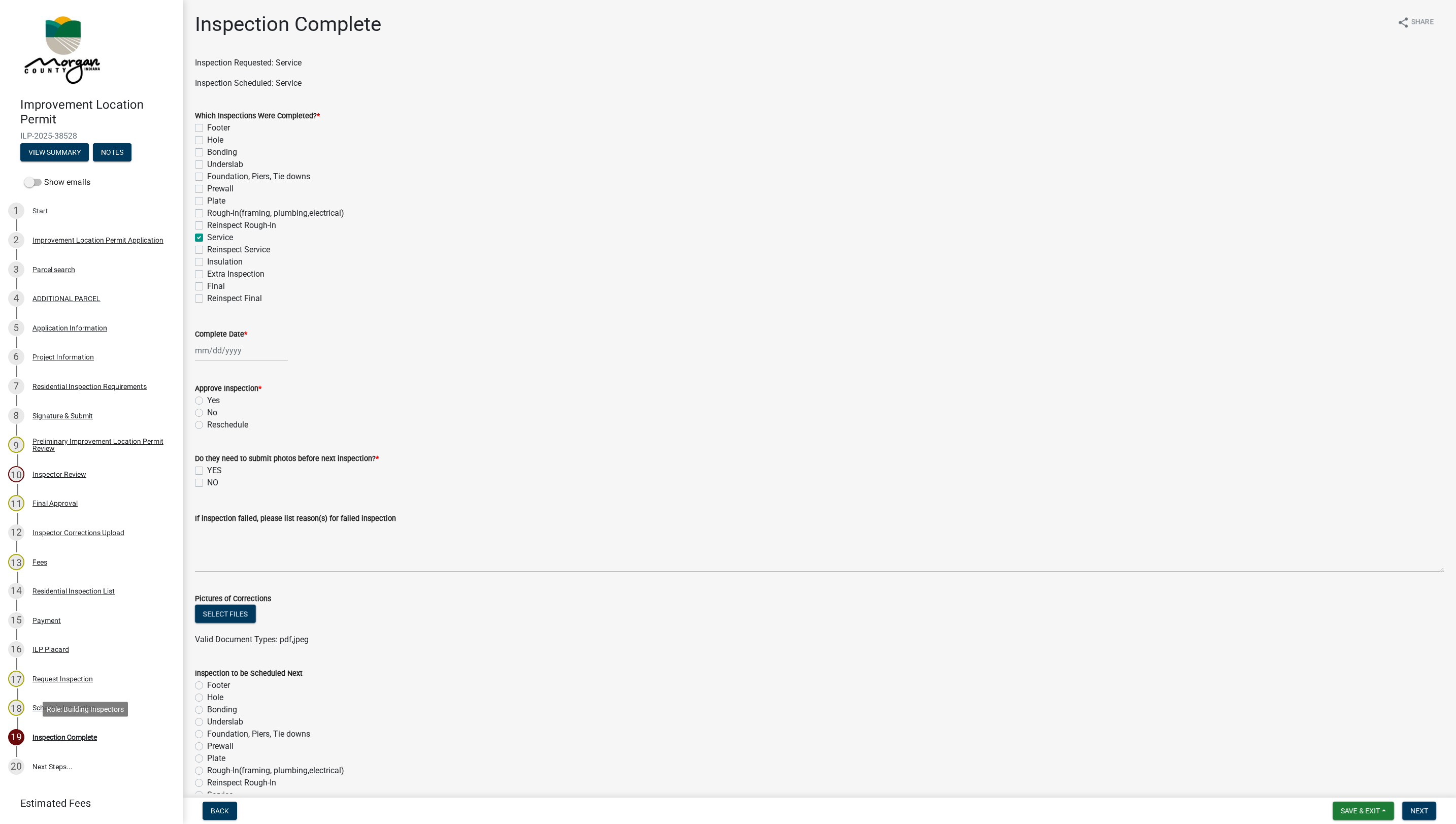
checkbox input "false"
click at [230, 350] on div at bounding box center [241, 350] width 93 height 21
select select "8"
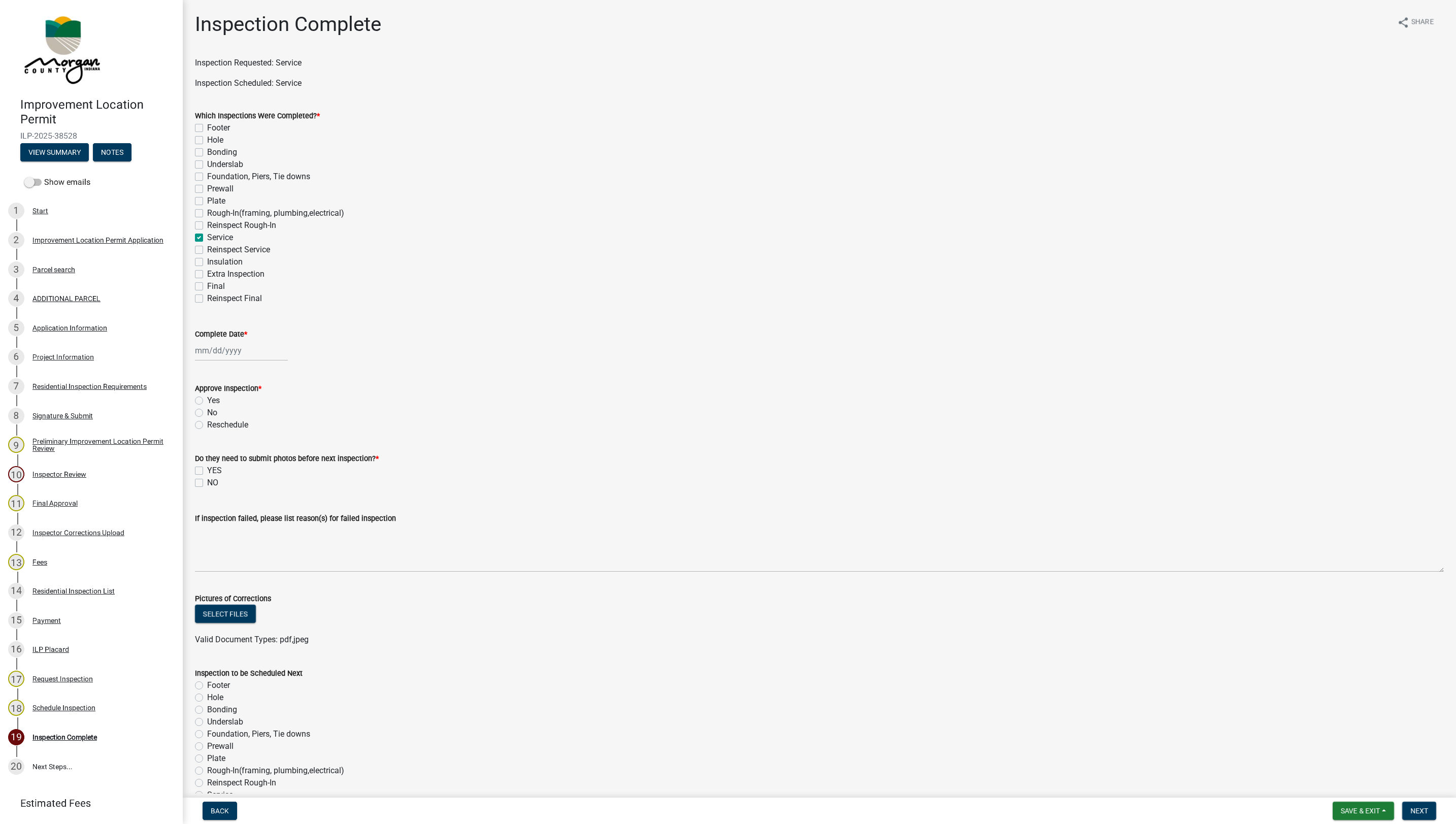
select select "2025"
click at [209, 434] on div "11" at bounding box center [205, 437] width 16 height 16
type input "08/11/2025"
click at [207, 400] on label "Yes" at bounding box center [213, 400] width 13 height 12
click at [207, 400] on input "Yes" at bounding box center [210, 397] width 7 height 7
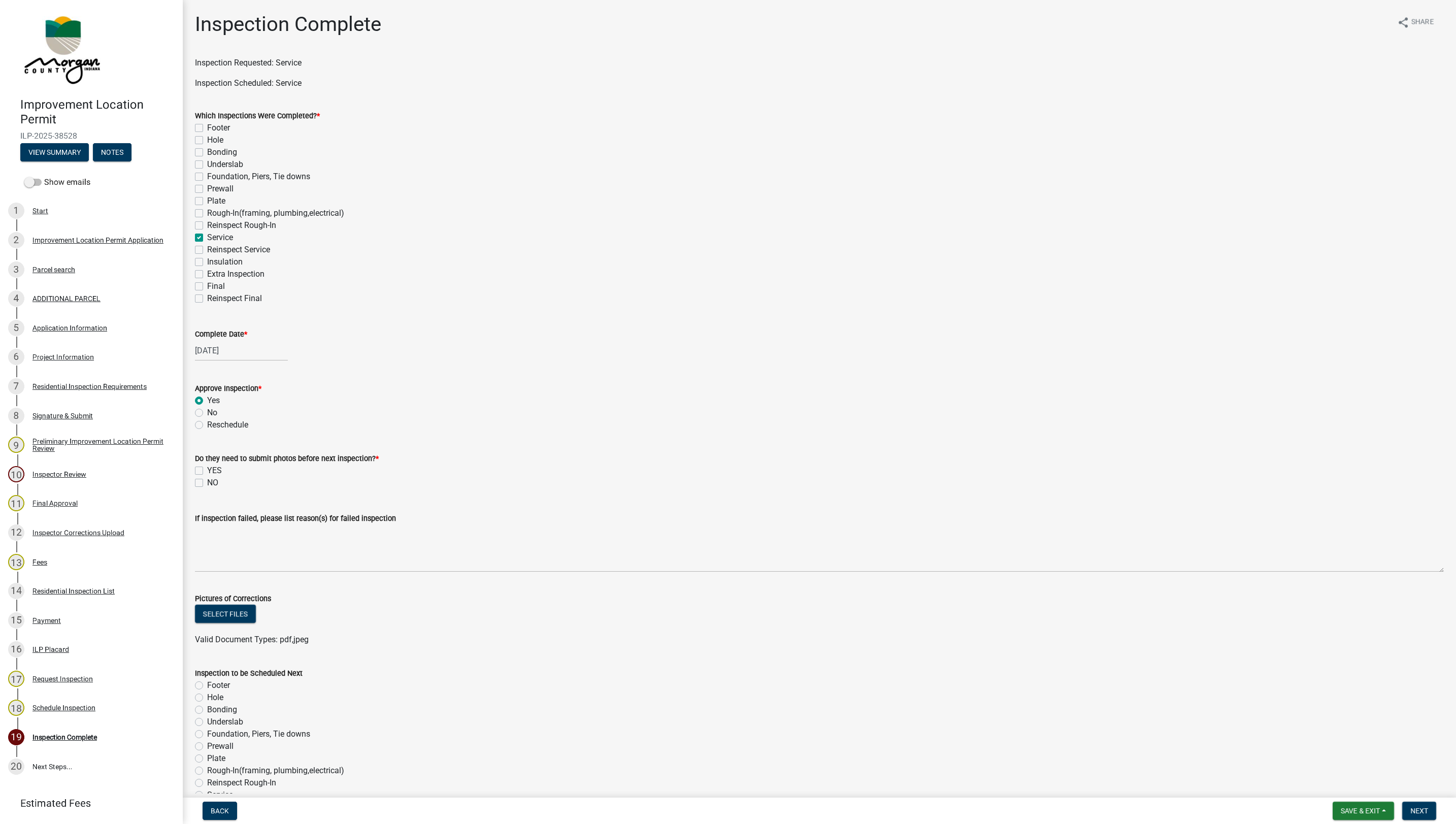
radio input "true"
click at [207, 483] on label "NO" at bounding box center [213, 483] width 11 height 12
click at [207, 483] on input "NO" at bounding box center [210, 480] width 7 height 7
checkbox input "true"
checkbox input "false"
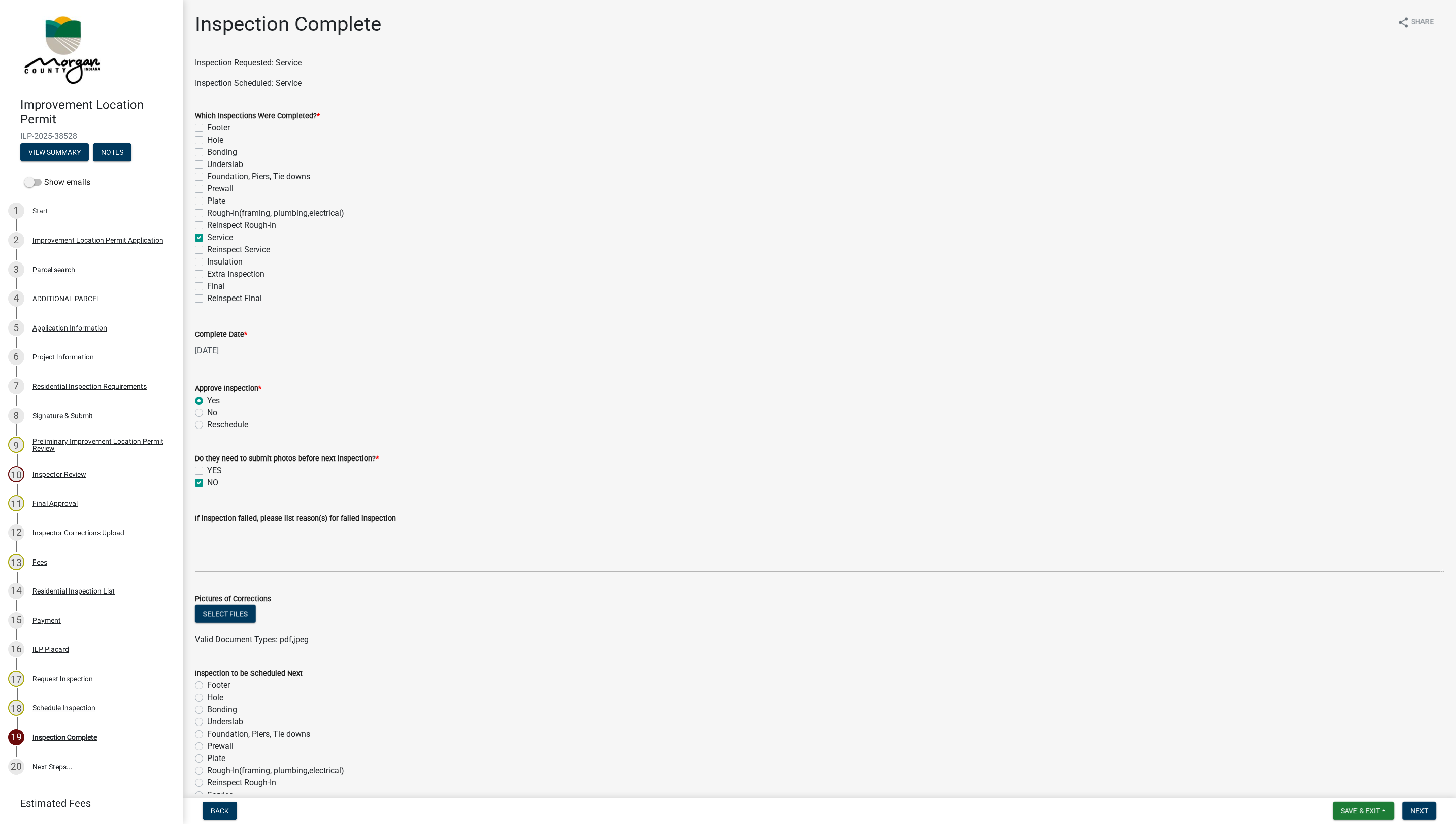
checkbox input "true"
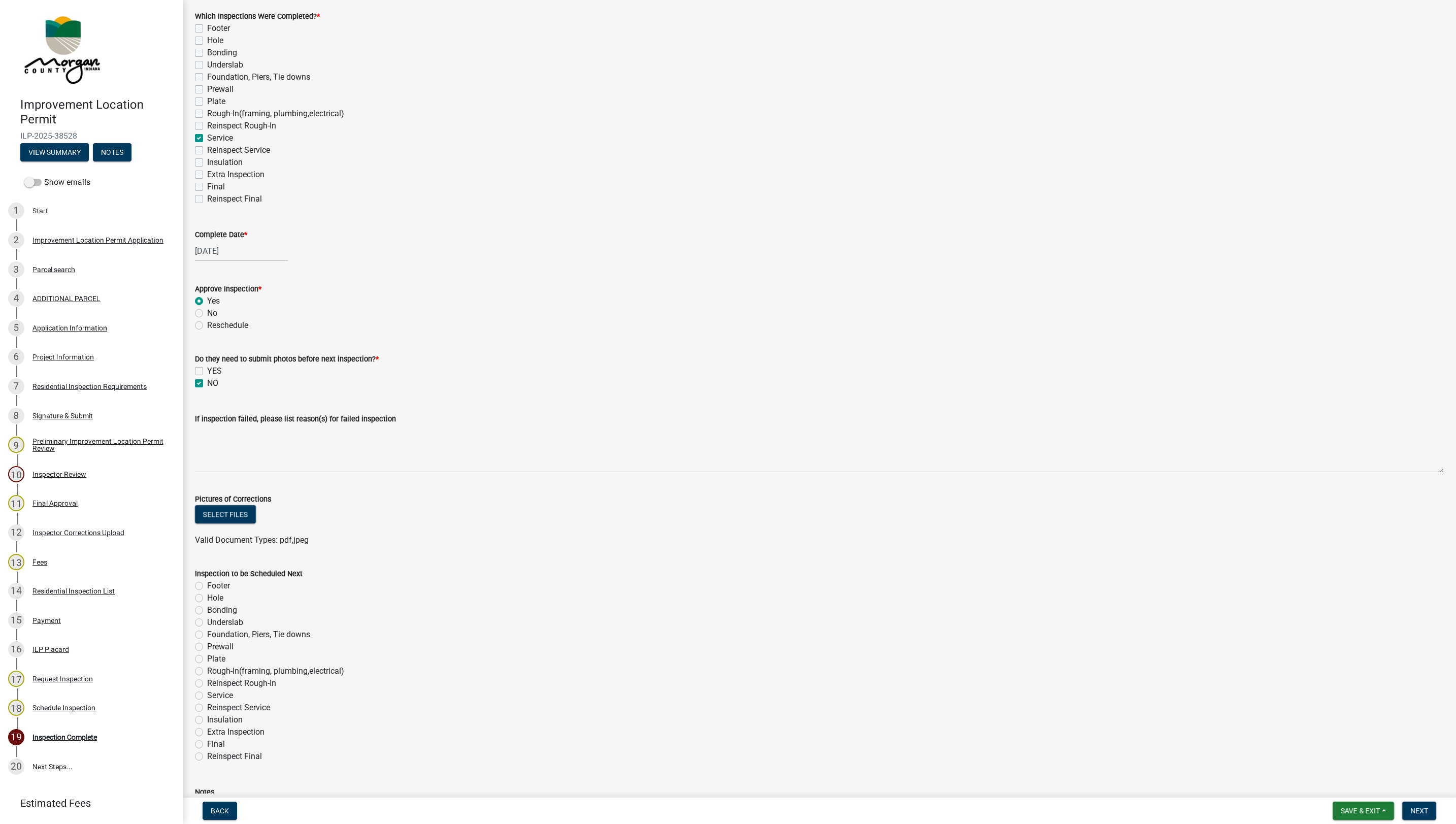
scroll to position [199, 0]
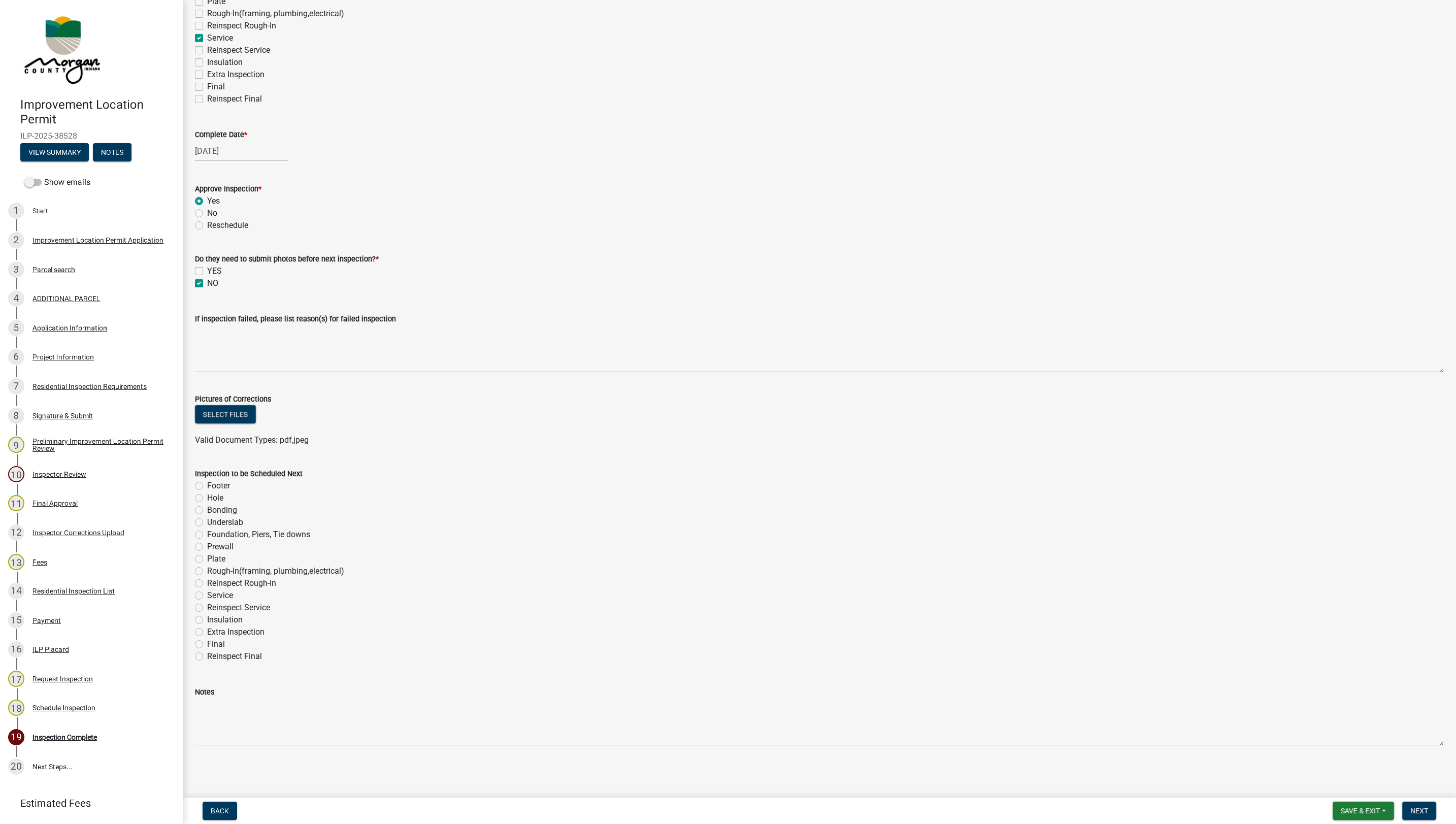
click at [207, 632] on label "Extra Inspection" at bounding box center [236, 632] width 58 height 12
click at [207, 632] on input "Extra Inspection" at bounding box center [210, 629] width 7 height 7
radio input "true"
click at [207, 644] on label "Final" at bounding box center [216, 644] width 18 height 12
click at [207, 644] on input "Final" at bounding box center [210, 641] width 7 height 7
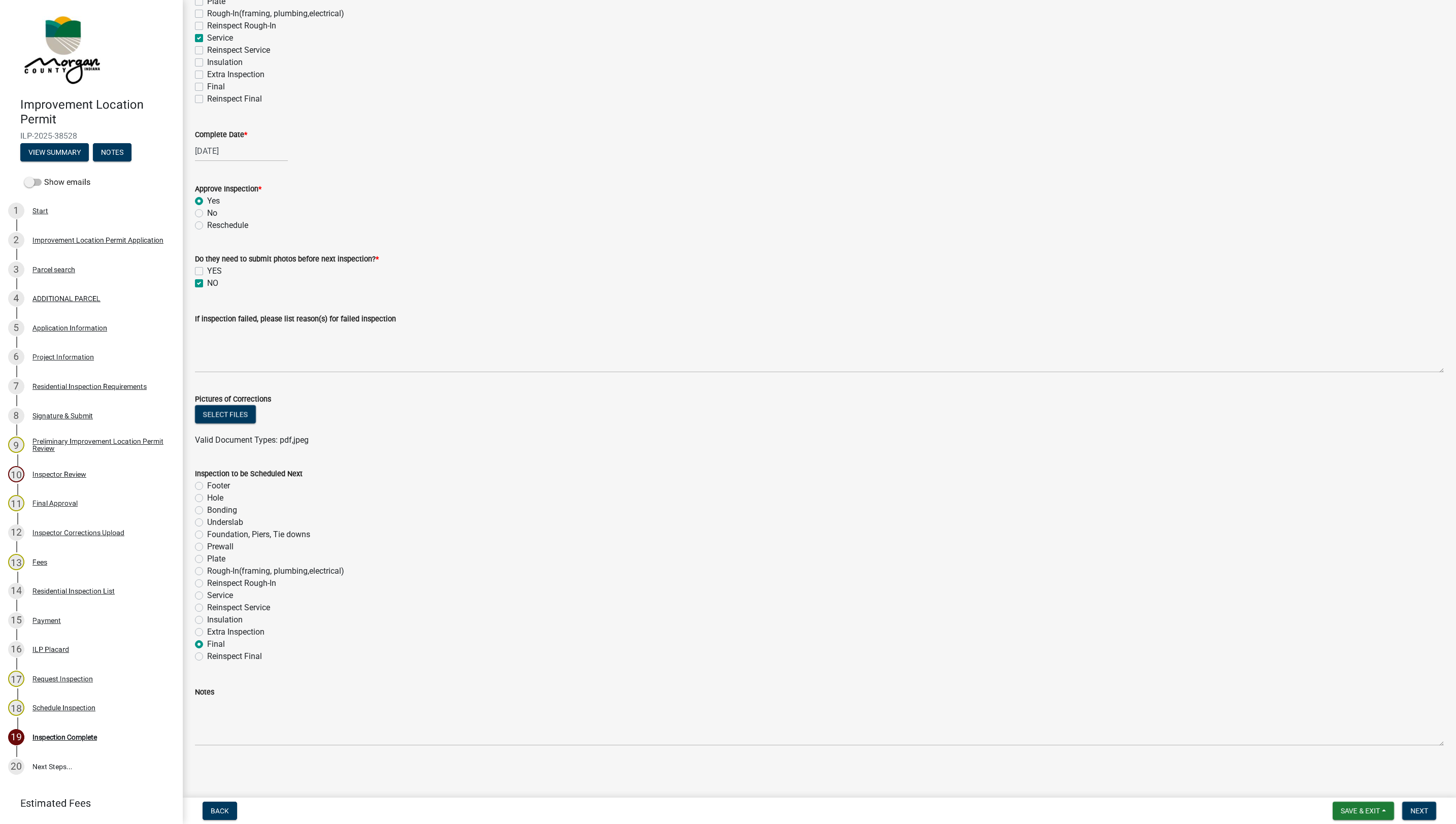
radio input "true"
click at [711, 744] on main "Inspection Complete share Share Inspection Requested: Service Inspection Schedu…" at bounding box center [819, 396] width 1273 height 793
click at [711, 744] on span "Next" at bounding box center [1418, 810] width 18 height 8
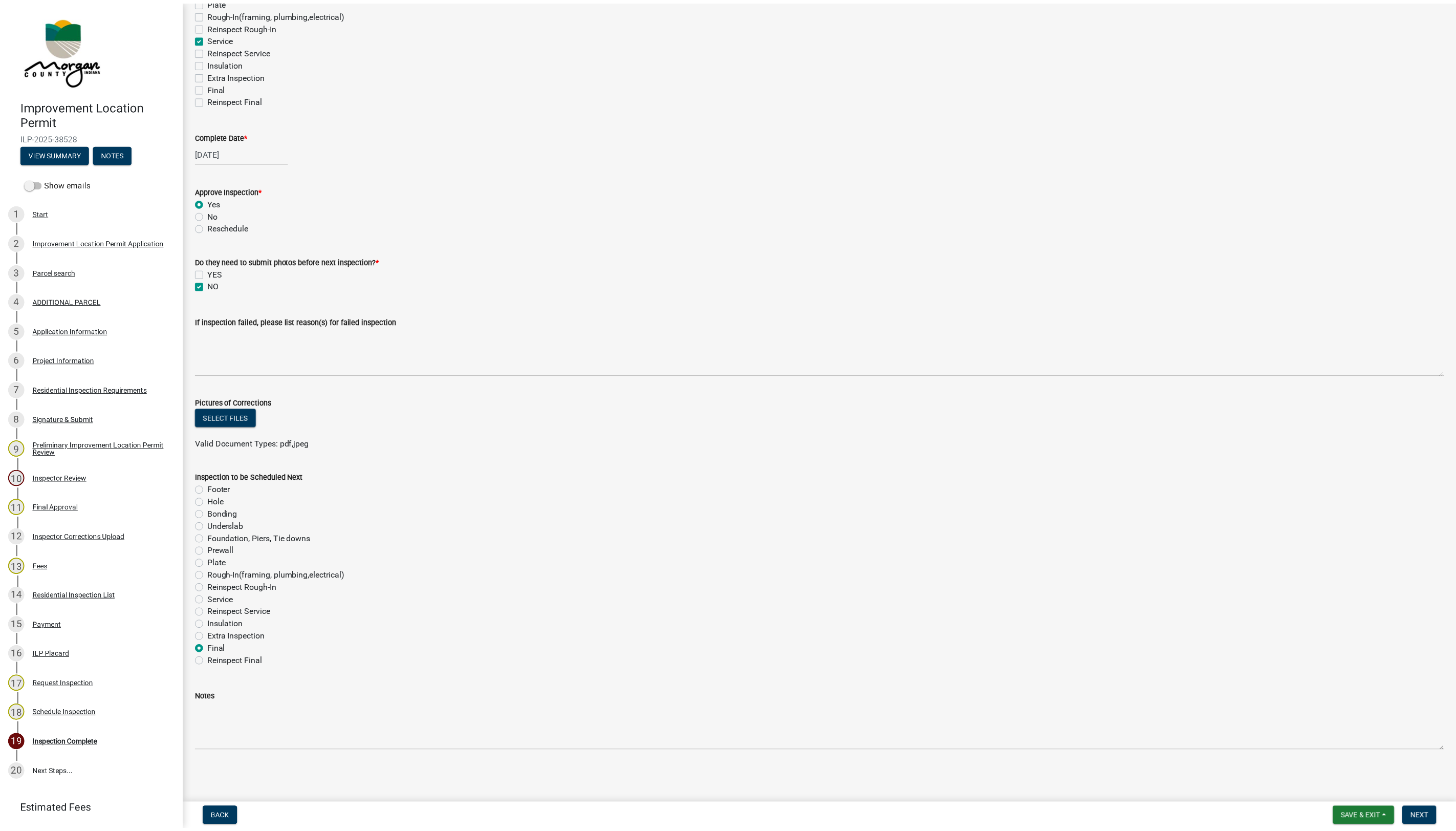
scroll to position [0, 0]
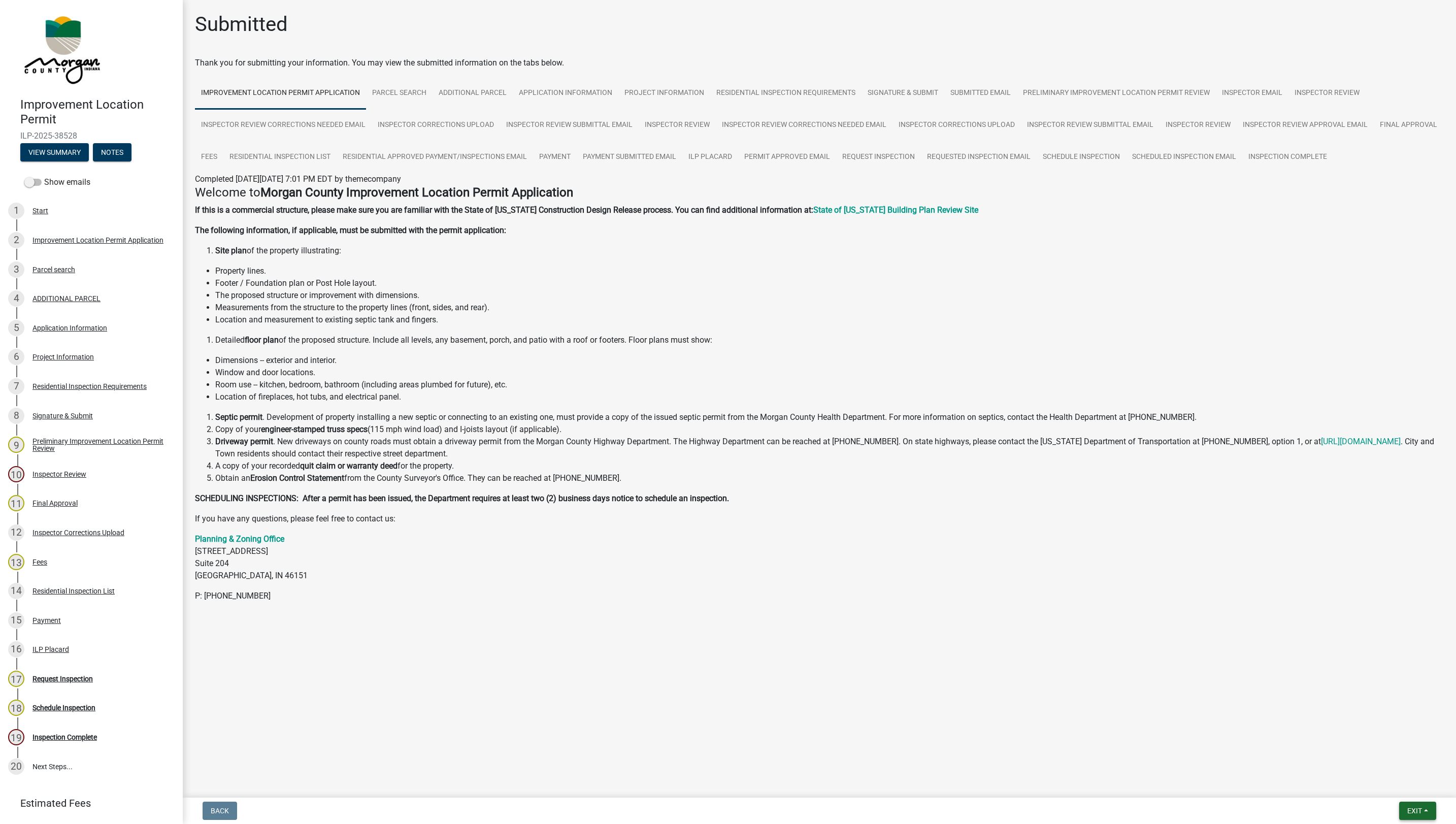
click at [711, 744] on span "Exit" at bounding box center [1414, 810] width 15 height 8
click at [711, 744] on button "Save & Exit" at bounding box center [1395, 785] width 81 height 24
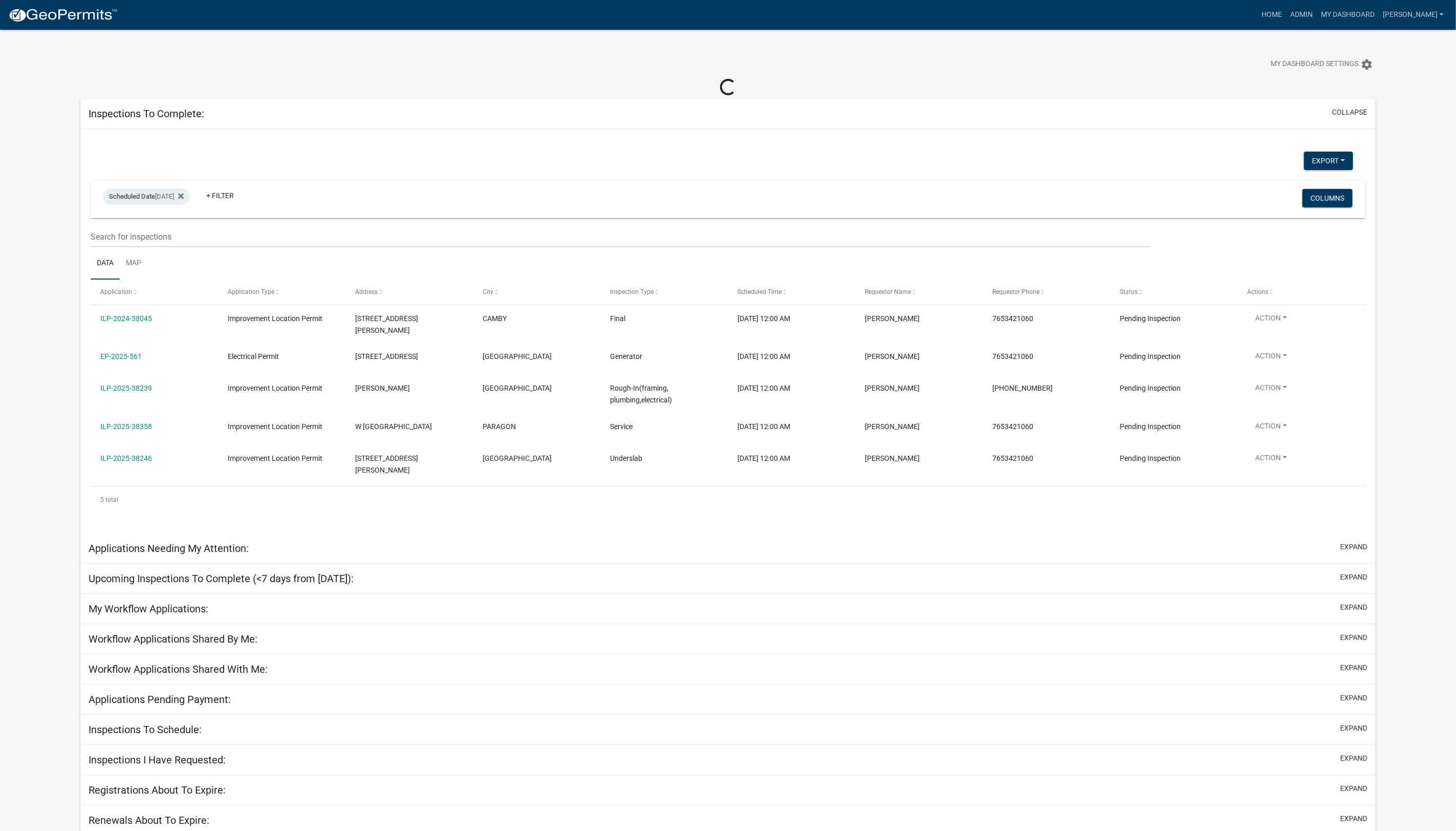
select select "1: 25"
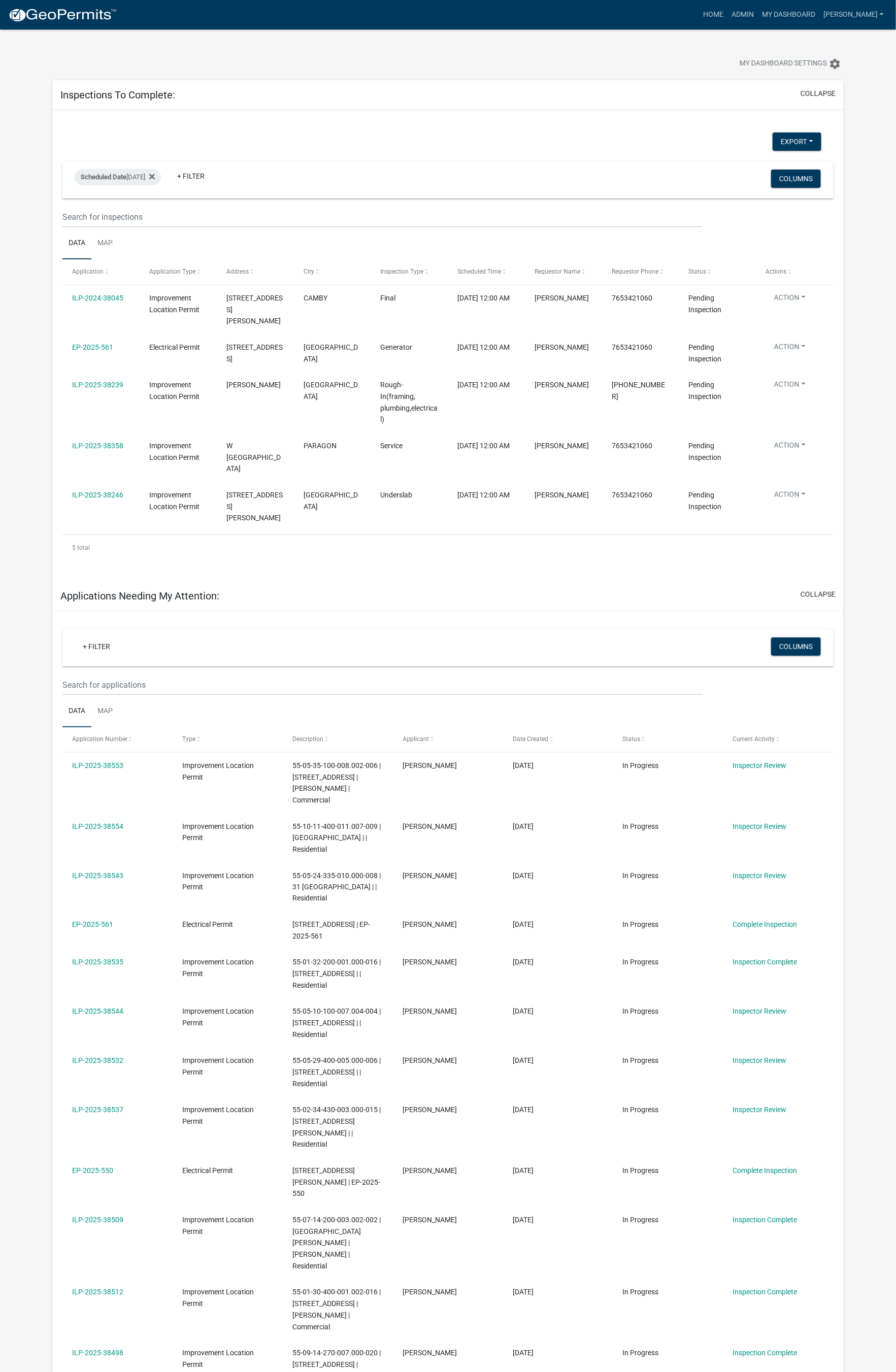
scroll to position [7, 0]
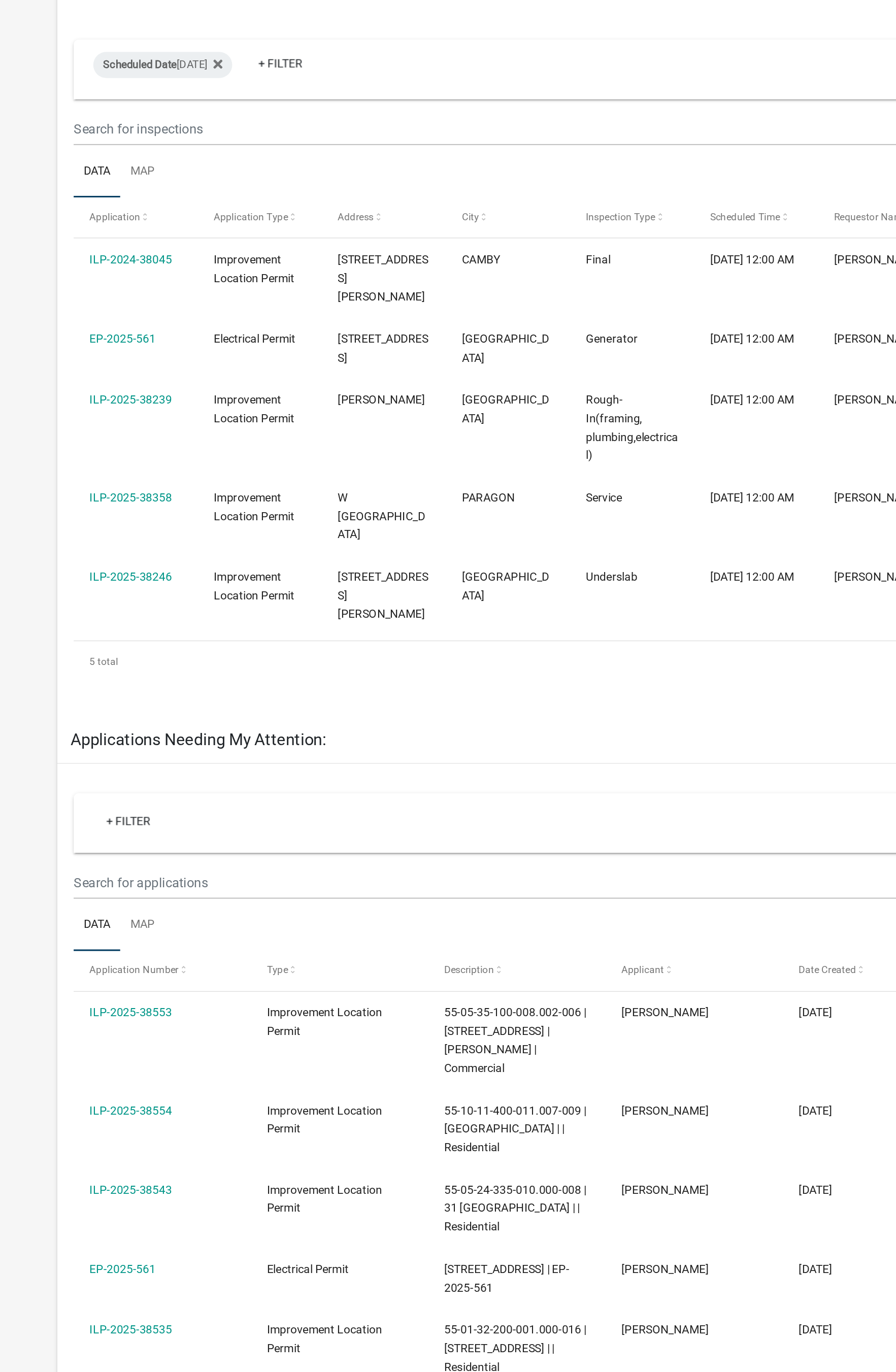
click at [104, 484] on link "ILP-2025-38246" at bounding box center [98, 488] width 51 height 8
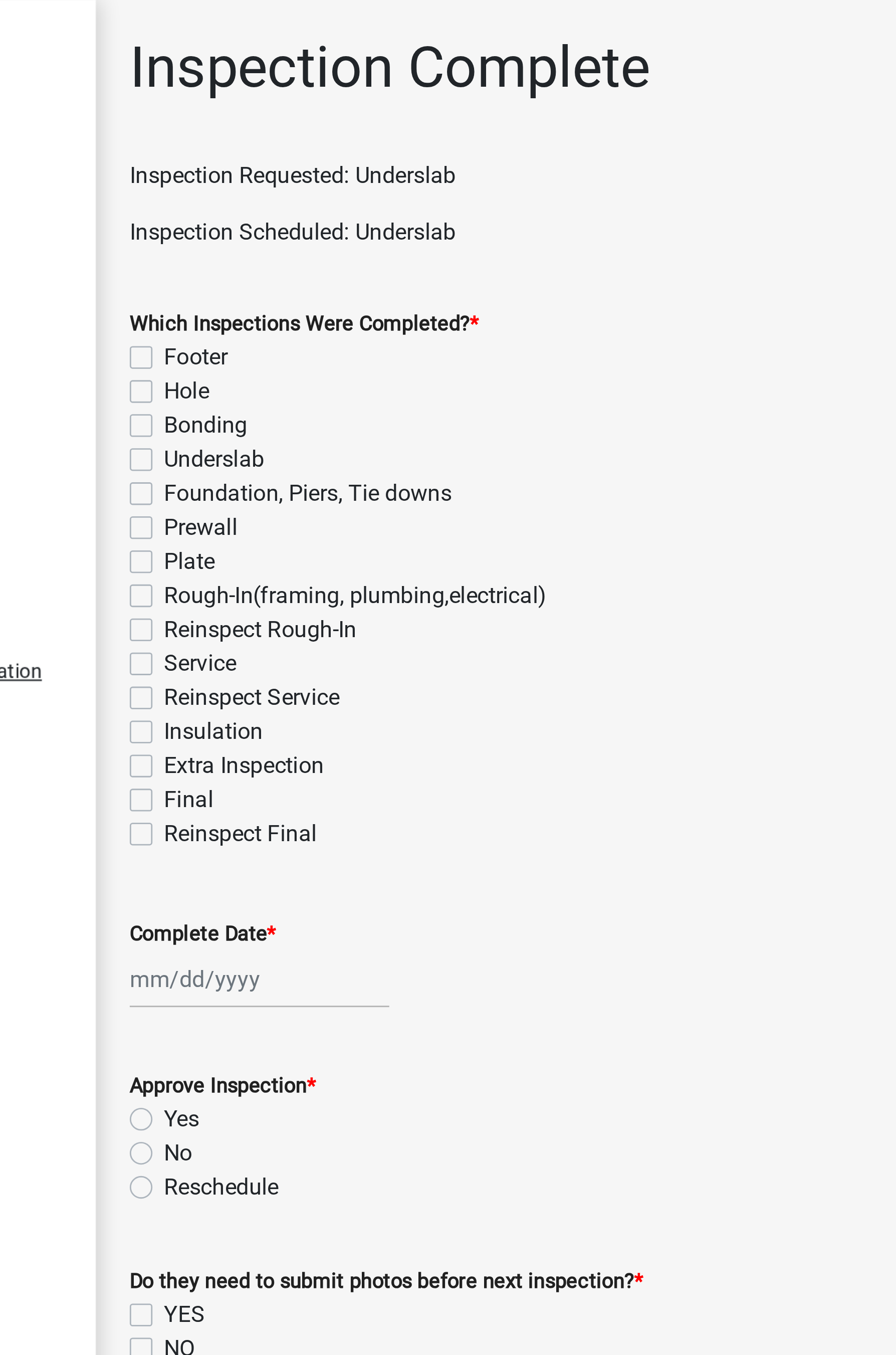
click at [205, 162] on label "Underslab" at bounding box center [222, 162] width 35 height 12
click at [205, 162] on input "Underslab" at bounding box center [208, 159] width 7 height 7
checkbox input "true"
checkbox input "false"
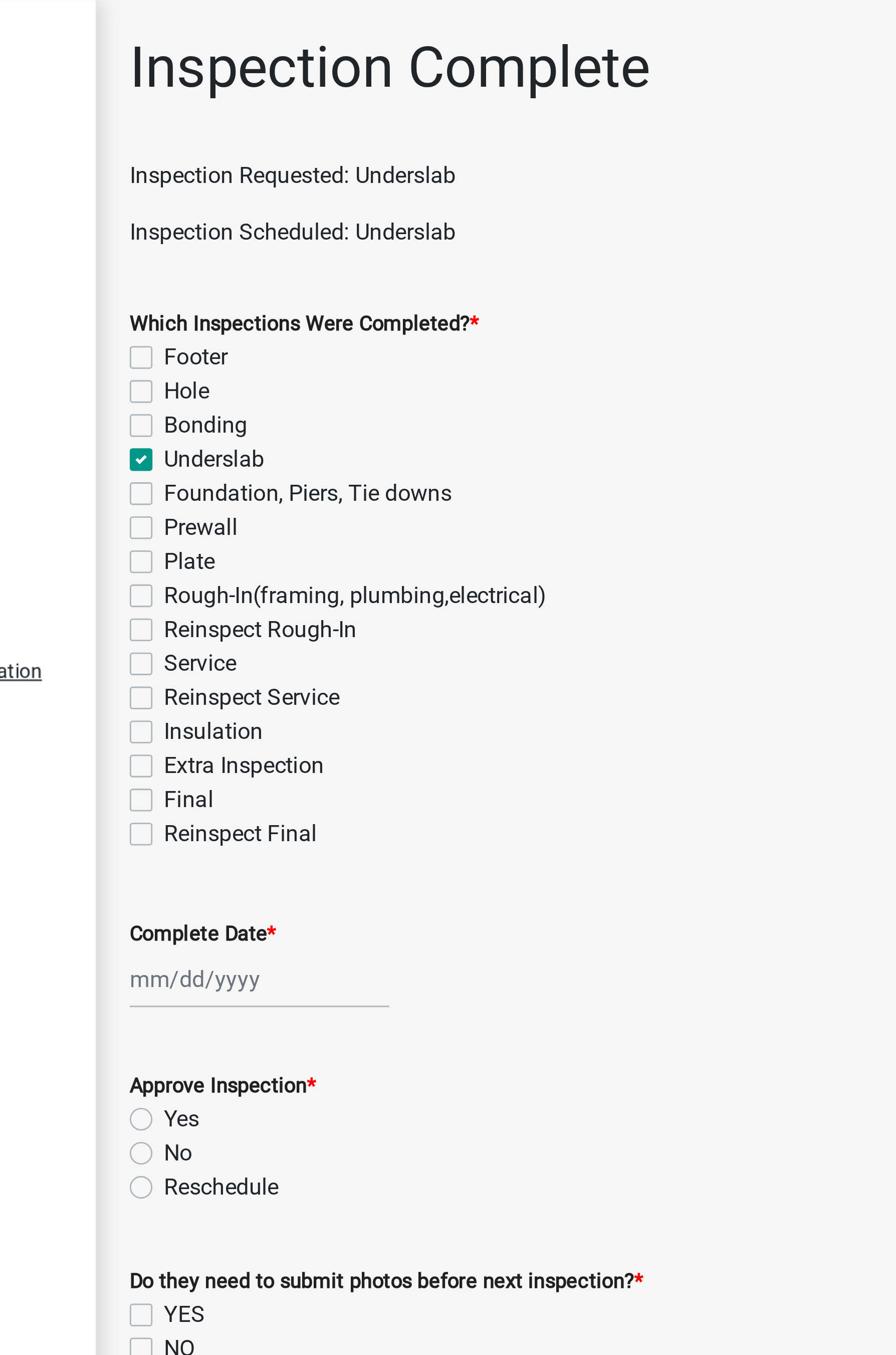
checkbox input "false"
checkbox input "true"
checkbox input "false"
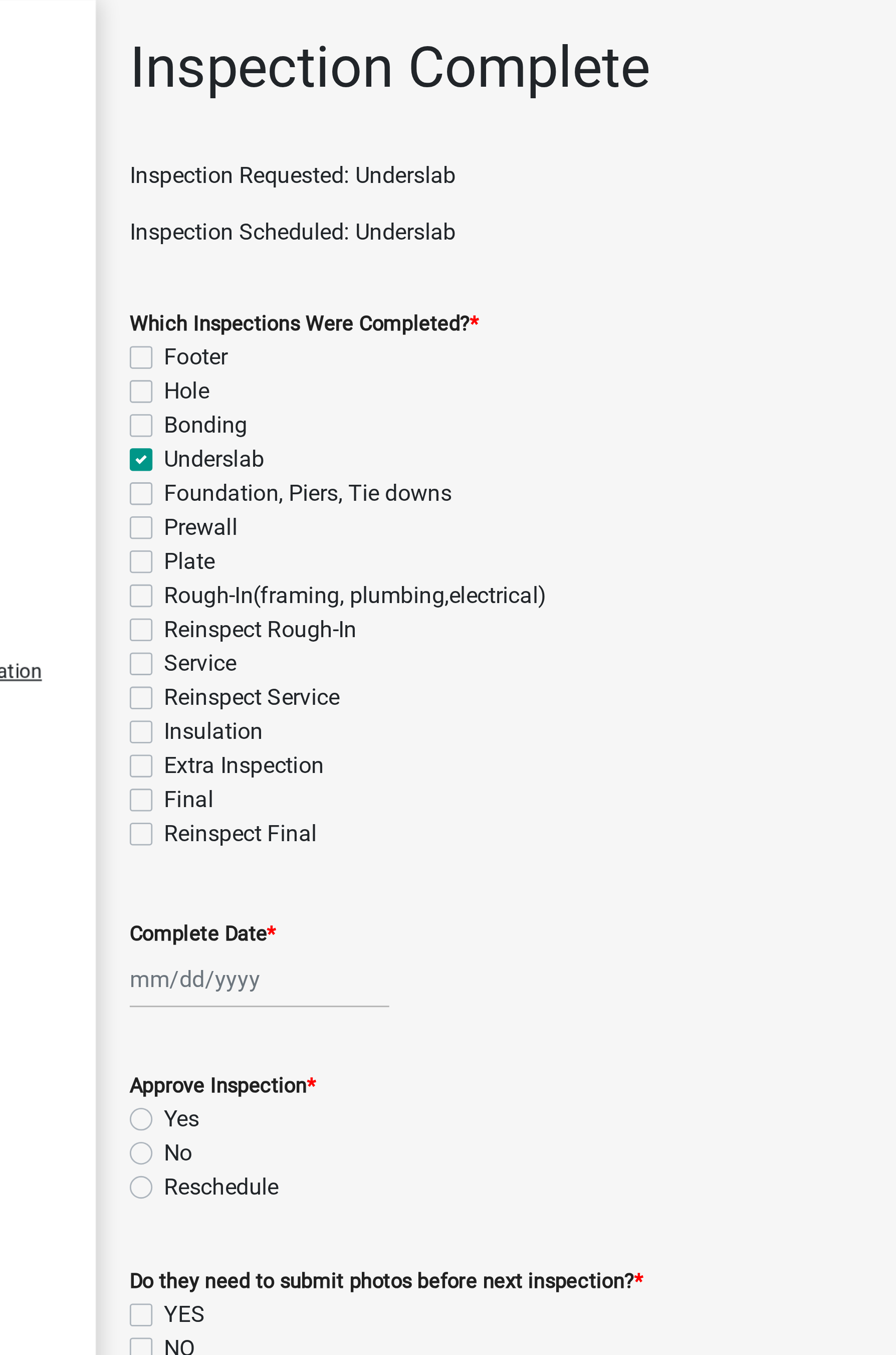
checkbox input "false"
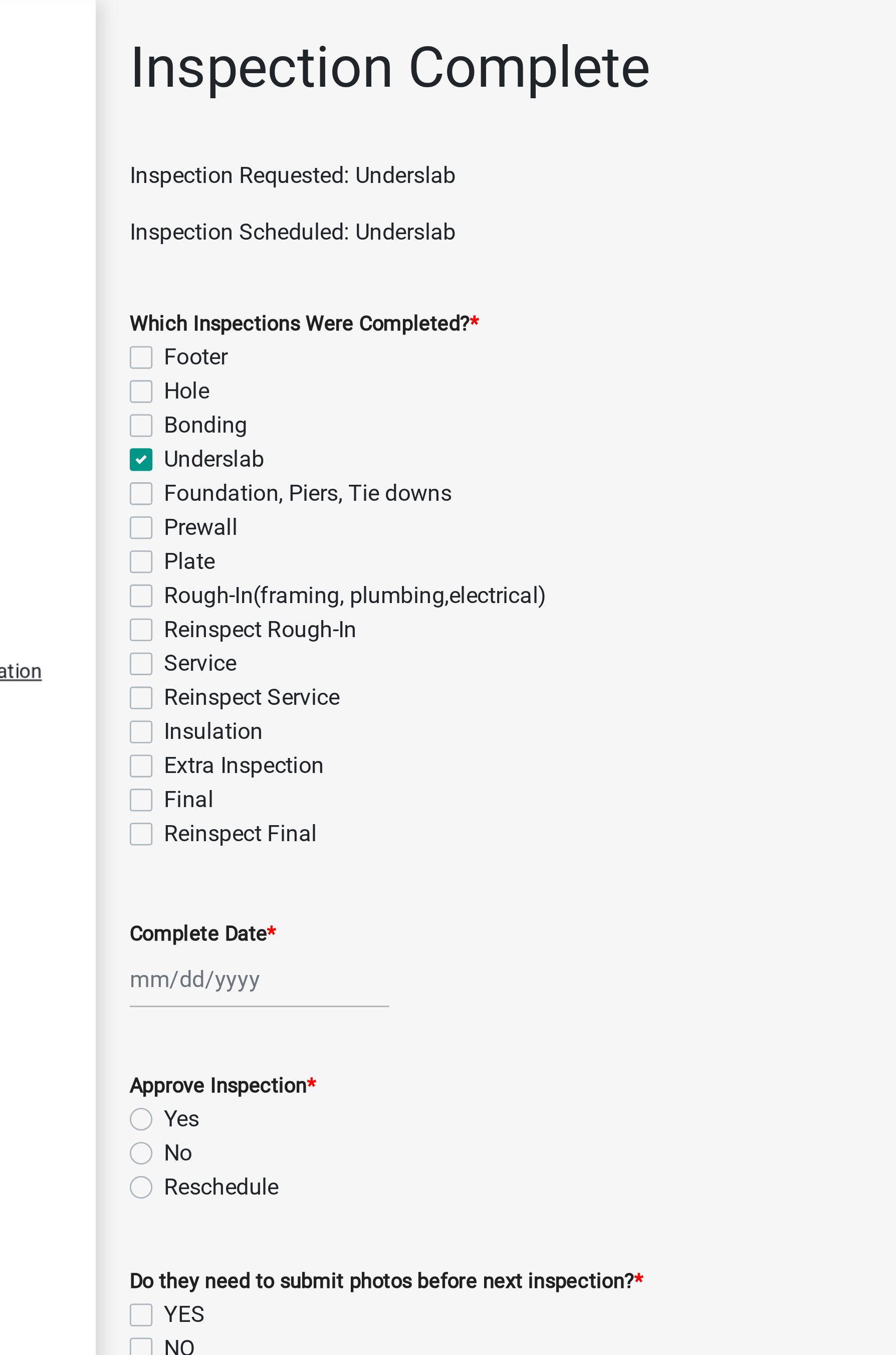
checkbox input "false"
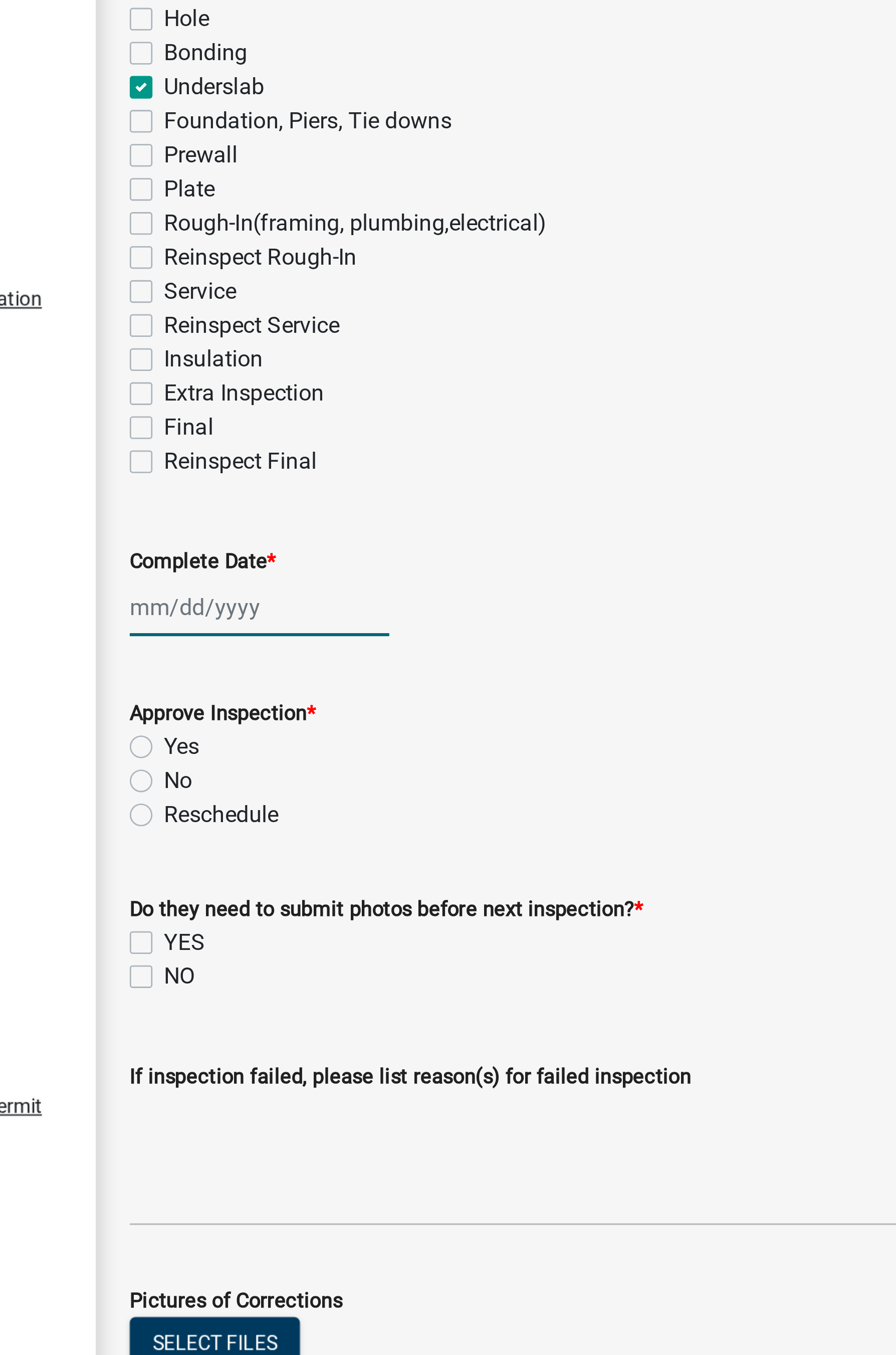
click at [221, 351] on div at bounding box center [238, 346] width 92 height 20
select select "8"
select select "2025"
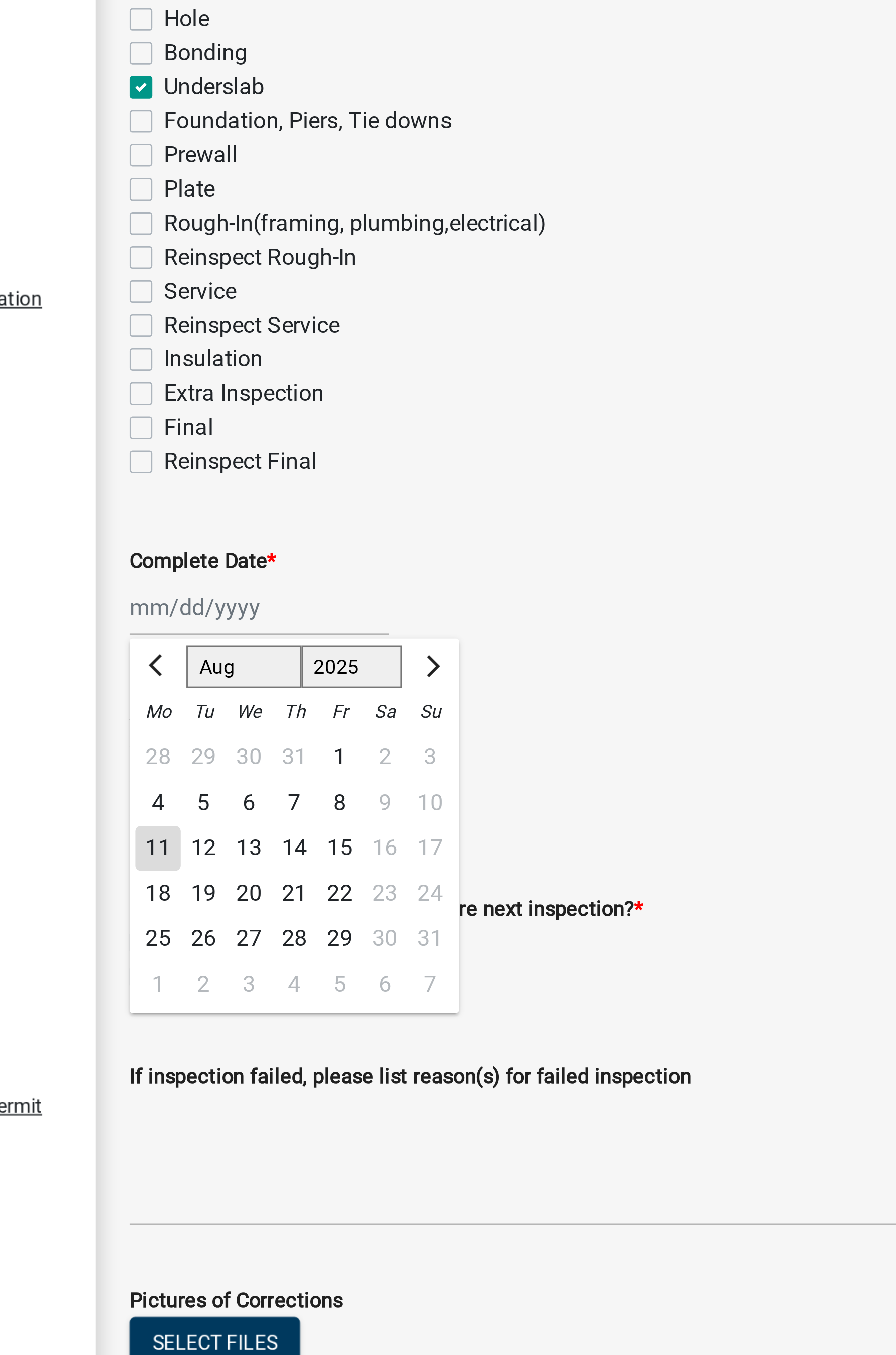
click at [202, 431] on div "11" at bounding box center [202, 431] width 16 height 16
type input "08/11/2025"
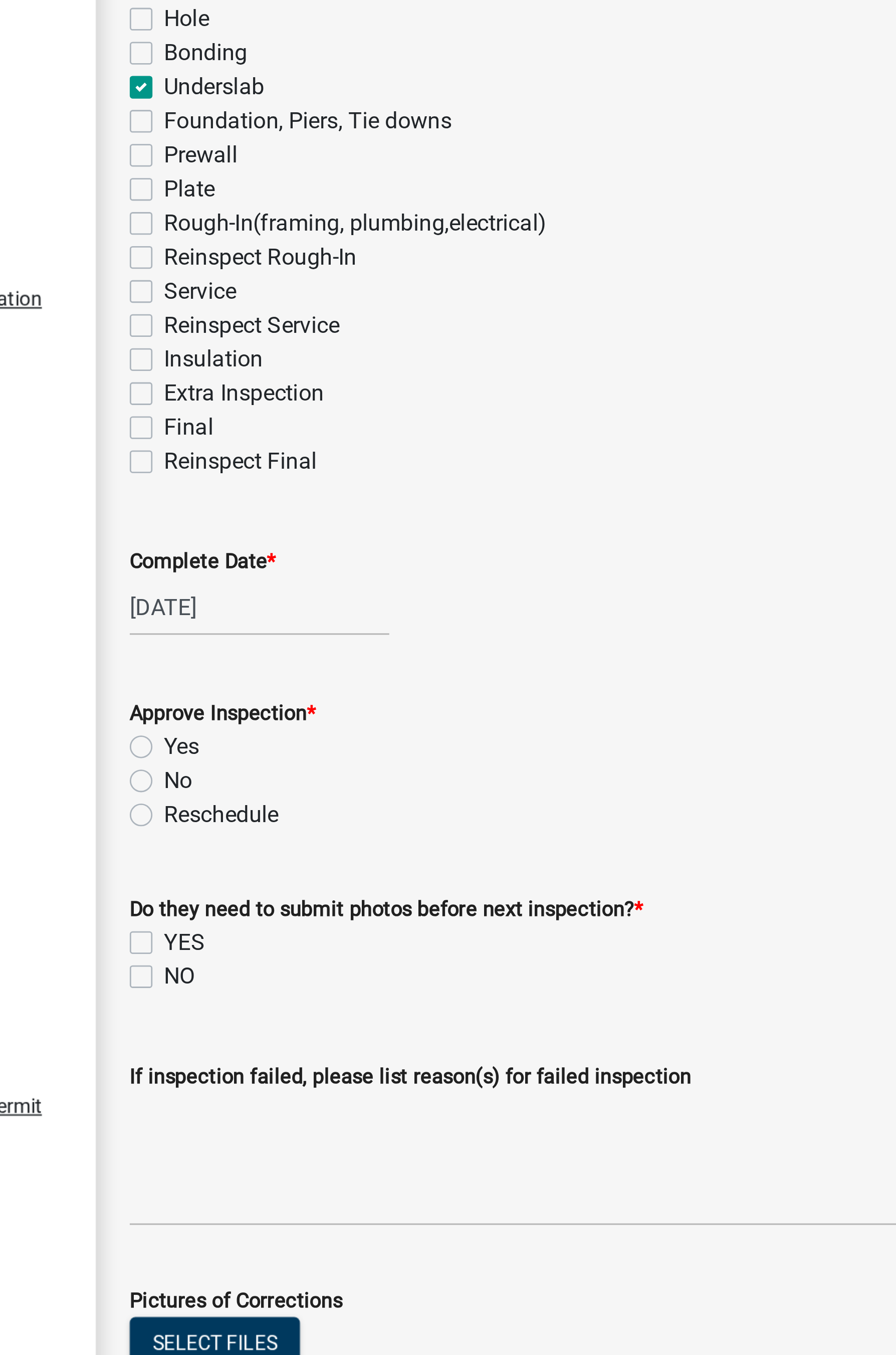
click at [205, 396] on label "Yes" at bounding box center [211, 395] width 13 height 12
click at [205, 396] on input "Yes" at bounding box center [208, 392] width 7 height 7
radio input "true"
click at [205, 480] on label "NO" at bounding box center [210, 477] width 11 height 12
click at [205, 477] on input "NO" at bounding box center [208, 474] width 7 height 7
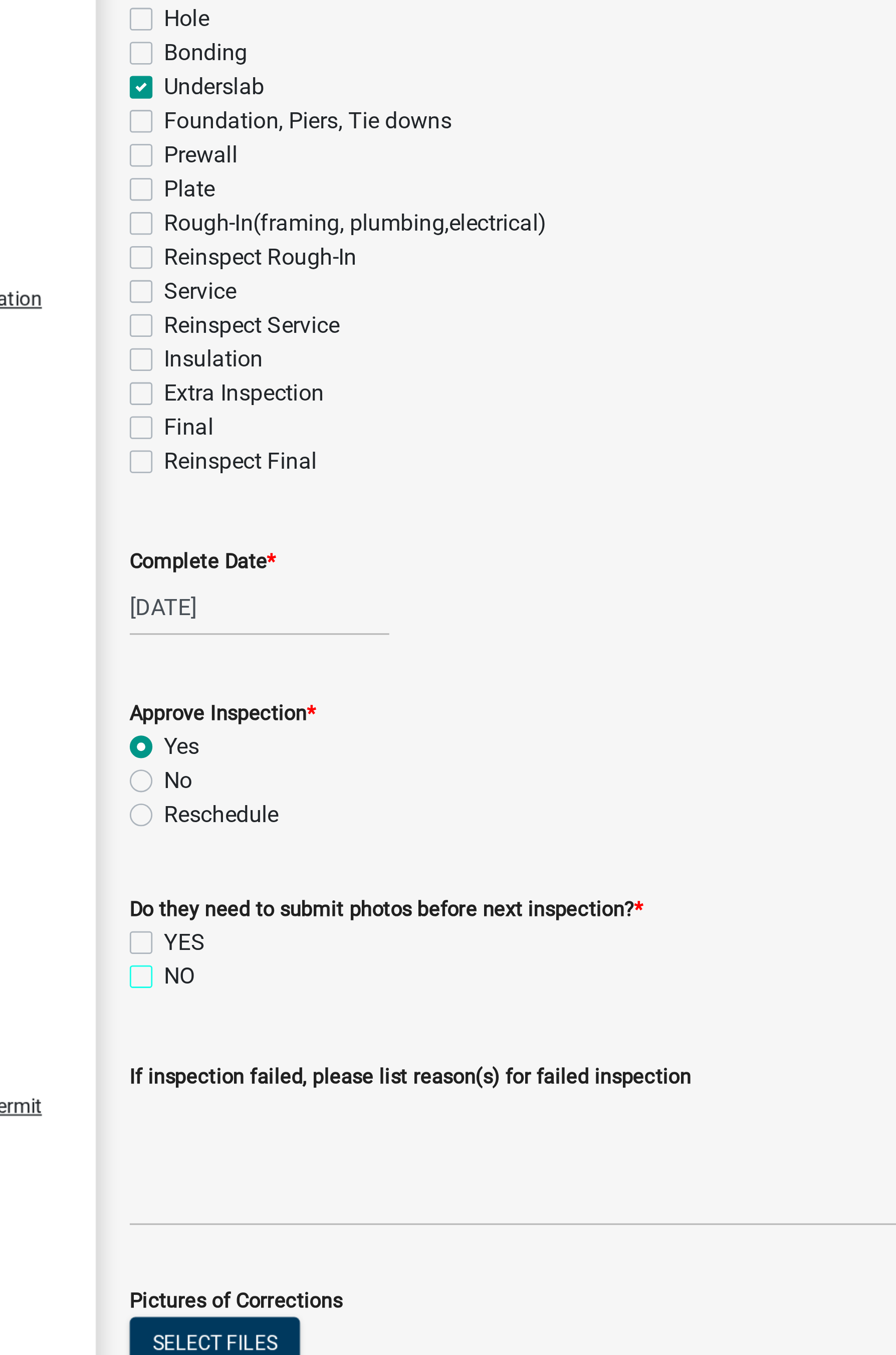
checkbox input "true"
checkbox input "false"
checkbox input "true"
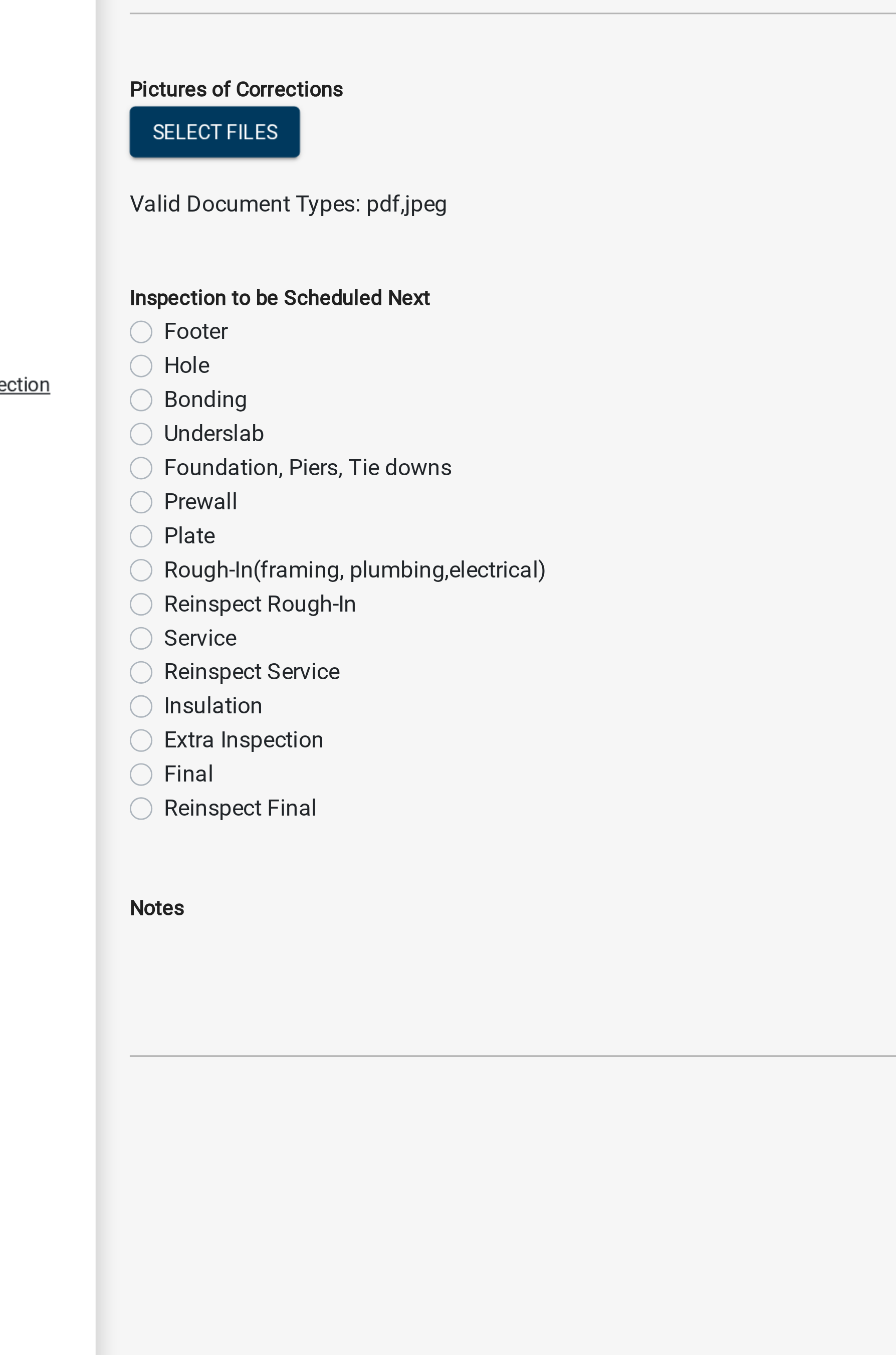
click at [205, 735] on label "Insulation" at bounding box center [222, 809] width 35 height 12
click at [205, 735] on input "Insulation" at bounding box center [208, 806] width 7 height 7
radio input "true"
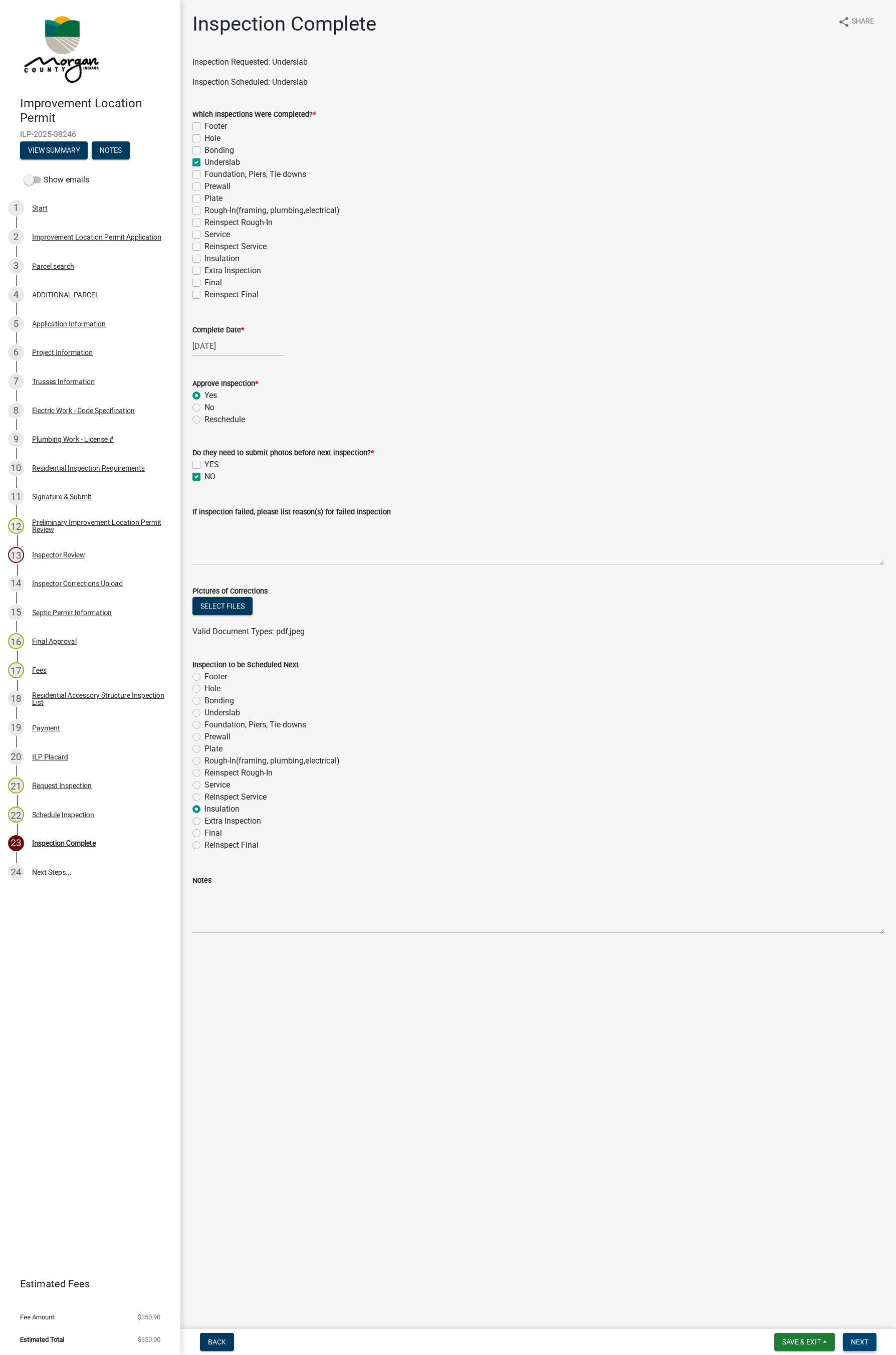
click at [702, 735] on button "Next" at bounding box center [860, 1342] width 33 height 18
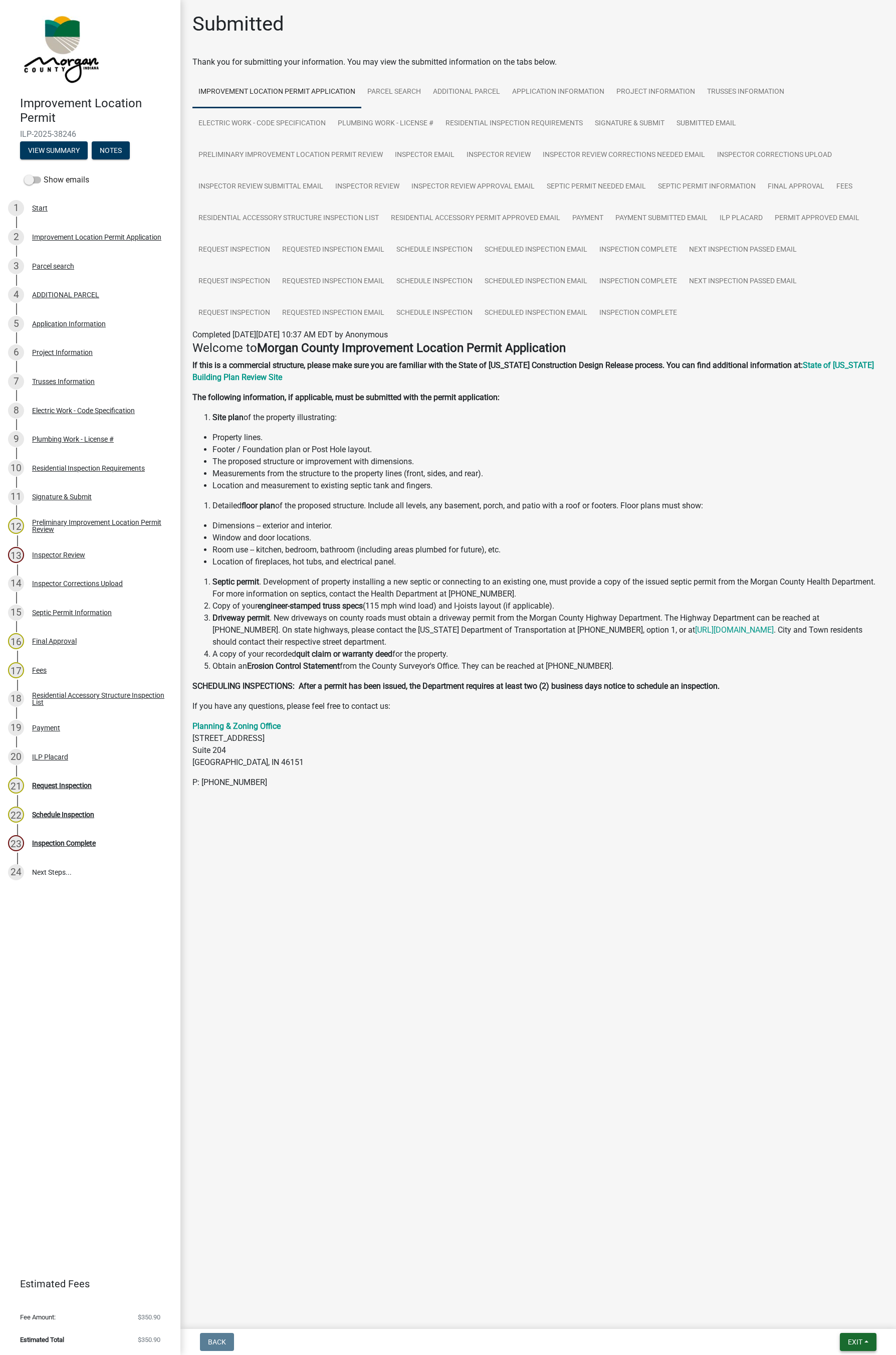
click at [702, 735] on span "Exit" at bounding box center [855, 1341] width 14 height 8
click at [702, 735] on button "Save & Exit" at bounding box center [836, 1316] width 80 height 24
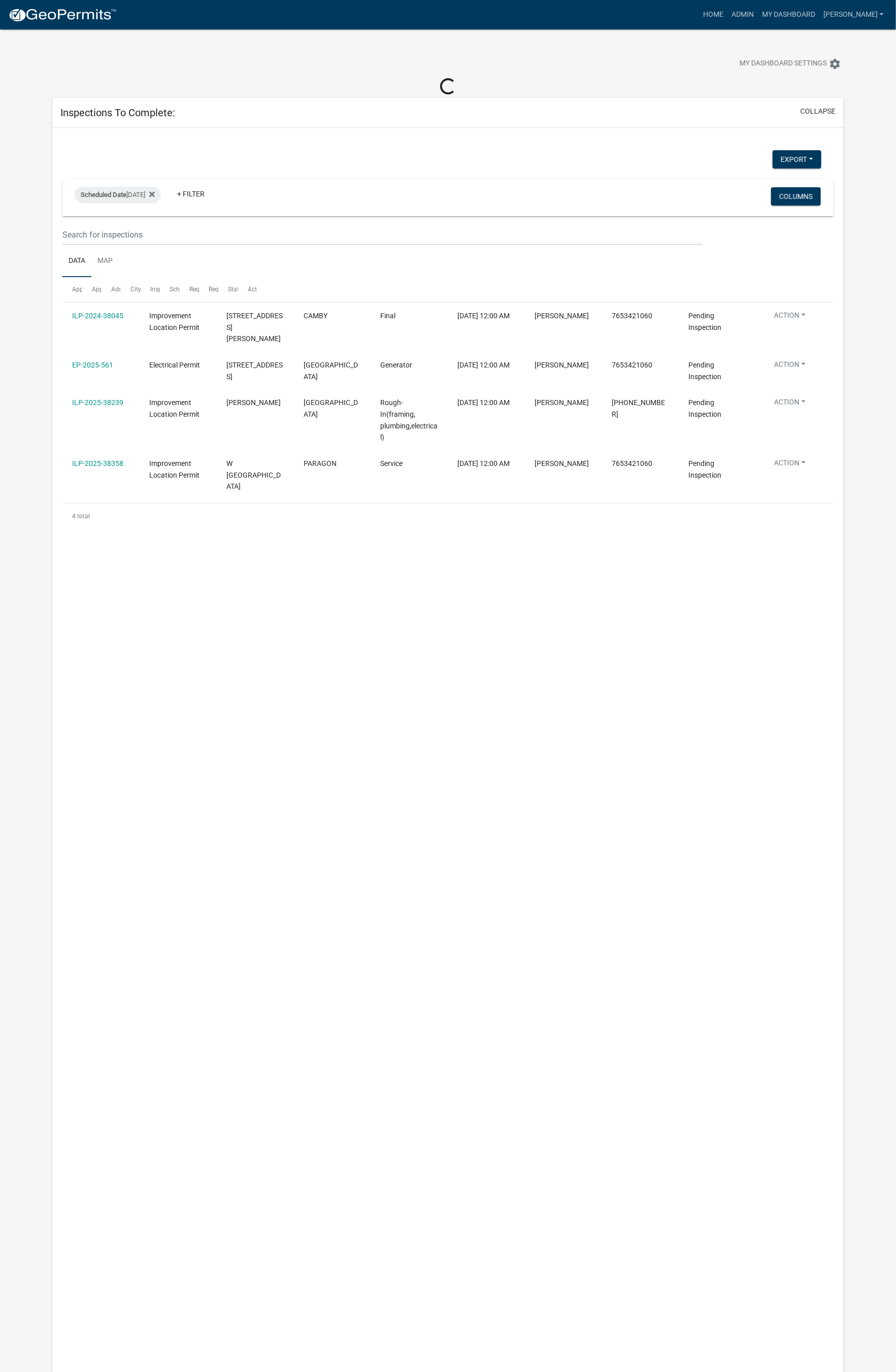
select select "1: 25"
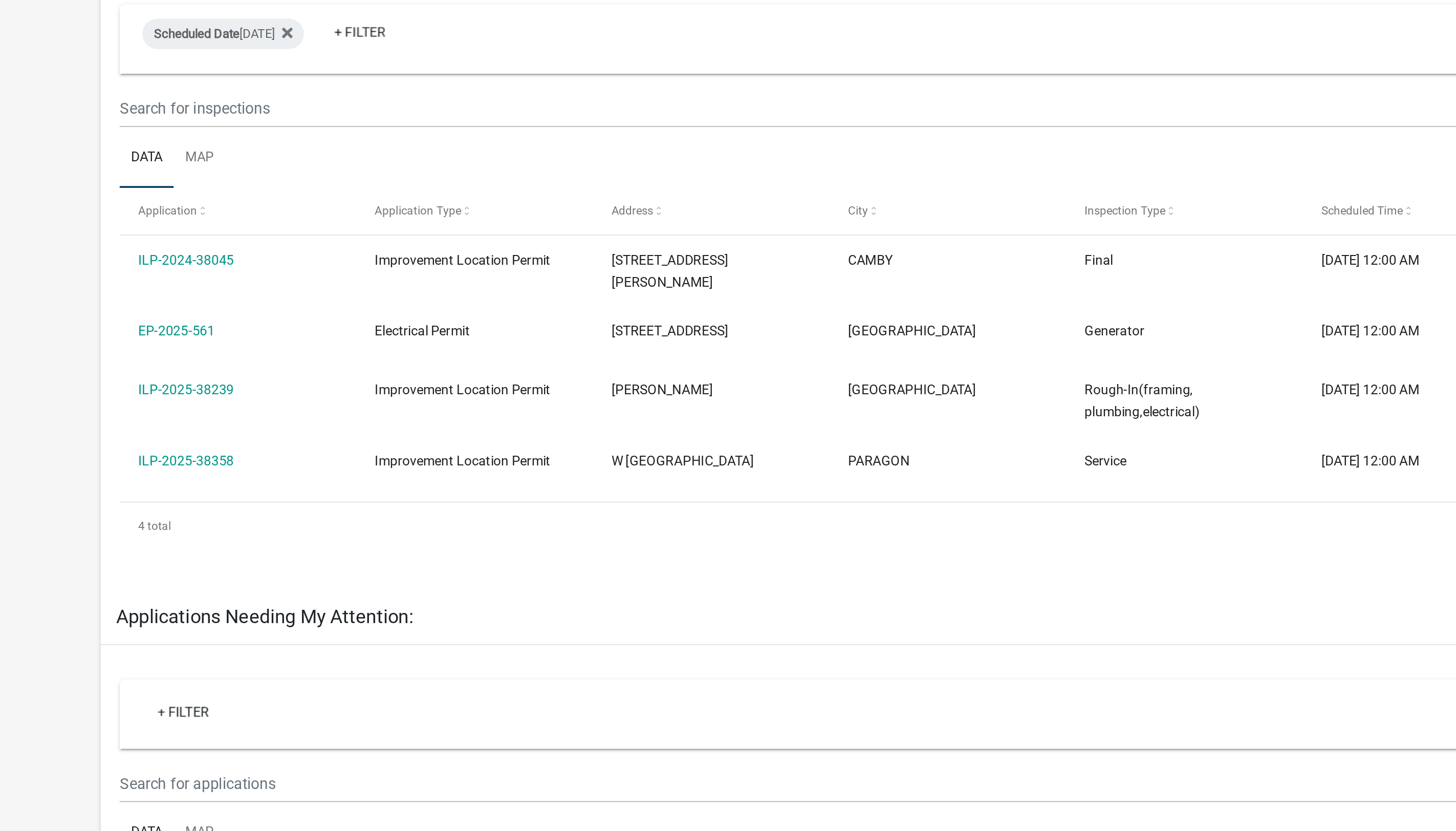
click at [133, 302] on link "ILP-2024-38045" at bounding box center [126, 300] width 52 height 8
click at [122, 301] on link "ILP-2024-38045" at bounding box center [126, 300] width 52 height 8
click at [134, 303] on link "ILP-2024-38045" at bounding box center [126, 300] width 52 height 8
click at [390, 237] on ul "Data Map" at bounding box center [727, 245] width 1275 height 32
click at [125, 301] on link "ILP-2024-38045" at bounding box center [126, 300] width 52 height 8
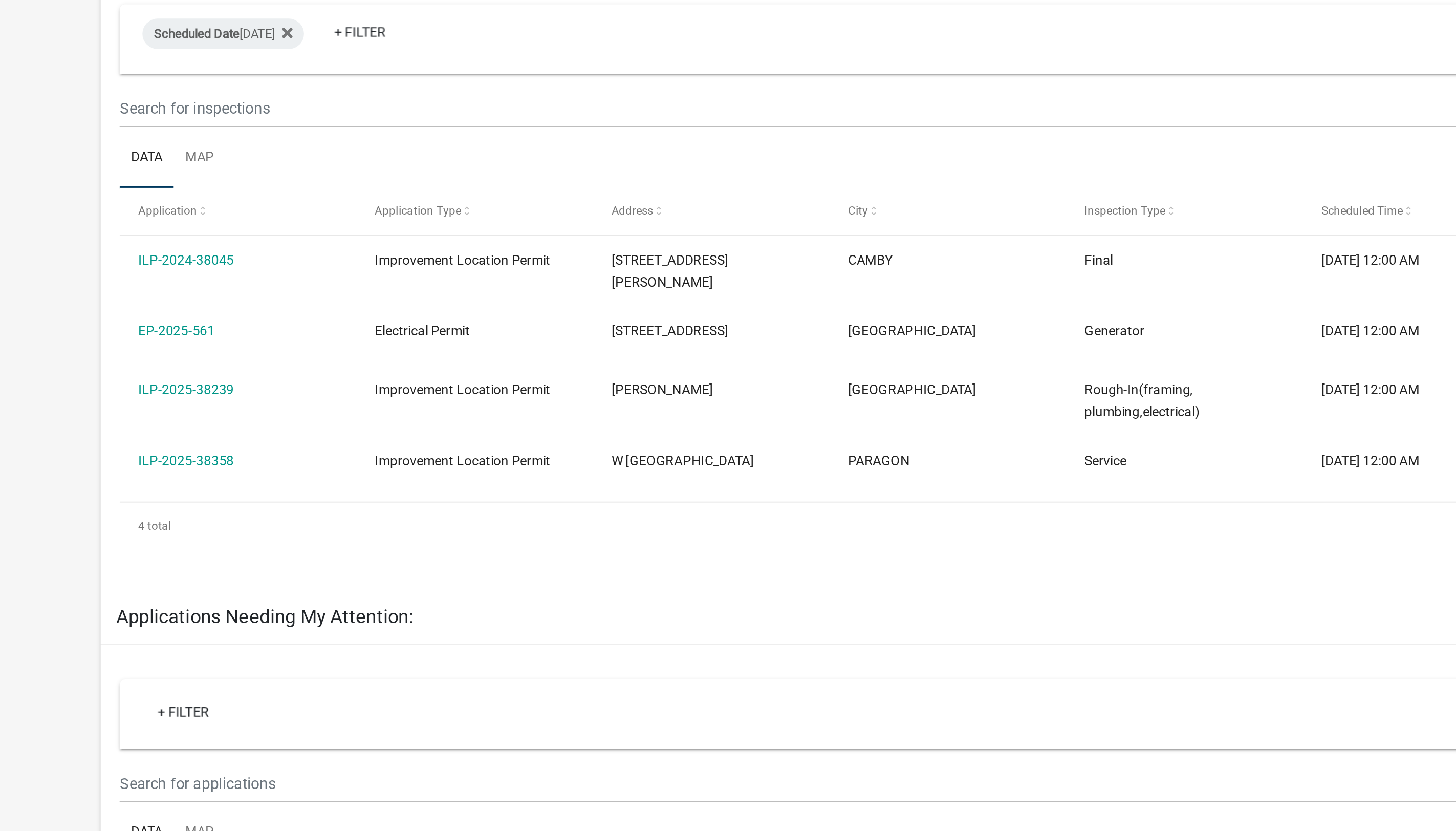
click at [125, 302] on link "ILP-2024-38045" at bounding box center [126, 300] width 52 height 8
click at [129, 303] on link "ILP-2024-38045" at bounding box center [126, 300] width 52 height 8
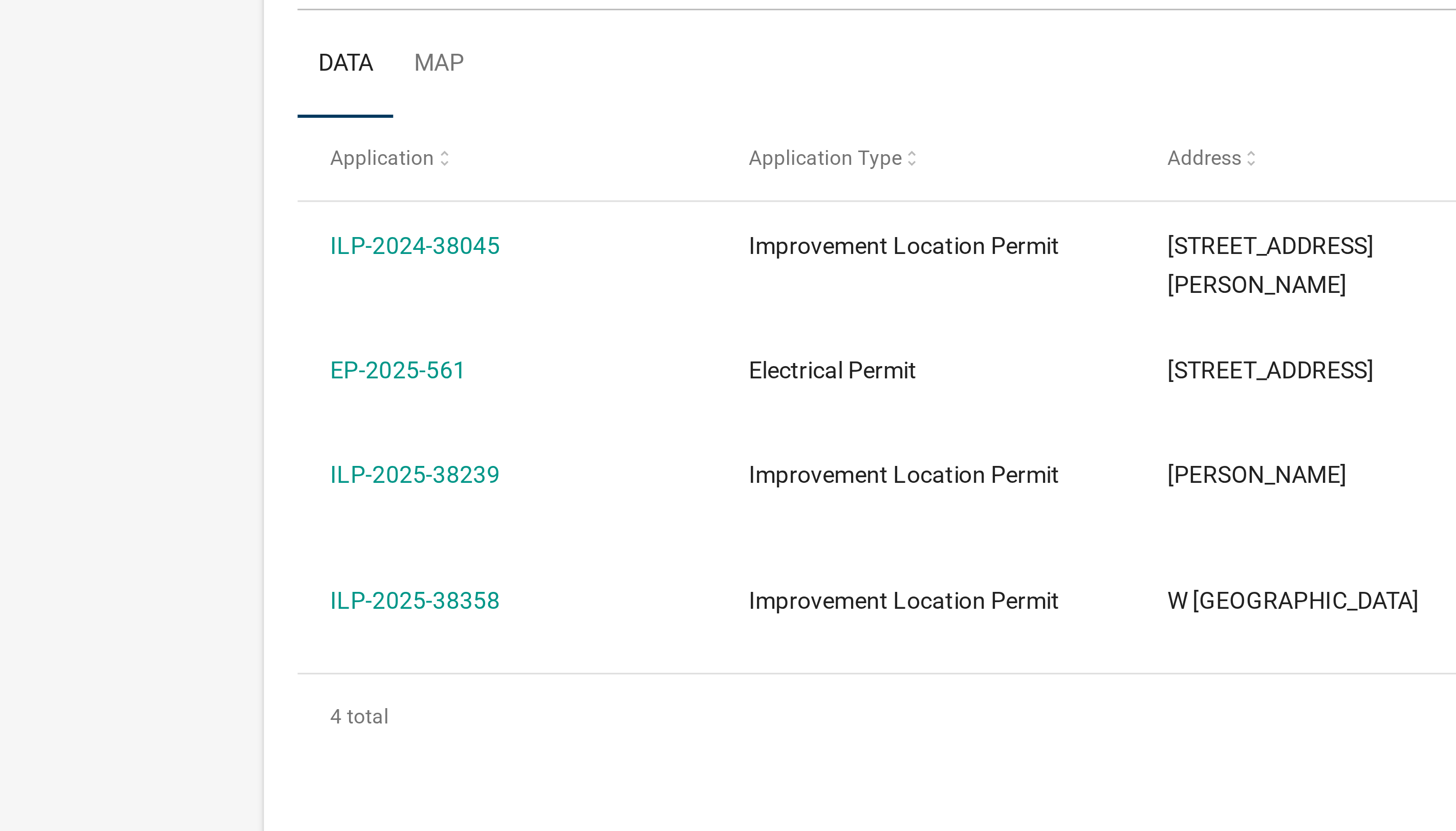
click at [134, 300] on link "ILP-2024-38045" at bounding box center [126, 300] width 52 height 8
click at [175, 263] on datatable-header-cell "Application" at bounding box center [154, 274] width 128 height 24
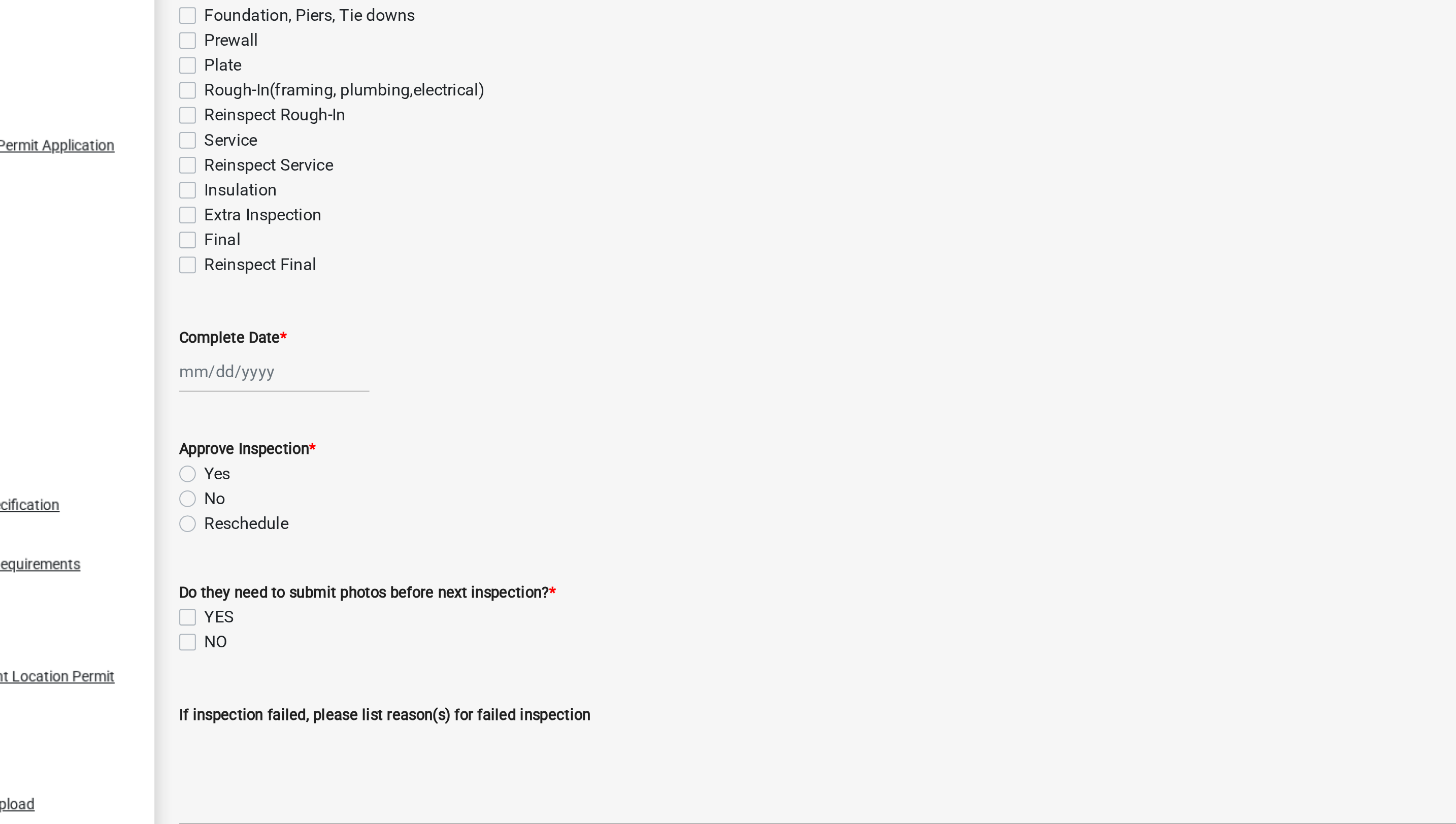
click at [207, 288] on label "Final" at bounding box center [216, 286] width 18 height 12
click at [207, 287] on input "Final" at bounding box center [210, 283] width 7 height 7
checkbox input "true"
checkbox input "false"
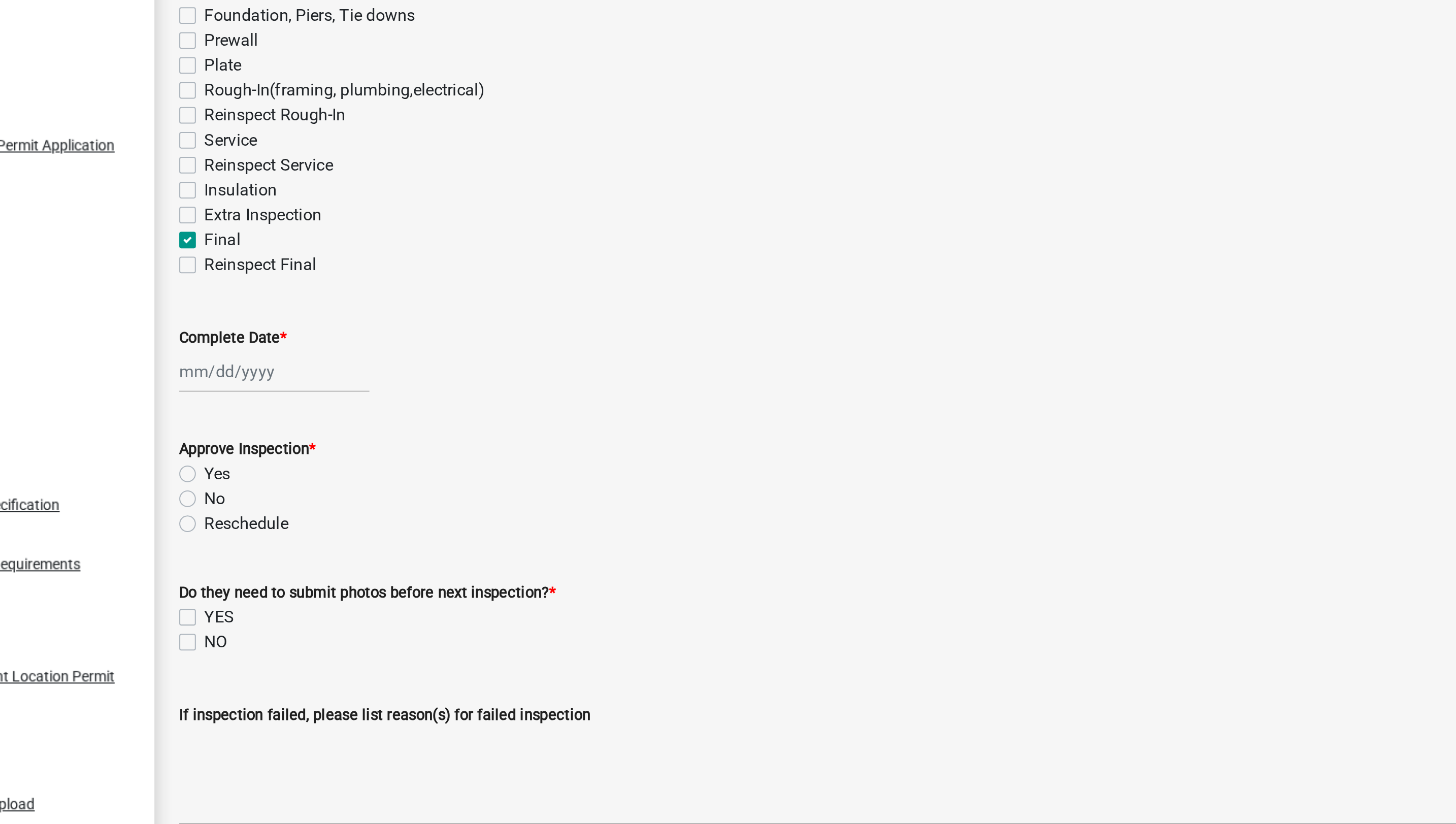
checkbox input "false"
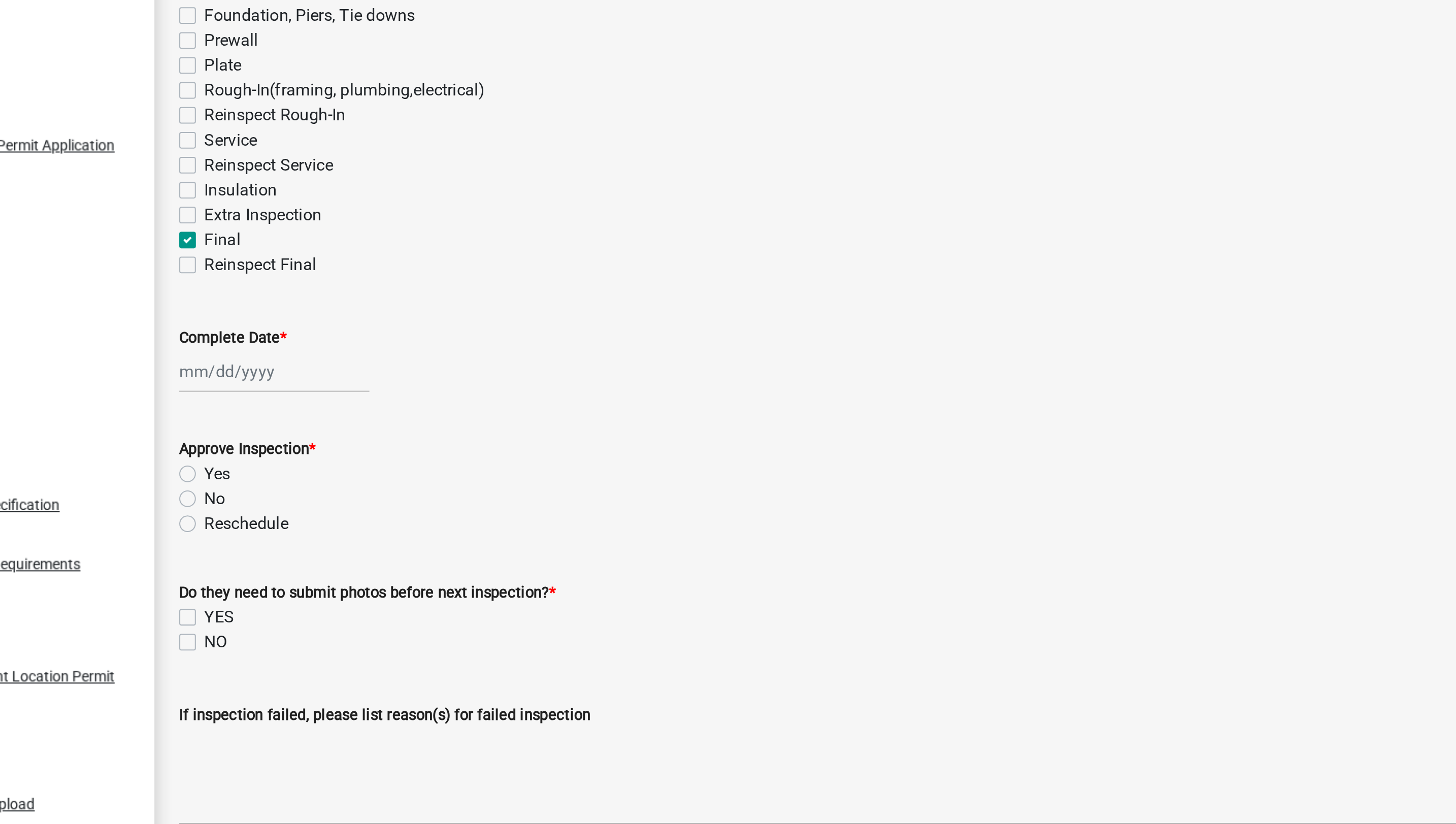
checkbox input "false"
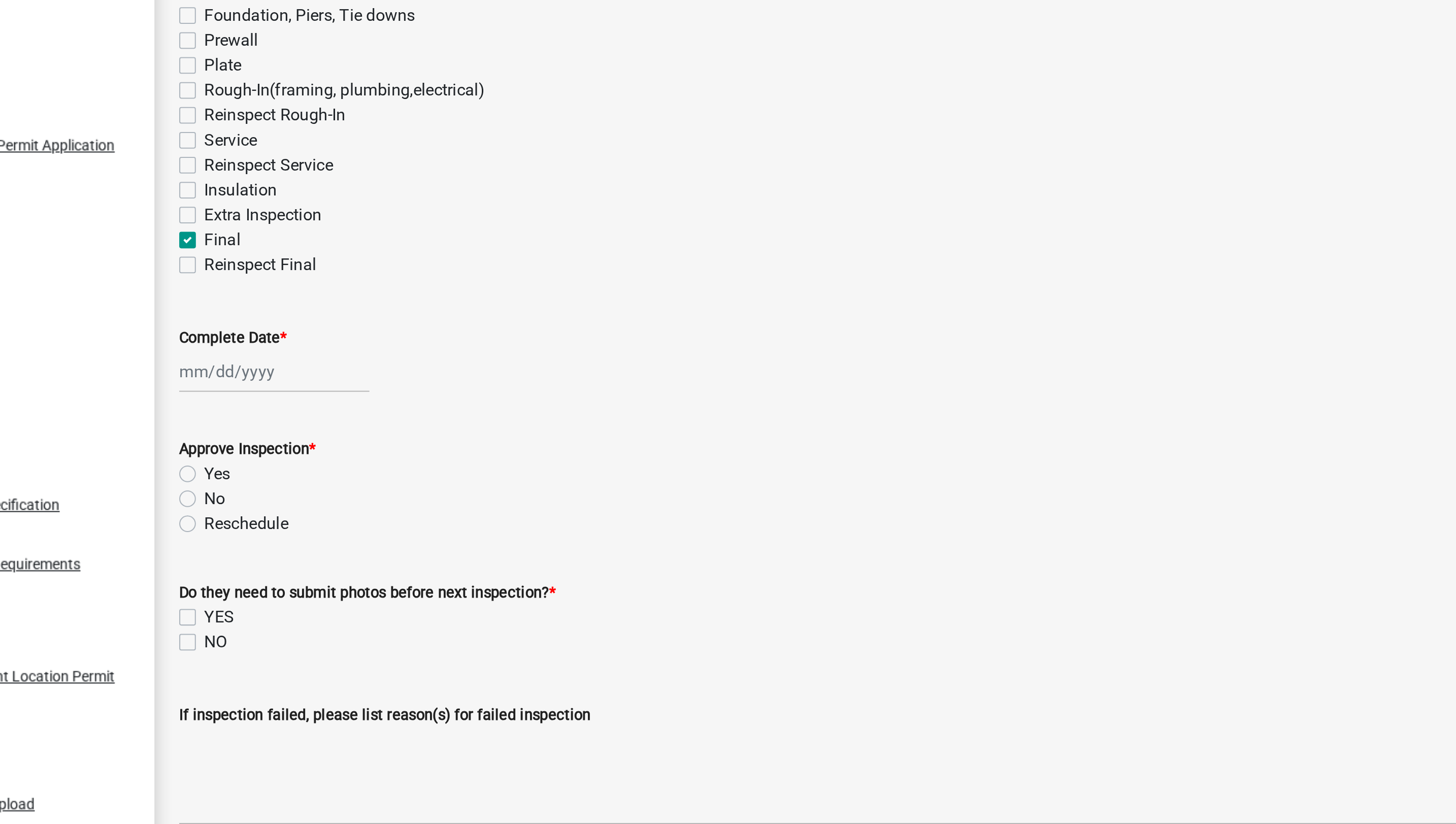
checkbox input "false"
checkbox input "true"
checkbox input "false"
click at [223, 349] on div at bounding box center [241, 350] width 93 height 21
select select "8"
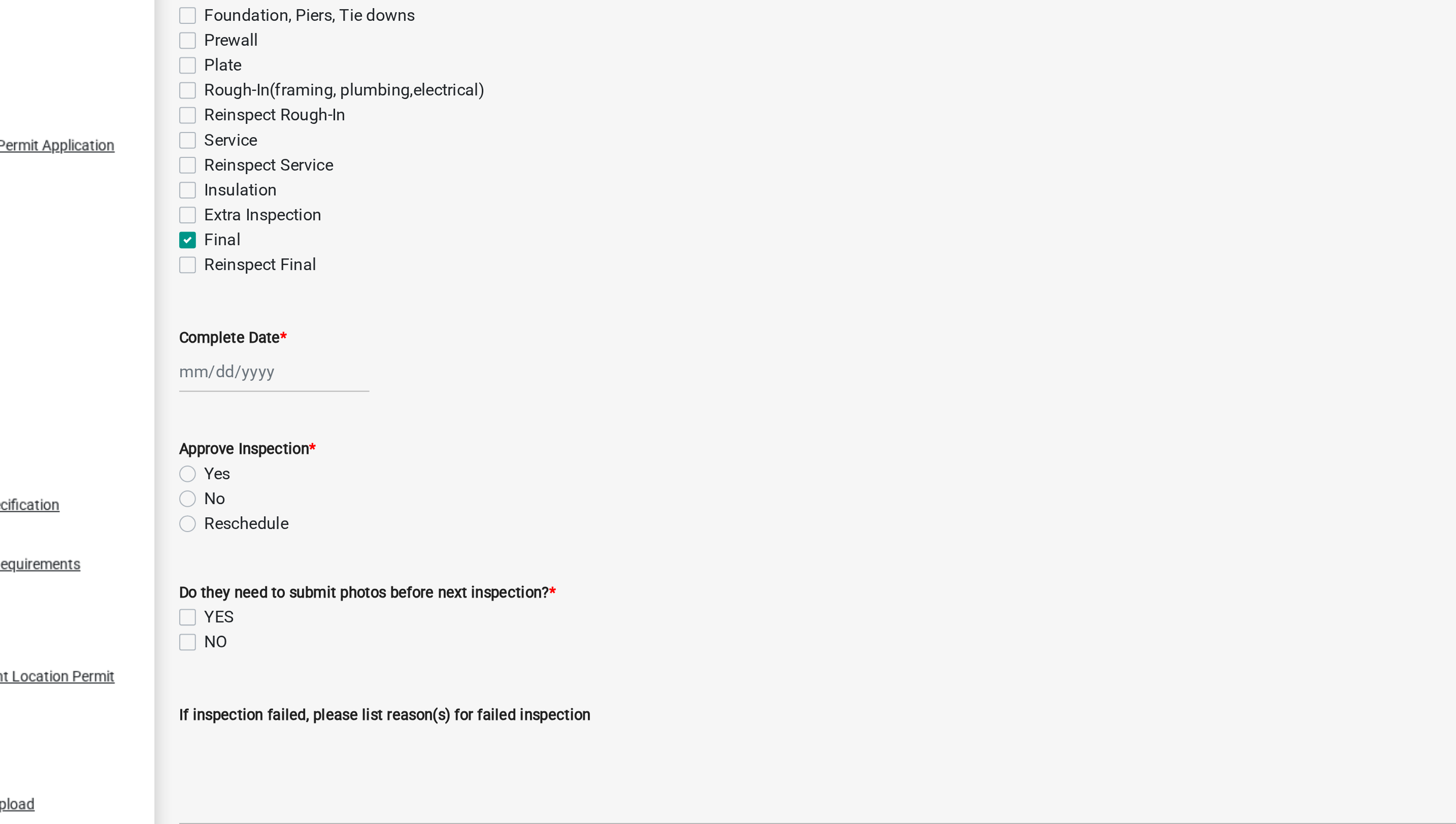
select select "2025"
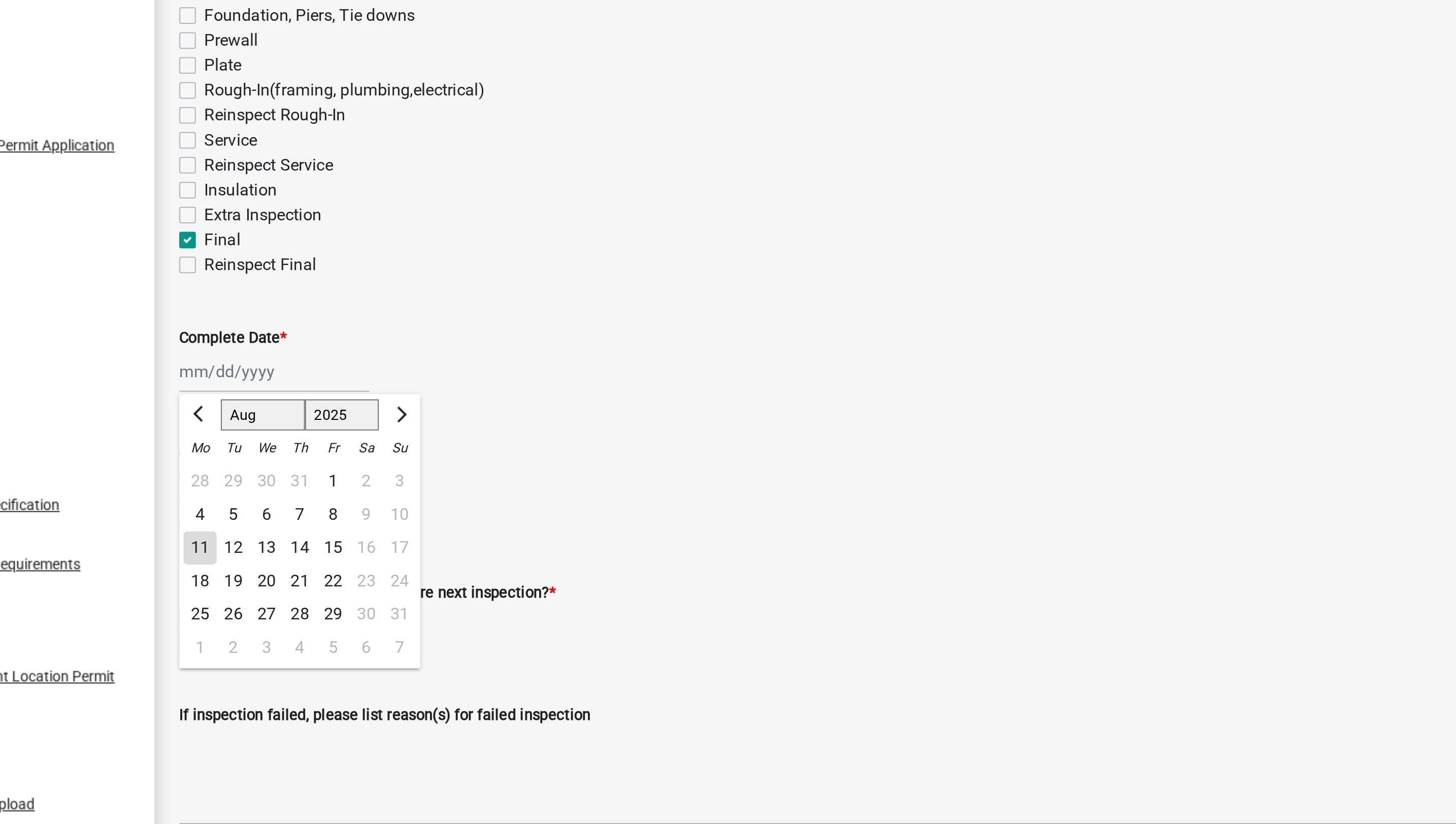
click at [205, 437] on div "11" at bounding box center [205, 437] width 16 height 16
type input "08/11/2025"
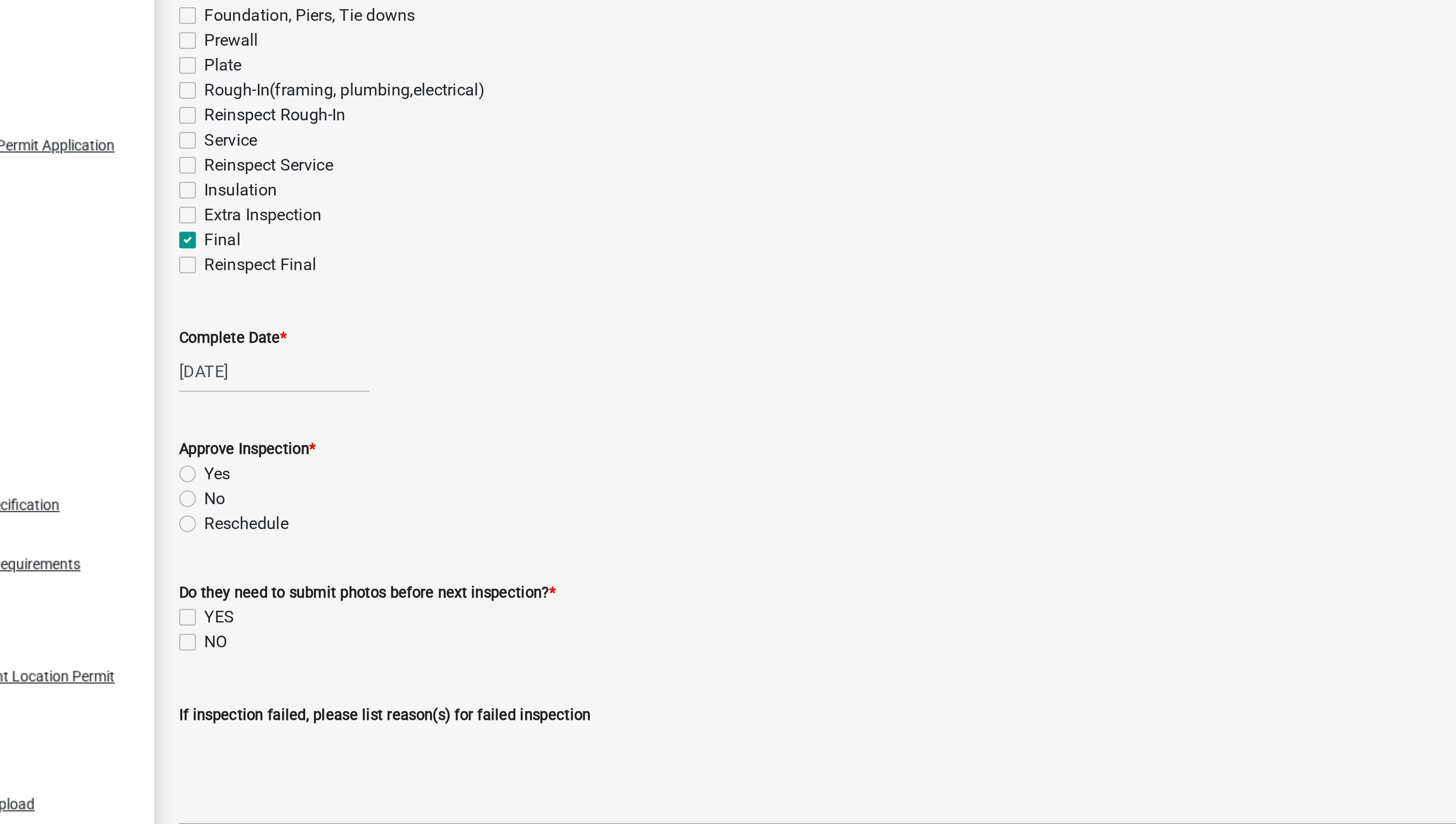
click at [207, 400] on label "Yes" at bounding box center [213, 400] width 13 height 12
click at [207, 400] on input "Yes" at bounding box center [210, 397] width 7 height 7
radio input "true"
click at [207, 485] on label "NO" at bounding box center [213, 483] width 11 height 12
click at [207, 483] on input "NO" at bounding box center [210, 480] width 7 height 7
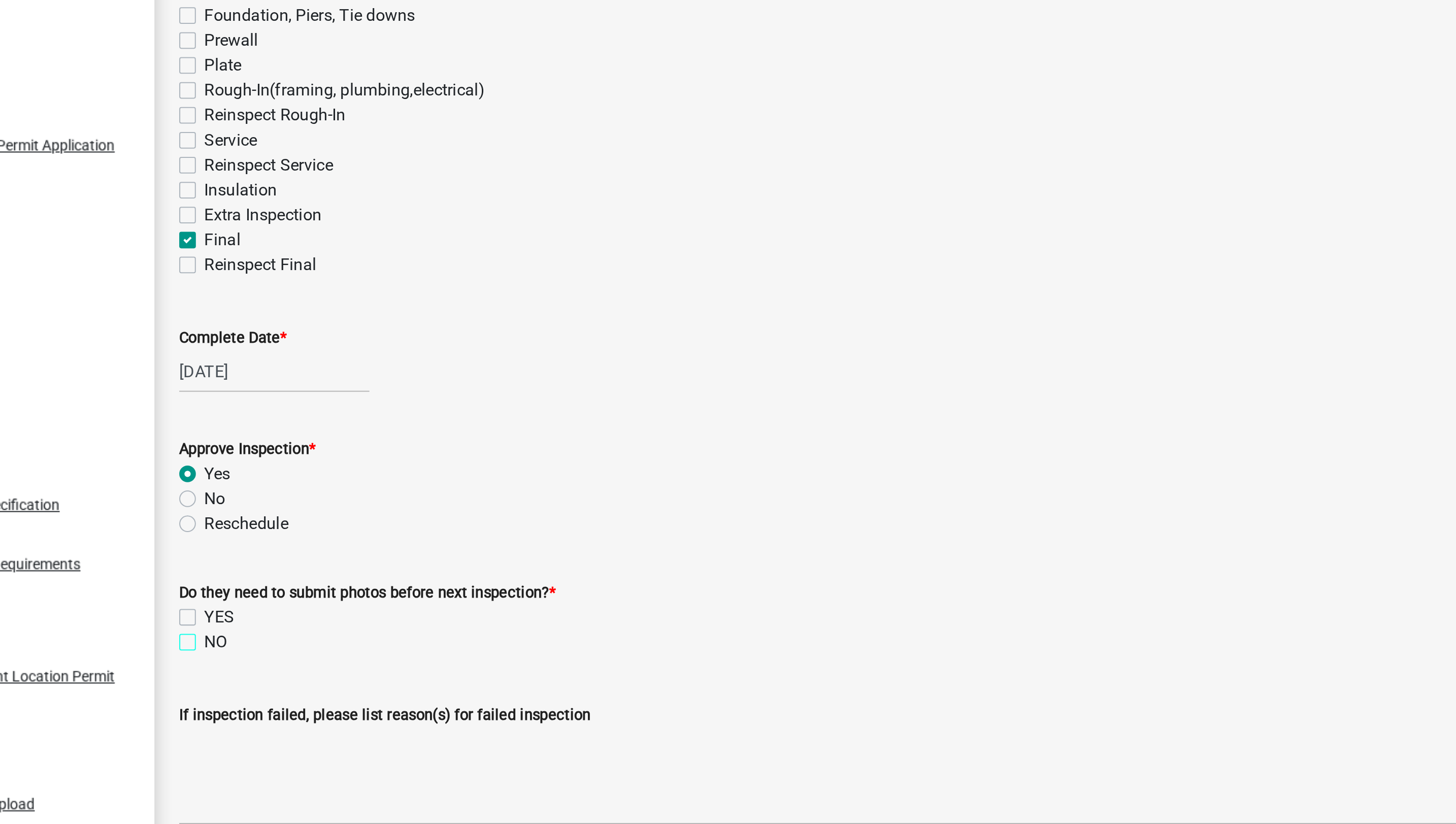
checkbox input "true"
checkbox input "false"
checkbox input "true"
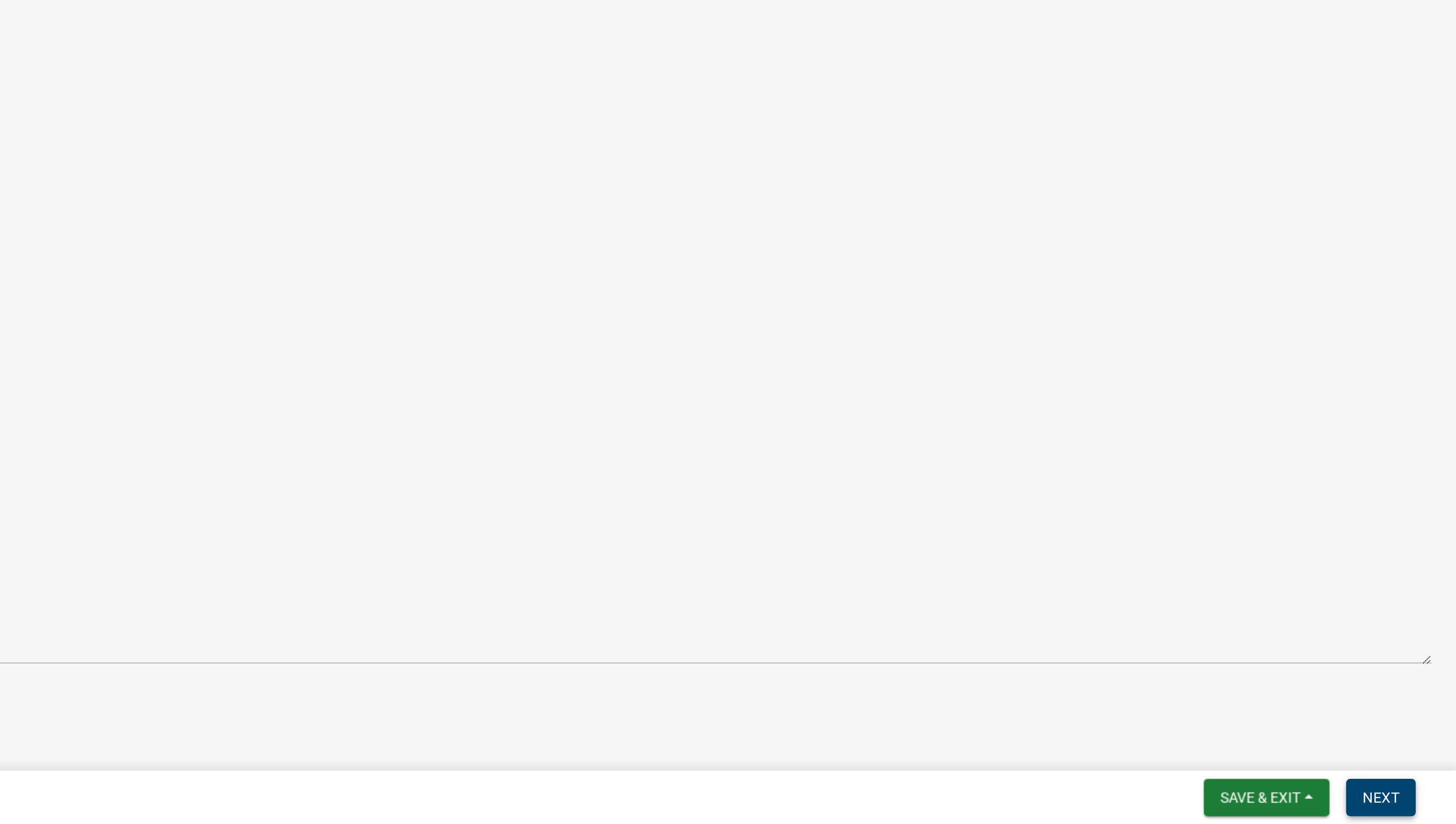
click at [1417, 809] on span "Next" at bounding box center [1418, 810] width 18 height 8
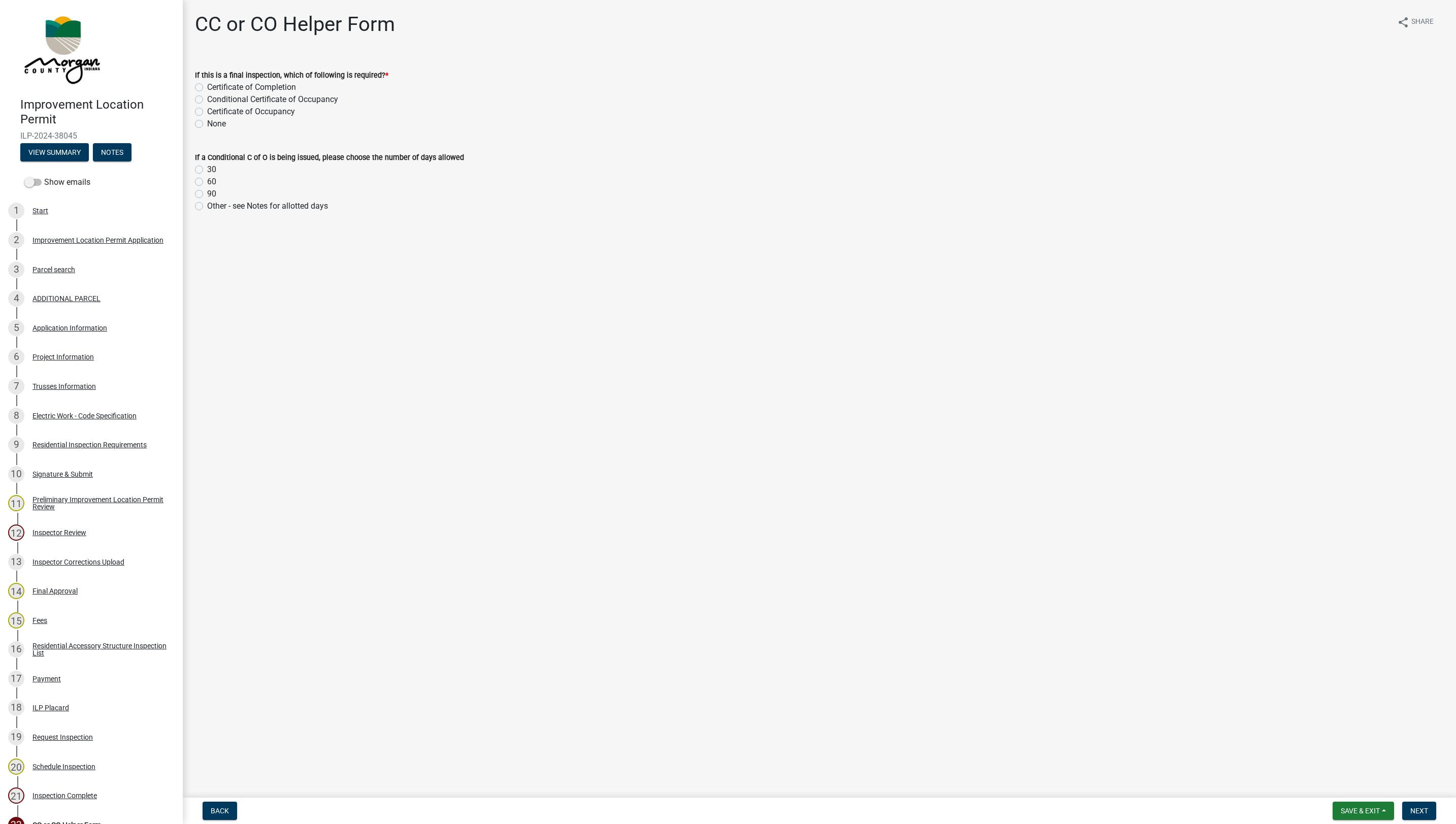
click at [207, 124] on label "None" at bounding box center [216, 124] width 19 height 12
click at [207, 124] on input "None" at bounding box center [210, 121] width 7 height 7
radio input "true"
click at [207, 111] on label "Certificate of Occupancy" at bounding box center [251, 111] width 88 height 12
click at [207, 111] on input "Certificate of Occupancy" at bounding box center [210, 108] width 7 height 7
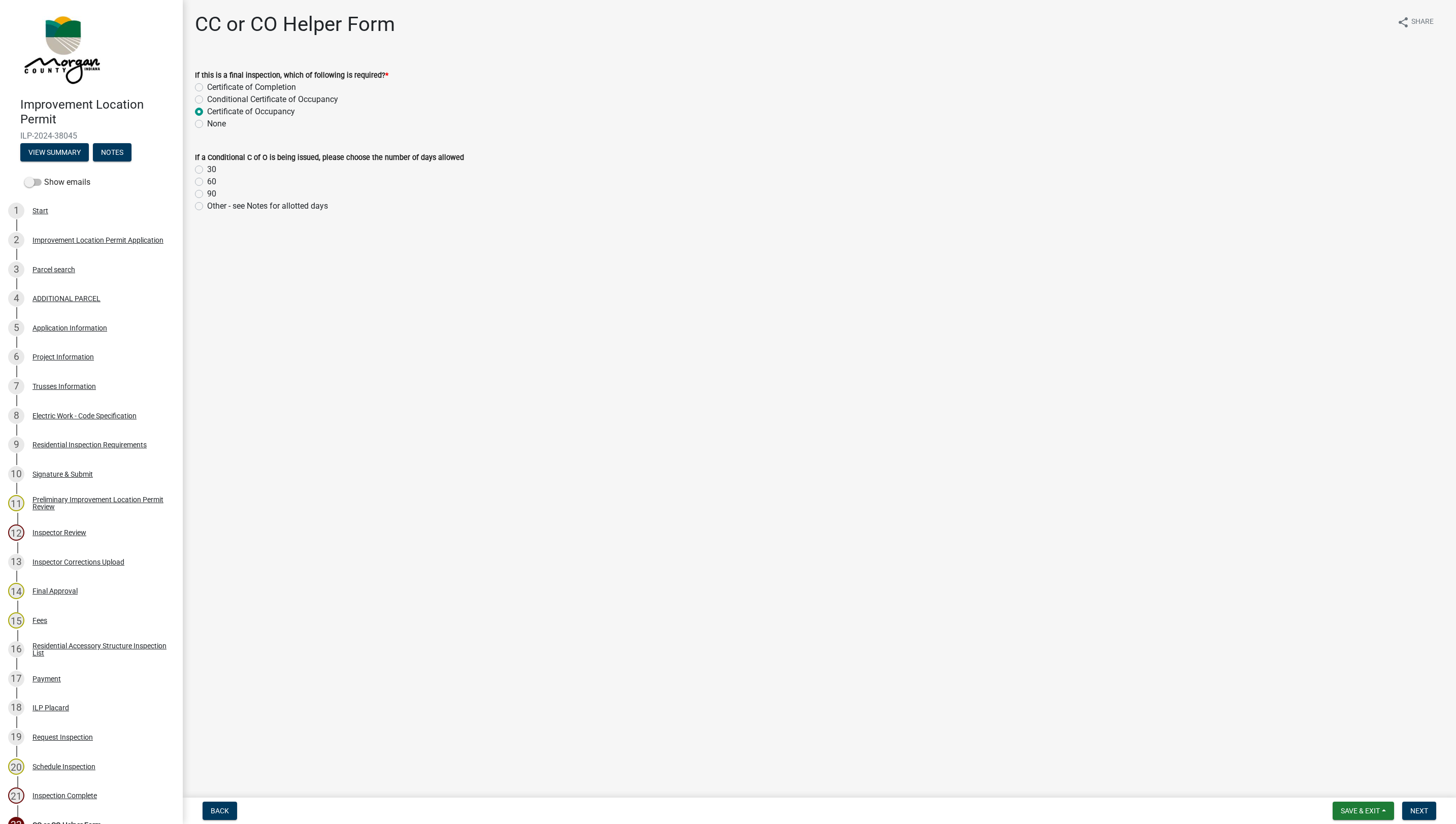
radio input "true"
click at [1418, 810] on span "Next" at bounding box center [1418, 810] width 18 height 8
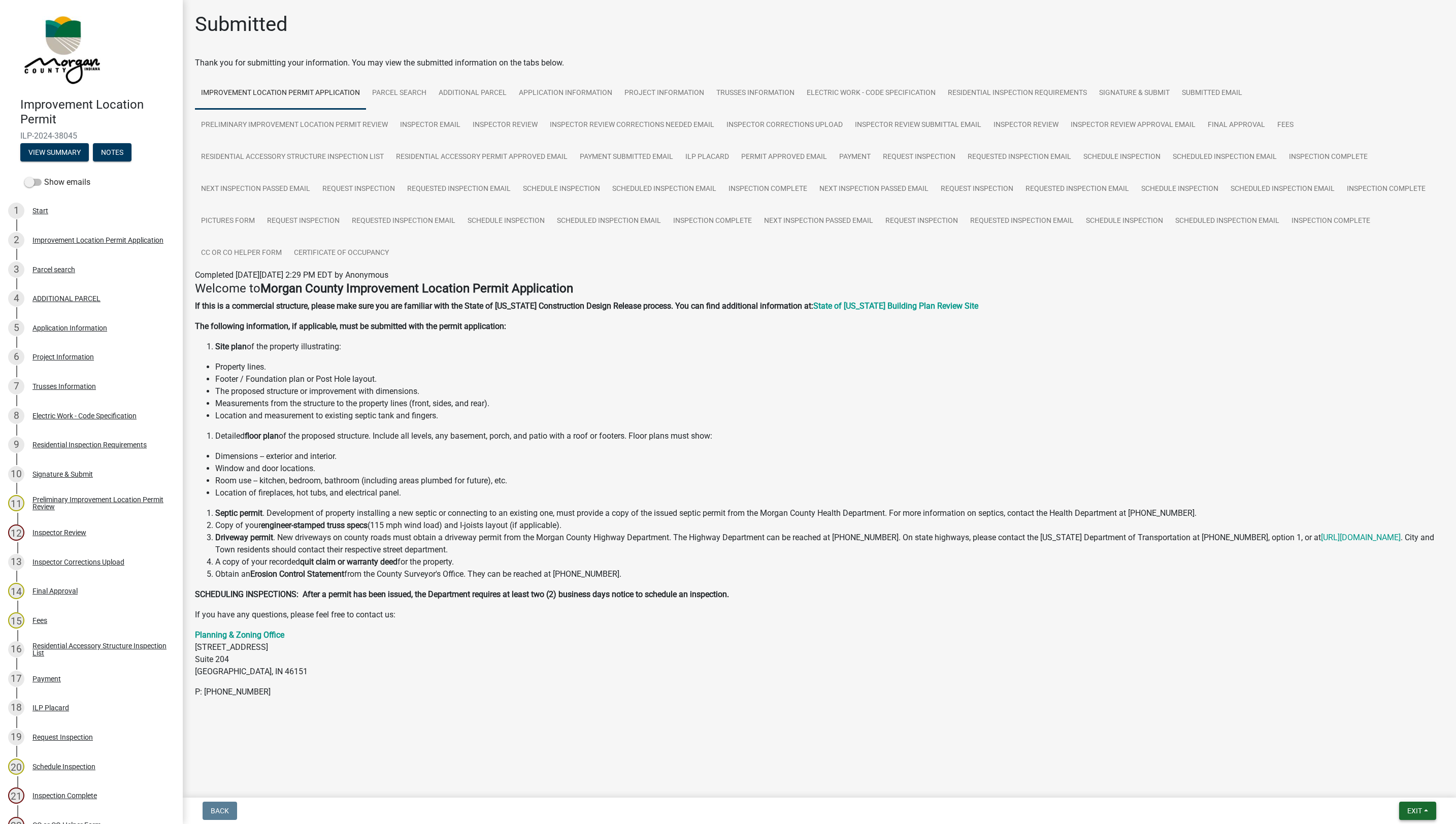
click at [1415, 813] on span "Exit" at bounding box center [1414, 810] width 15 height 8
click at [1386, 786] on button "Save & Exit" at bounding box center [1395, 785] width 81 height 24
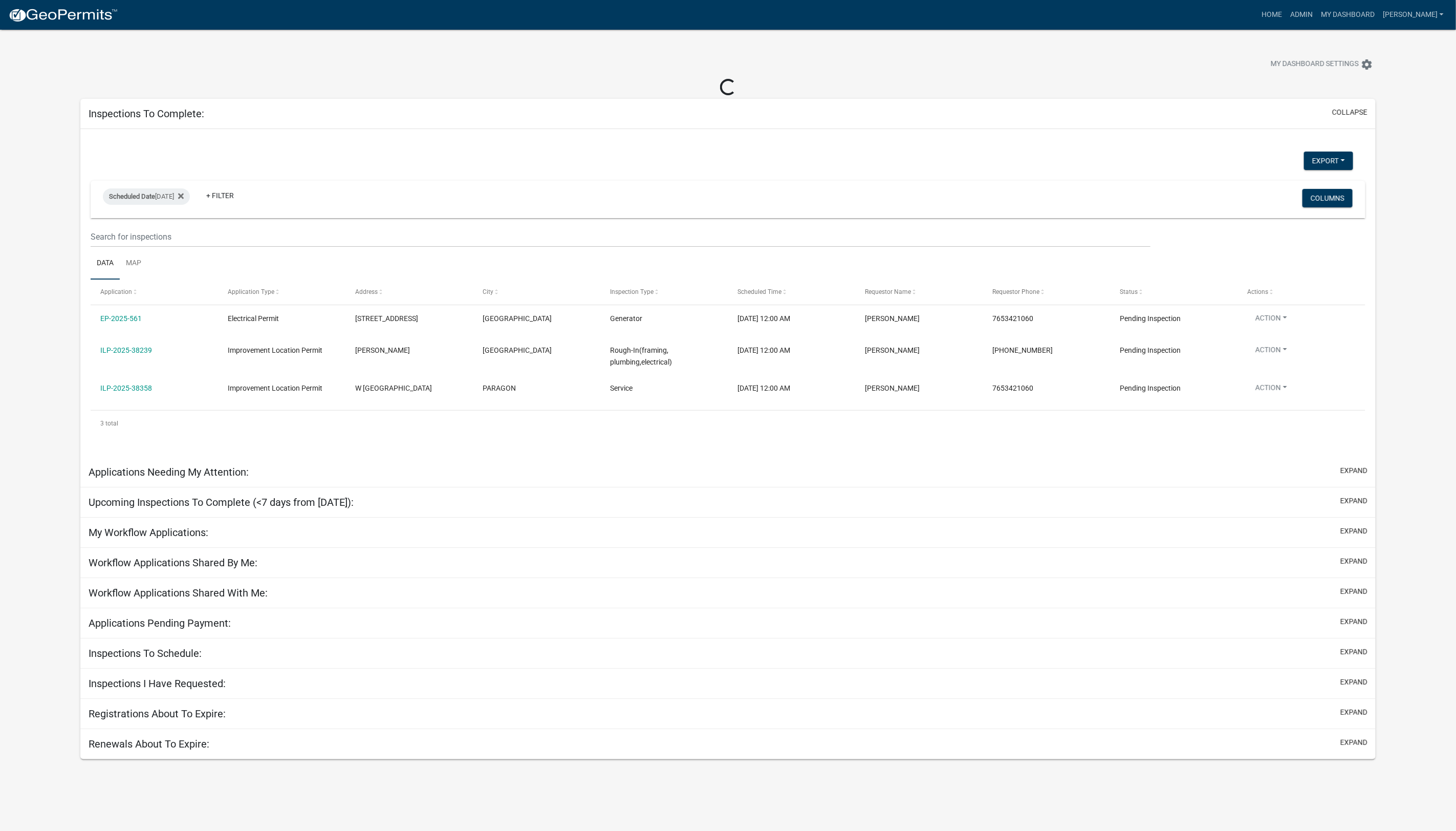
select select "1: 25"
